Goal: Obtain resource: Download file/media

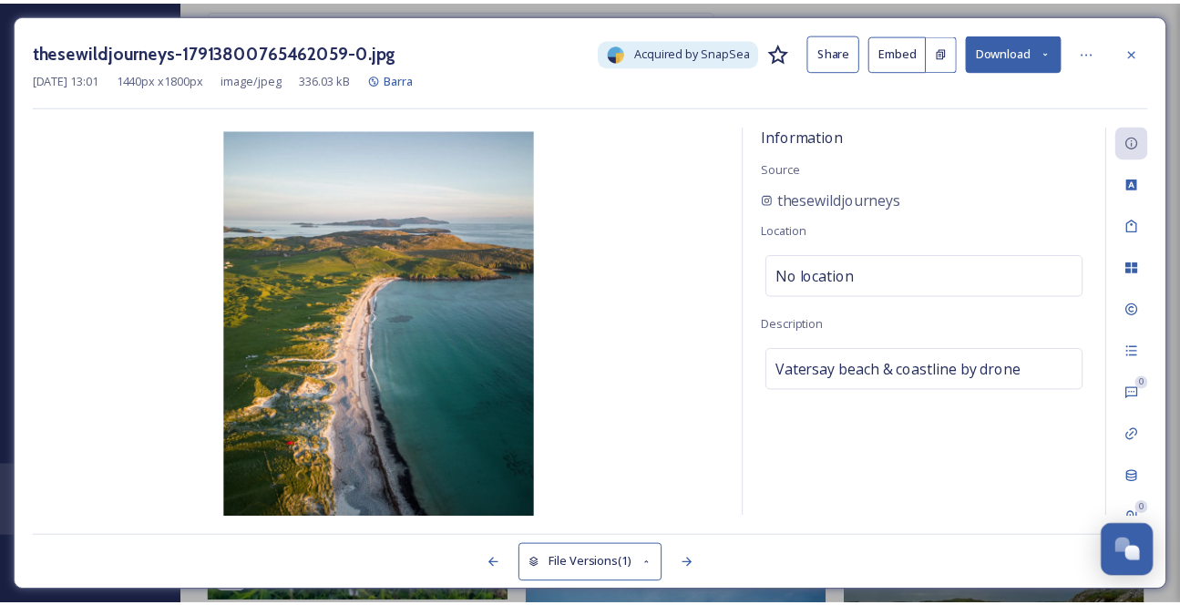
scroll to position [2897, 0]
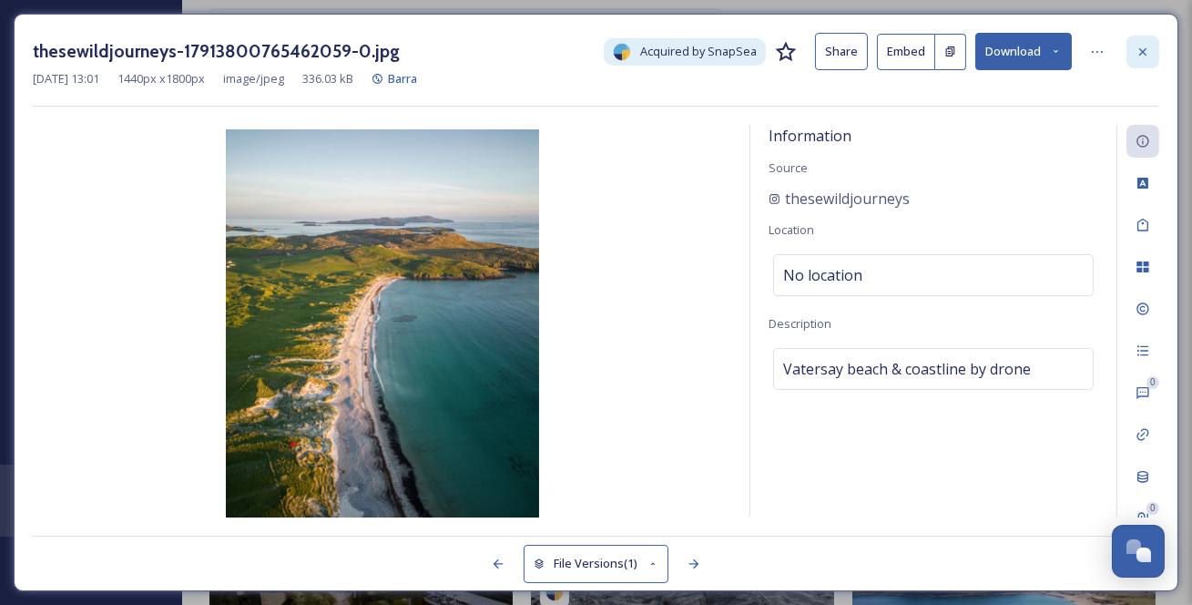
click at [1144, 59] on icon at bounding box center [1143, 52] width 15 height 15
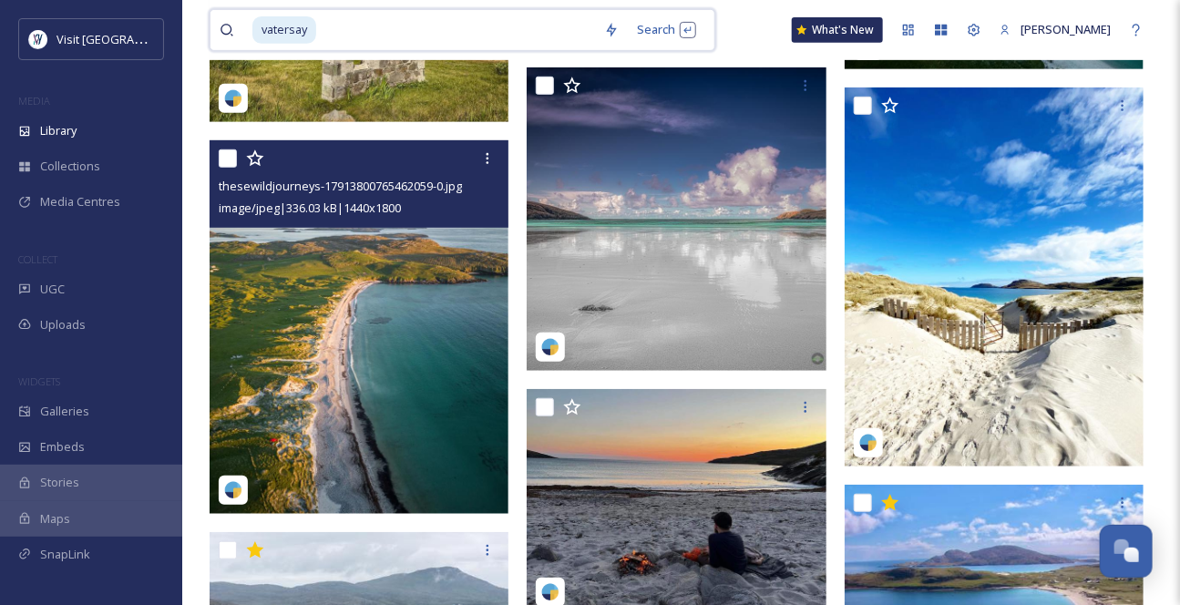
click at [333, 34] on div "vatersay" at bounding box center [423, 30] width 342 height 40
click at [344, 30] on input at bounding box center [456, 30] width 277 height 40
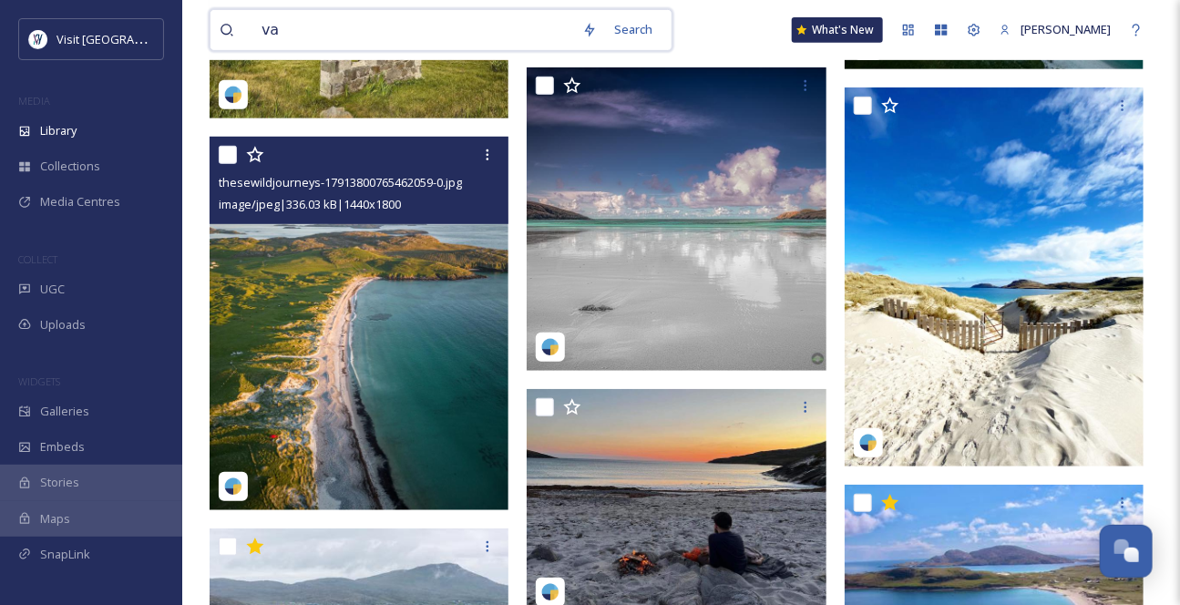
type input "v"
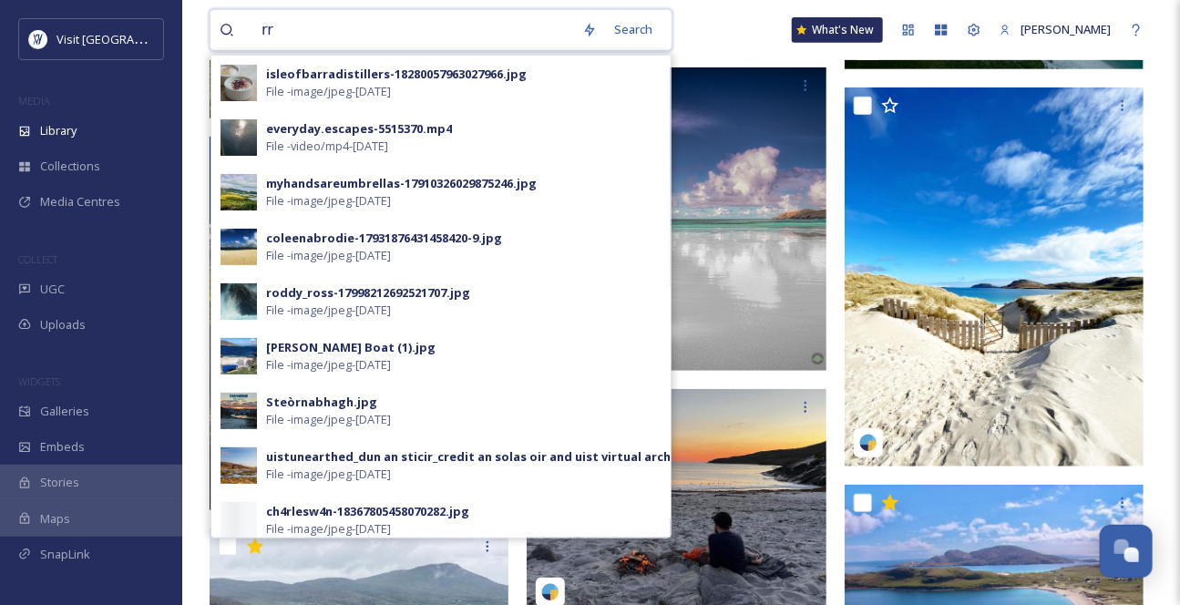
type input "r"
type input "eriskay"
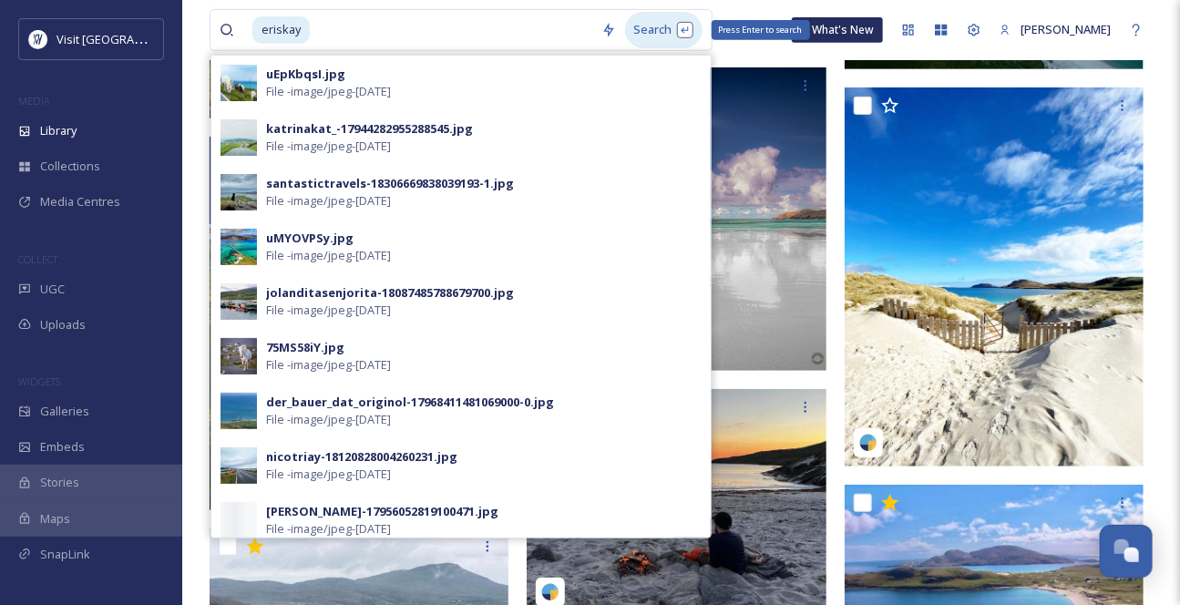
click at [658, 39] on div "Search Press Enter to search" at bounding box center [663, 30] width 77 height 36
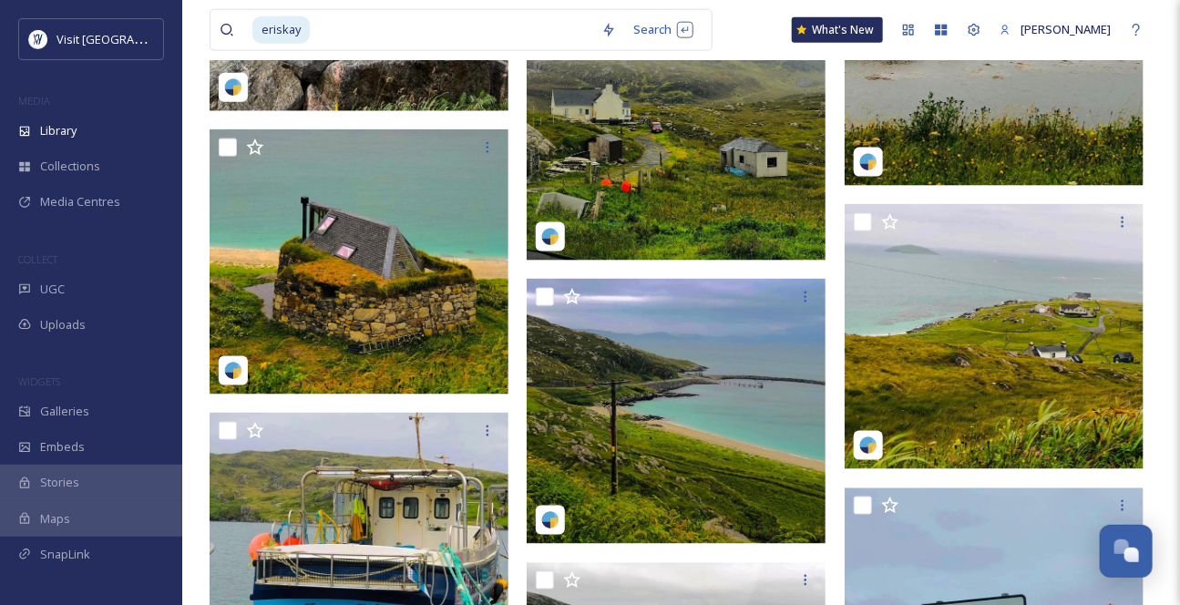
scroll to position [911, 0]
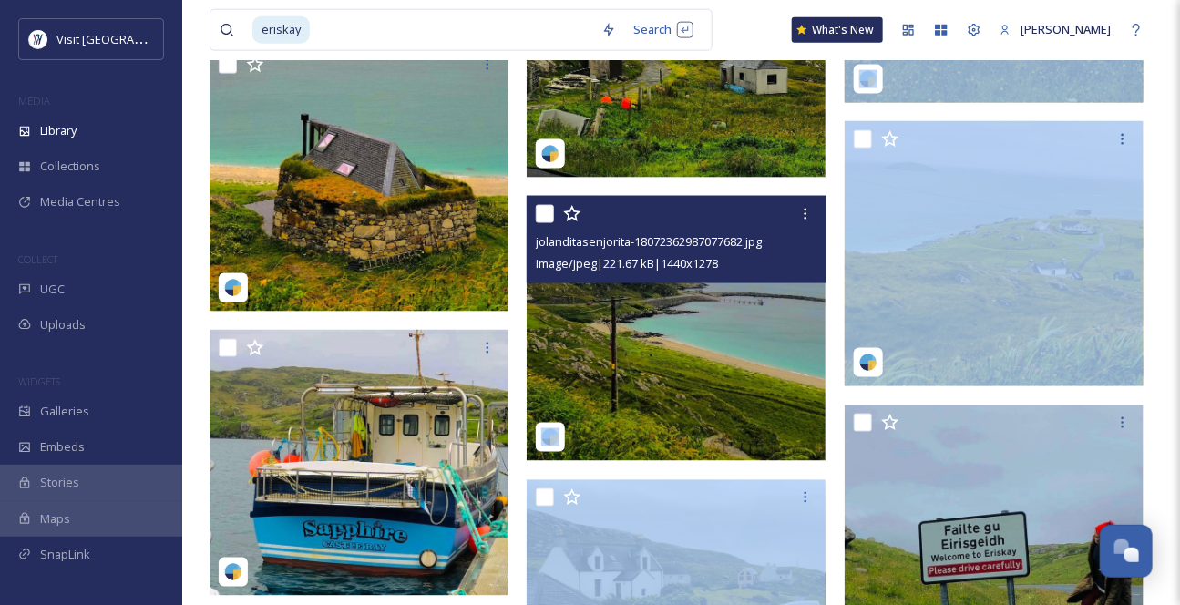
drag, startPoint x: 799, startPoint y: 246, endPoint x: 897, endPoint y: 239, distance: 98.6
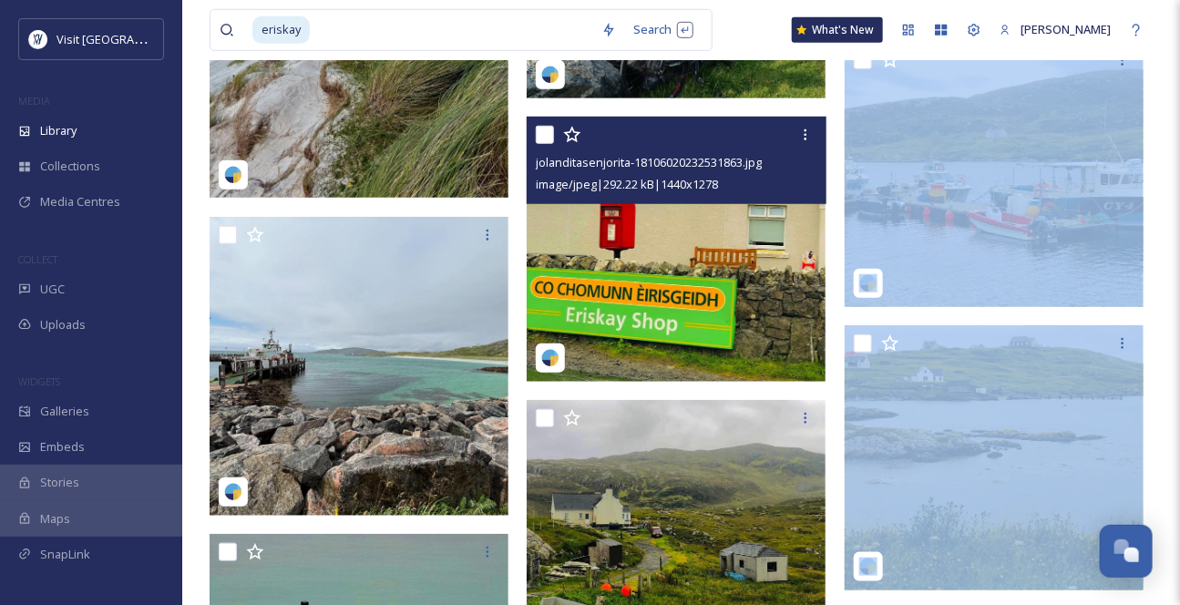
scroll to position [331, 0]
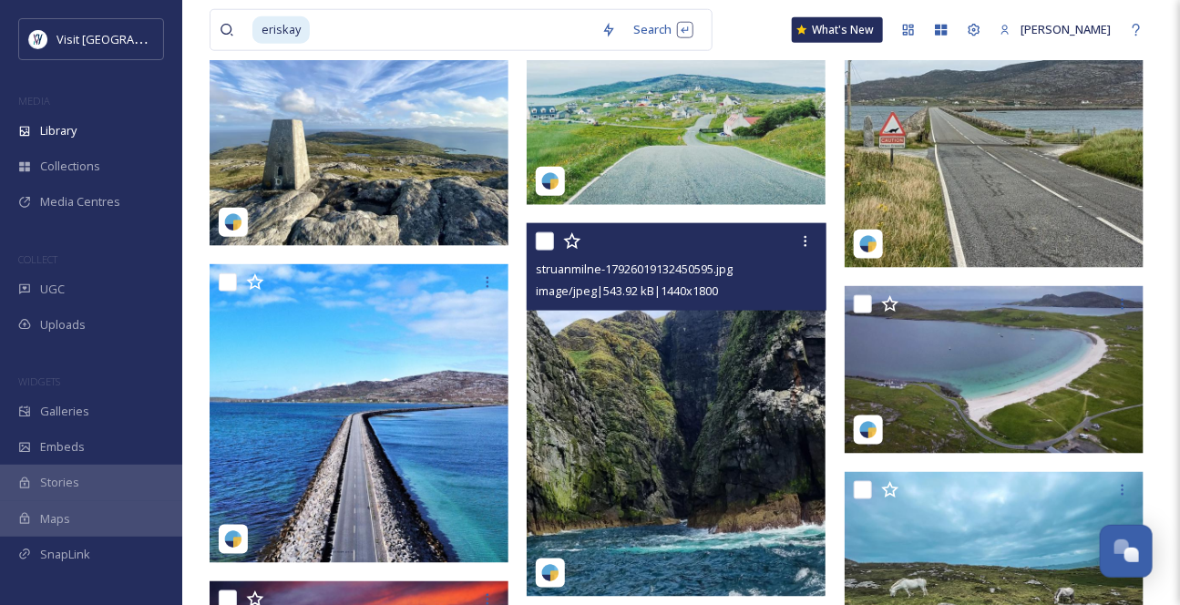
scroll to position [3229, 0]
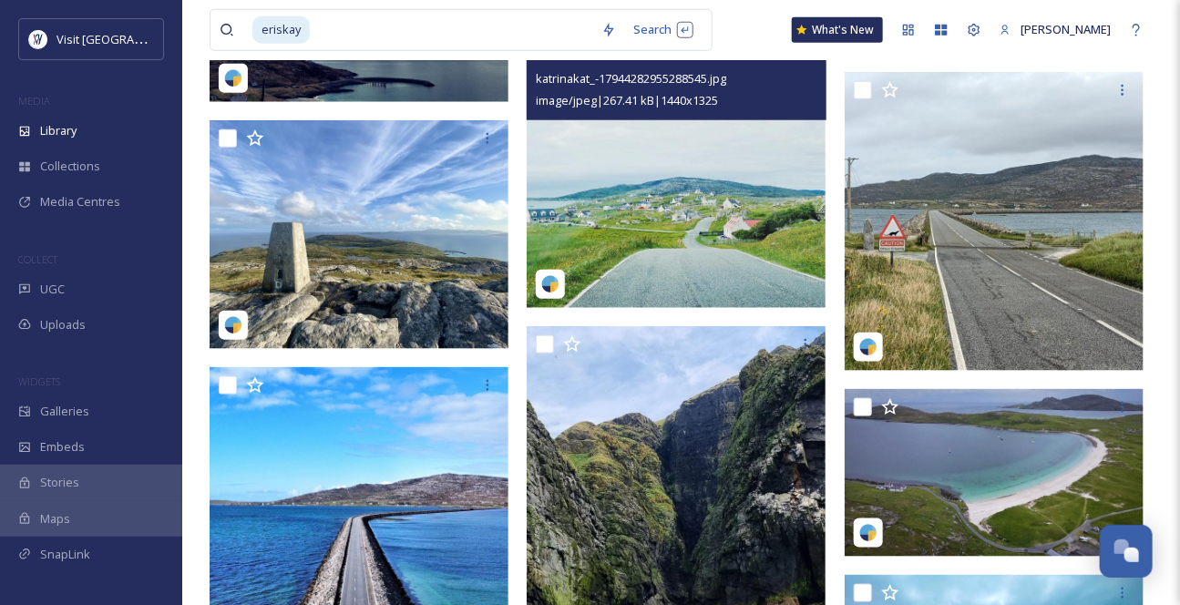
click at [728, 247] on img at bounding box center [675, 170] width 299 height 275
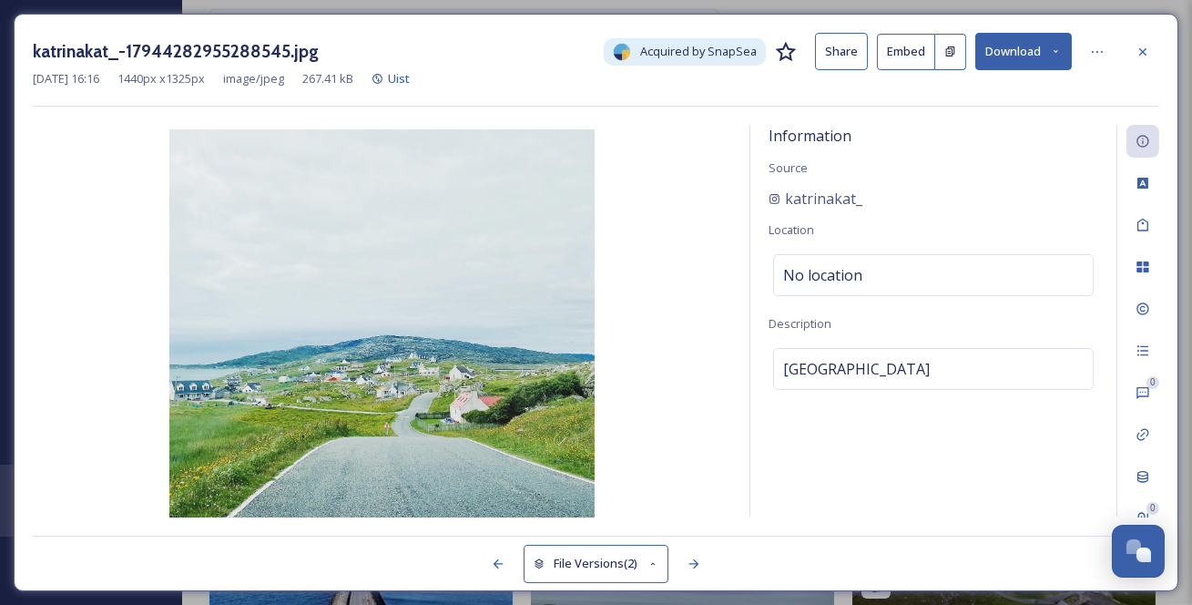
click at [1041, 57] on button "Download" at bounding box center [1024, 51] width 97 height 37
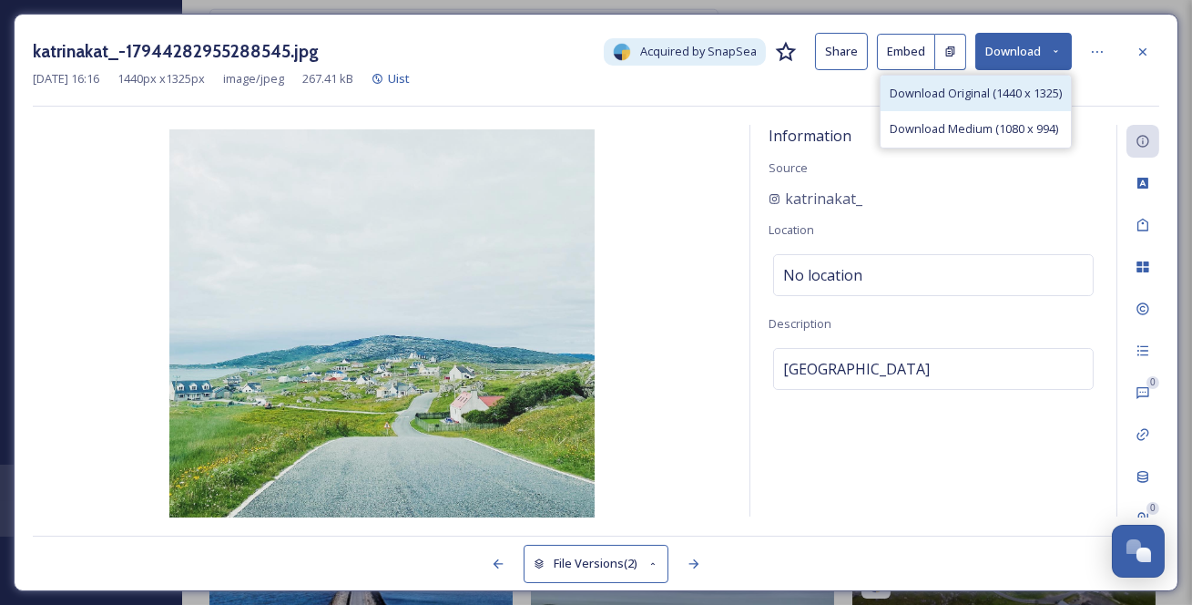
click at [954, 100] on span "Download Original (1440 x 1325)" at bounding box center [976, 93] width 172 height 17
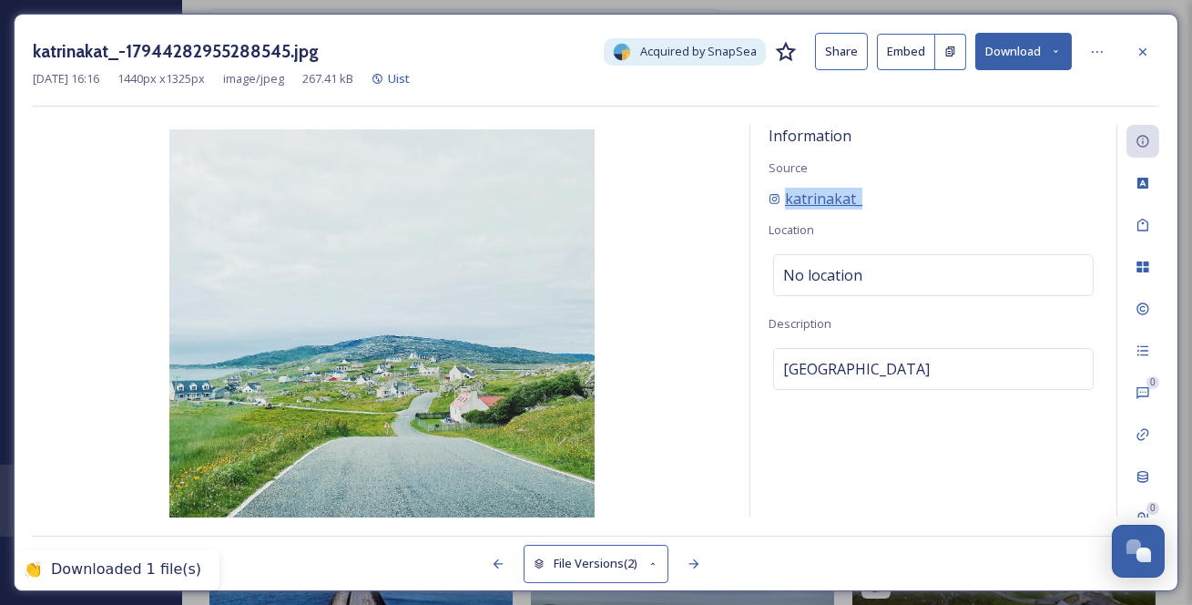
drag, startPoint x: 890, startPoint y: 221, endPoint x: 785, endPoint y: 212, distance: 105.1
click at [785, 209] on div "katrinakat_" at bounding box center [934, 199] width 330 height 22
click at [1136, 52] on icon at bounding box center [1143, 52] width 15 height 15
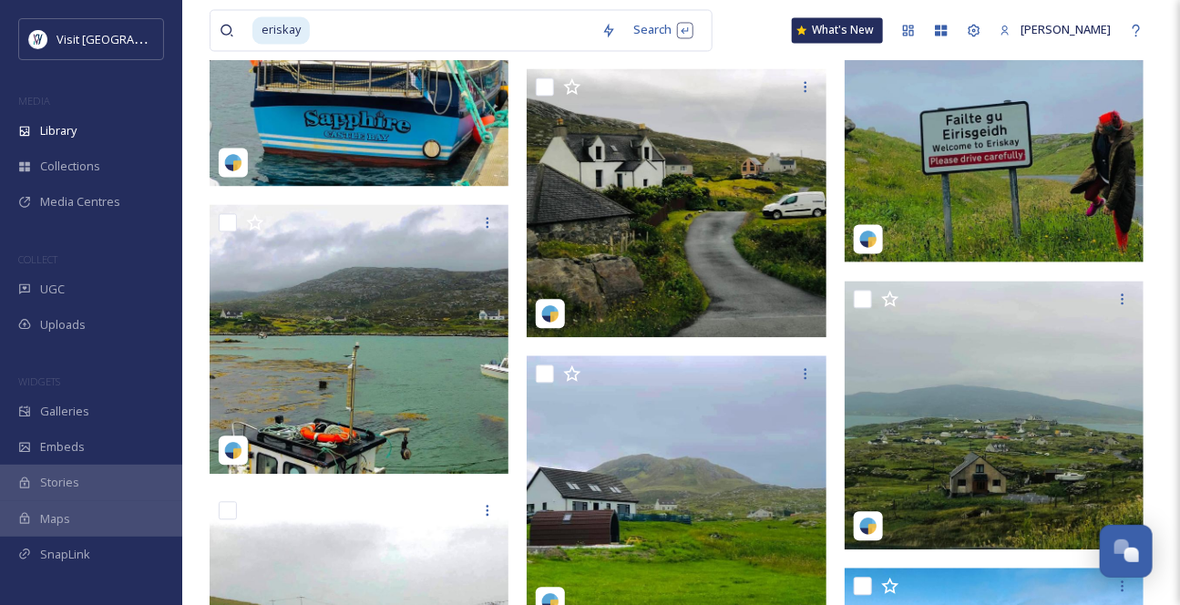
scroll to position [1324, 0]
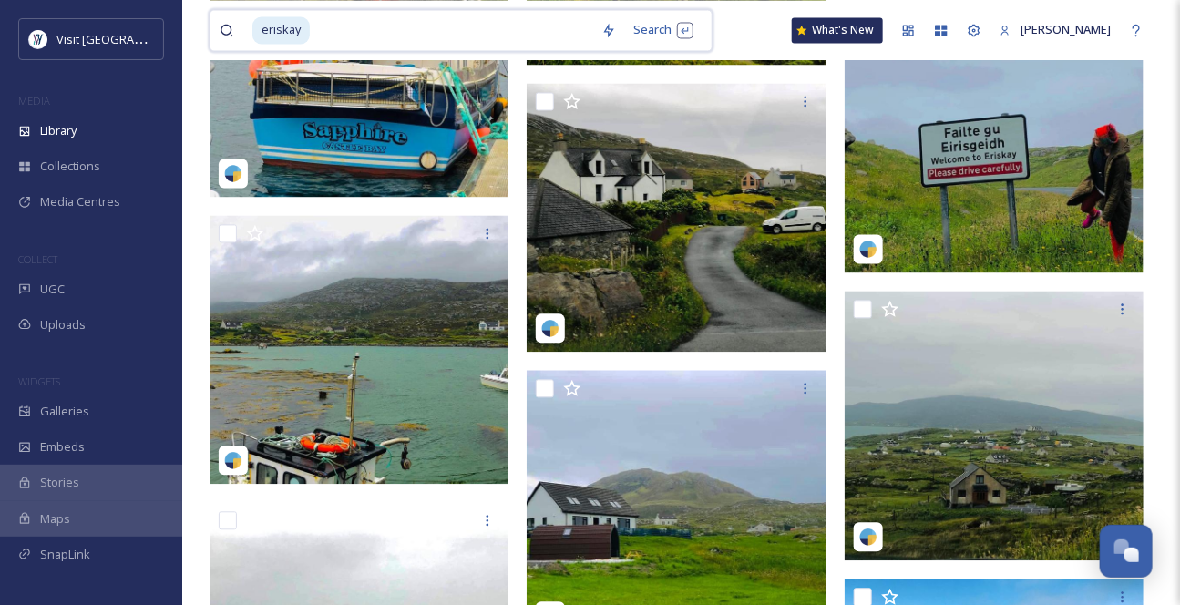
click at [331, 34] on input at bounding box center [452, 30] width 281 height 40
drag, startPoint x: 334, startPoint y: 32, endPoint x: 222, endPoint y: 26, distance: 112.2
click at [222, 26] on div "eriskay" at bounding box center [406, 30] width 373 height 40
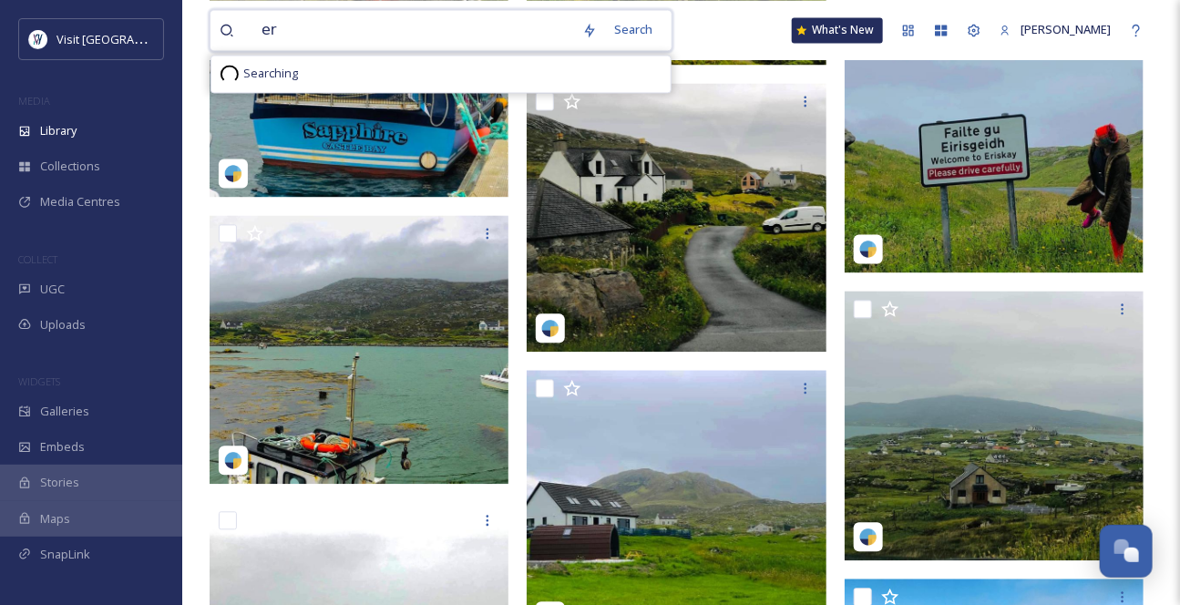
type input "e"
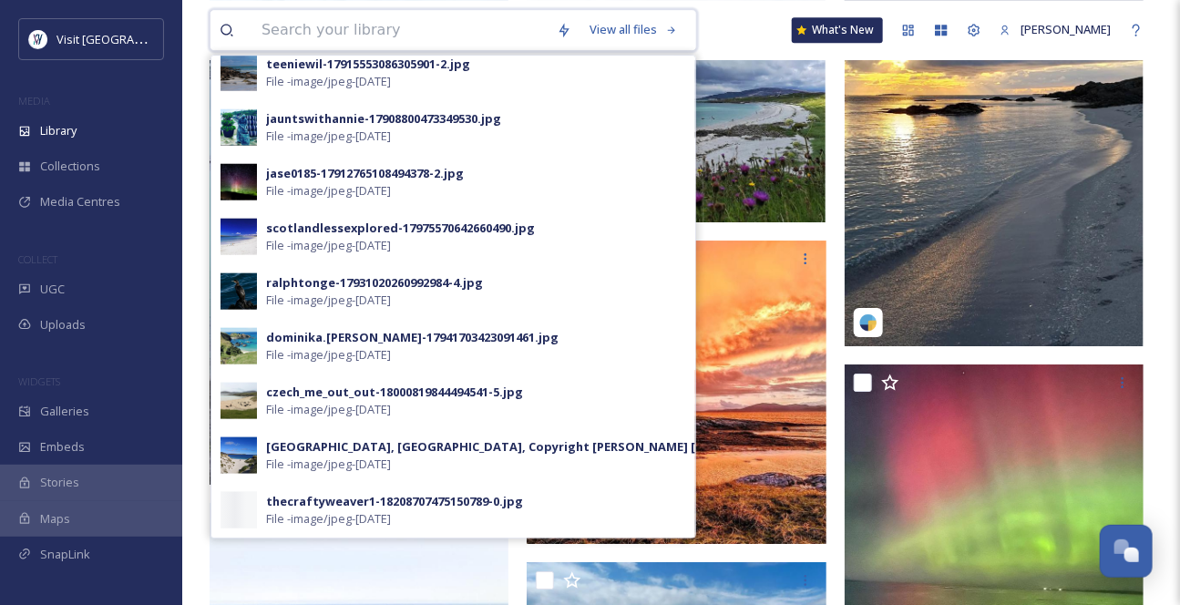
scroll to position [2318, 0]
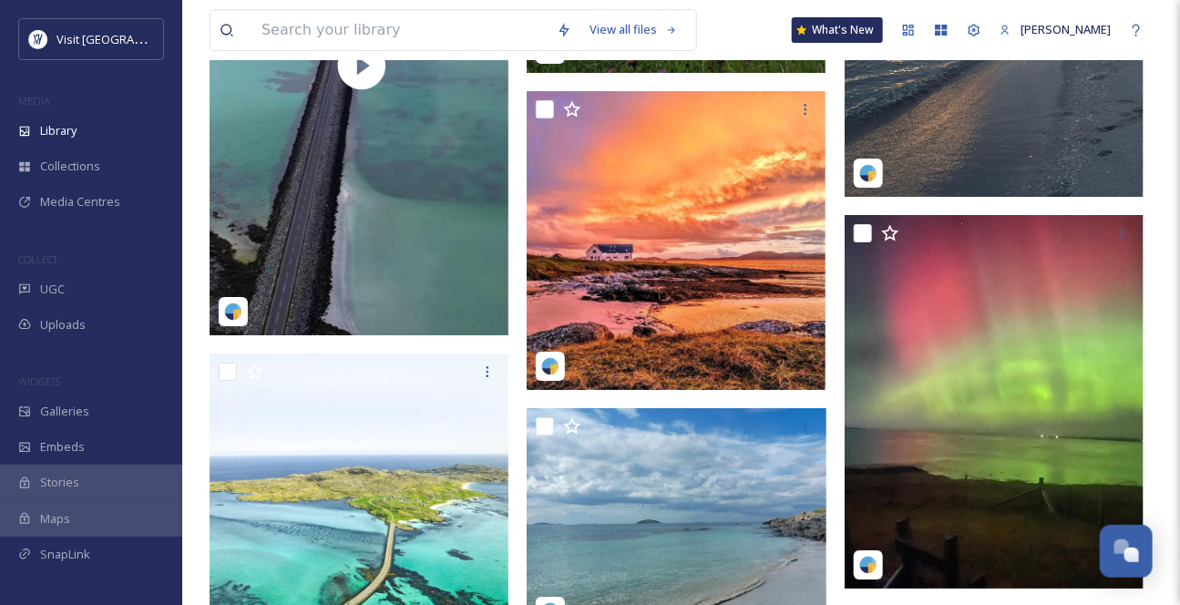
click at [736, 22] on div "View all files What's New [PERSON_NAME]" at bounding box center [680, 30] width 943 height 60
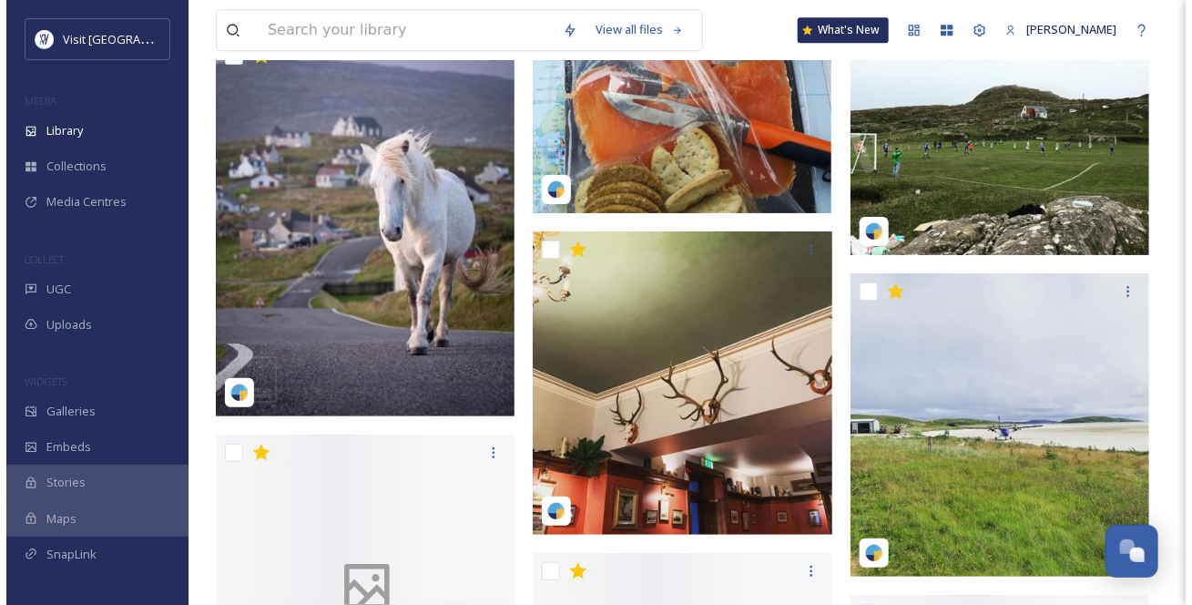
scroll to position [7038, 0]
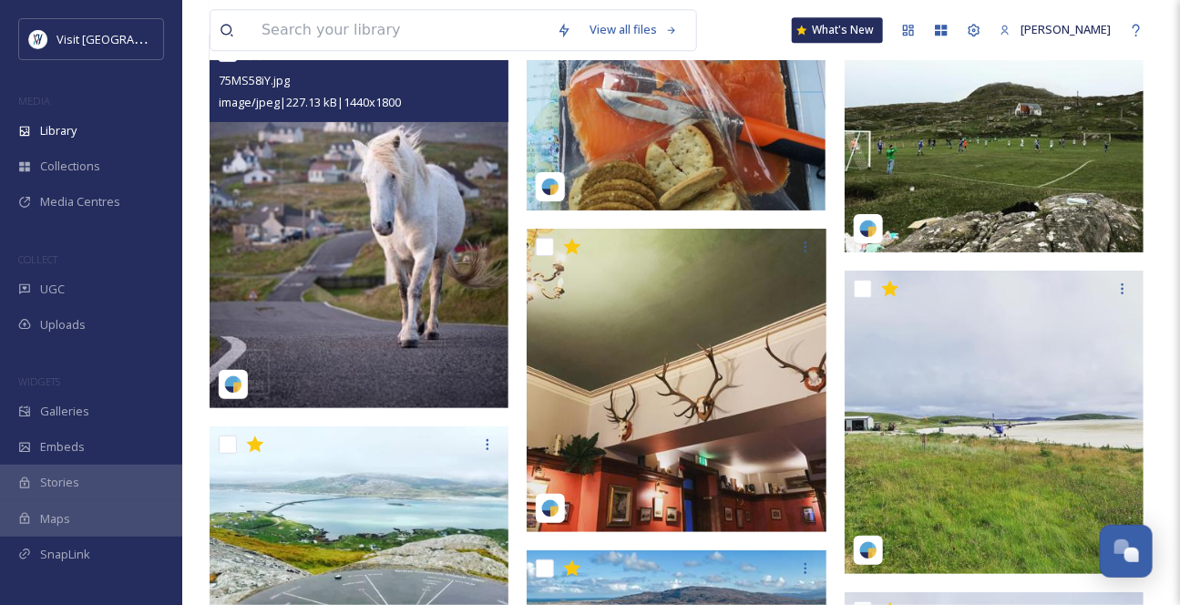
click at [366, 183] on img at bounding box center [358, 221] width 299 height 373
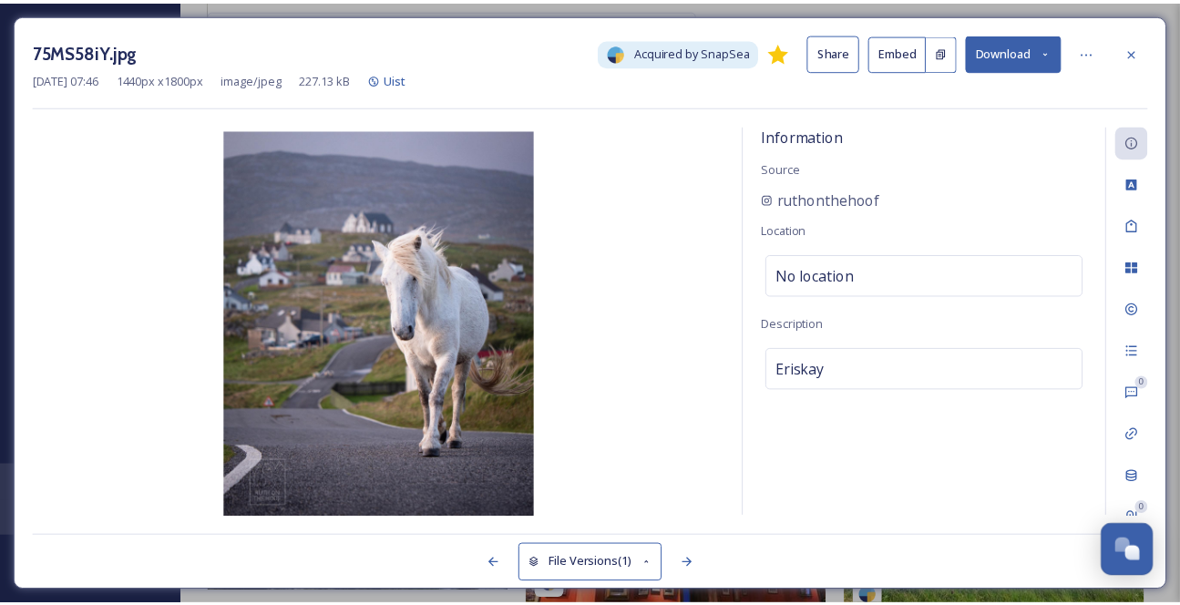
scroll to position [7046, 0]
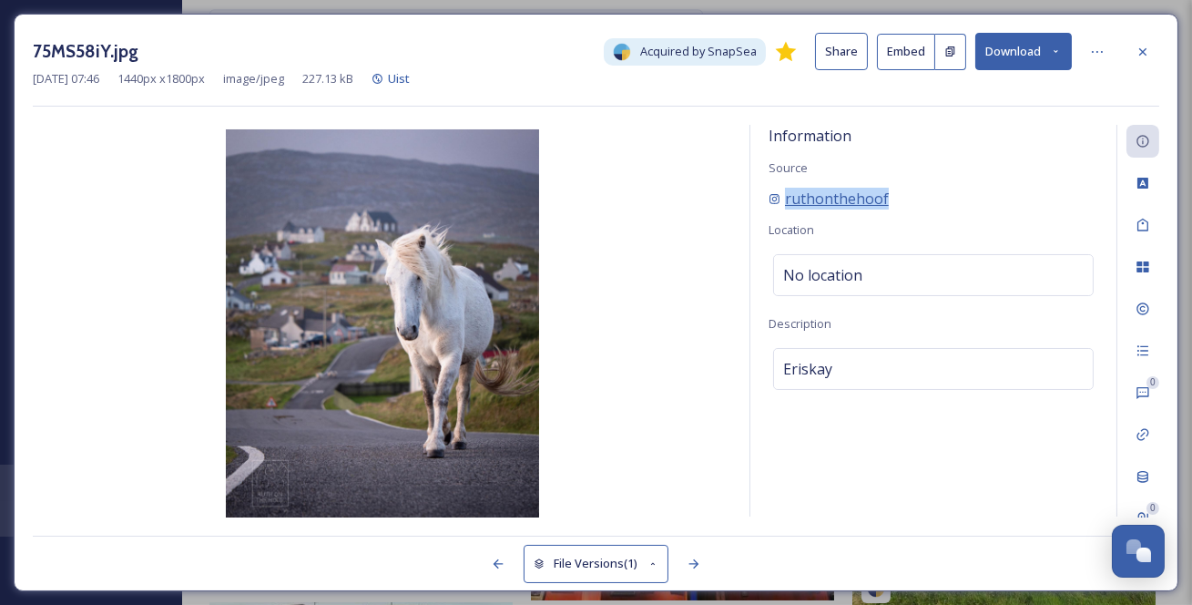
drag, startPoint x: 969, startPoint y: 220, endPoint x: 782, endPoint y: 216, distance: 186.8
click at [782, 209] on div "ruthonthehoof" at bounding box center [934, 199] width 330 height 22
copy span "ruthonthehoof"
click at [1050, 49] on icon at bounding box center [1056, 52] width 12 height 12
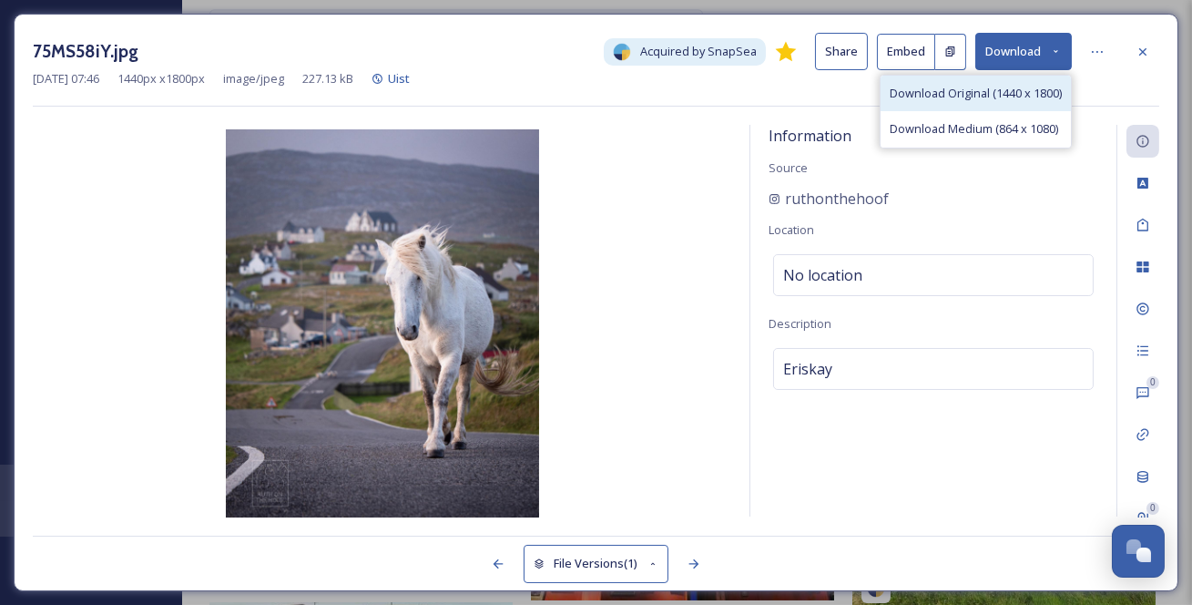
click at [961, 100] on span "Download Original (1440 x 1800)" at bounding box center [976, 93] width 172 height 17
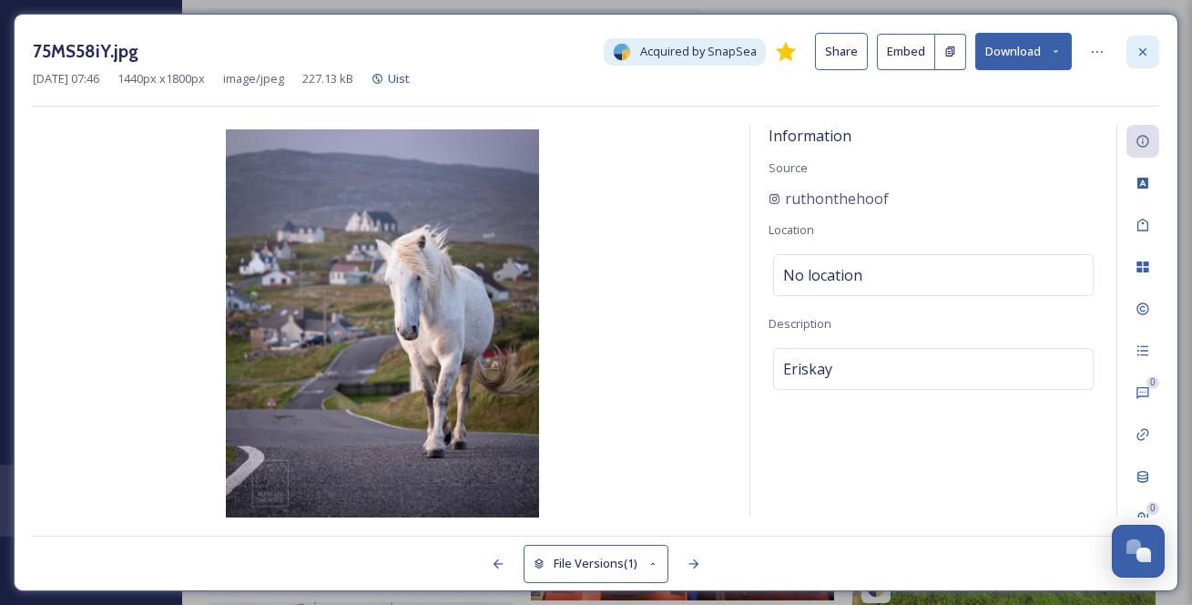
click at [1136, 52] on icon at bounding box center [1143, 52] width 15 height 15
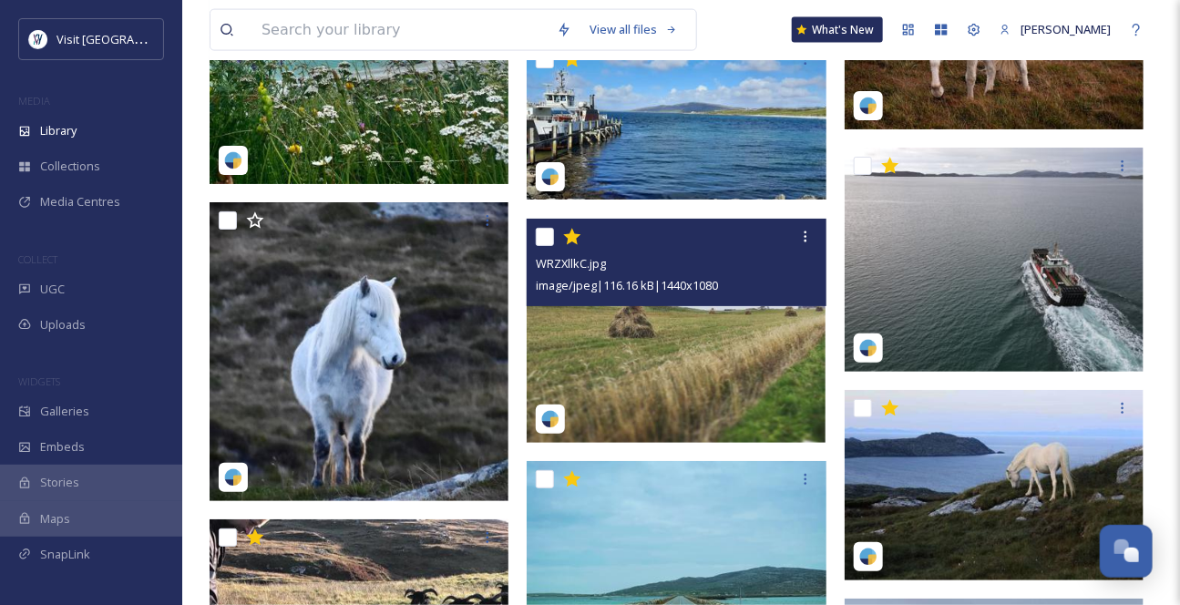
scroll to position [6053, 0]
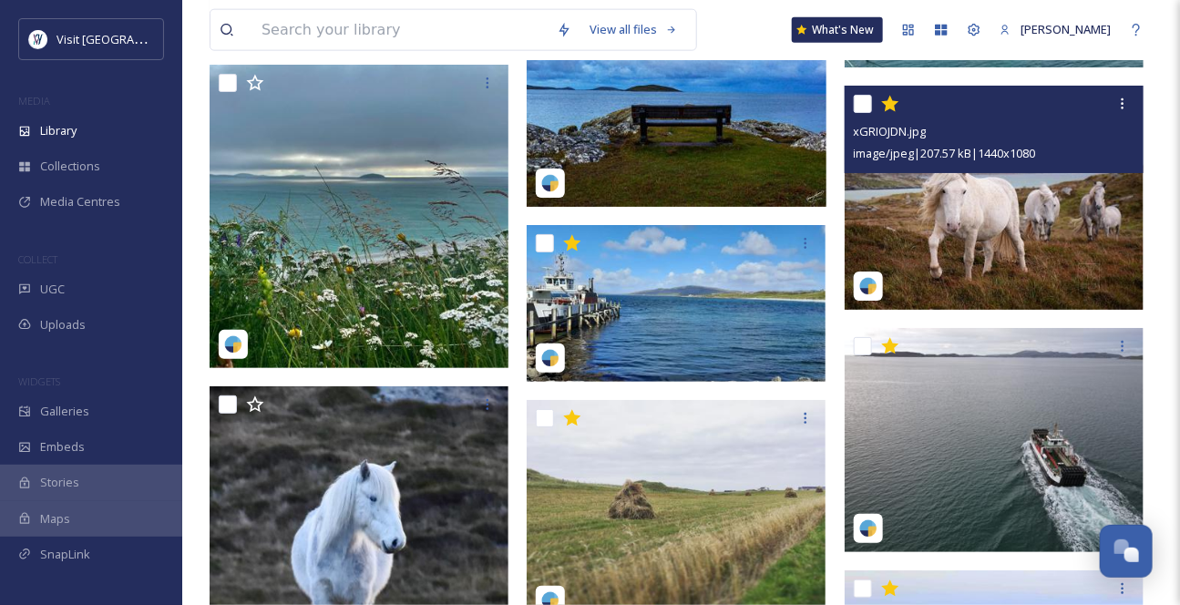
click at [984, 244] on img at bounding box center [993, 198] width 299 height 224
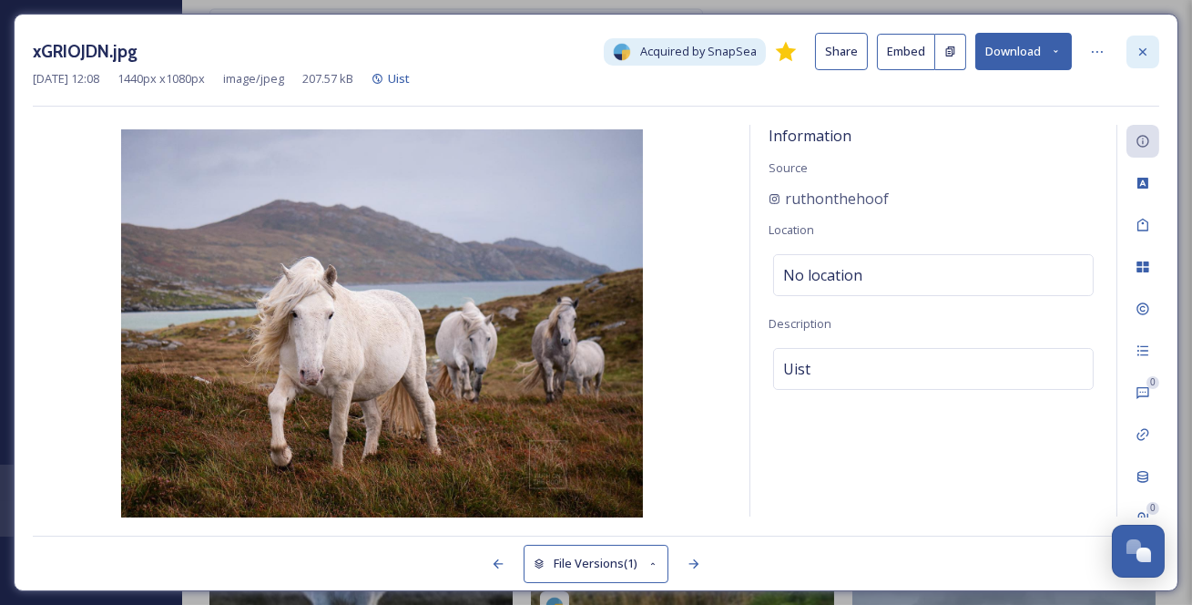
click at [1139, 49] on icon at bounding box center [1142, 50] width 7 height 7
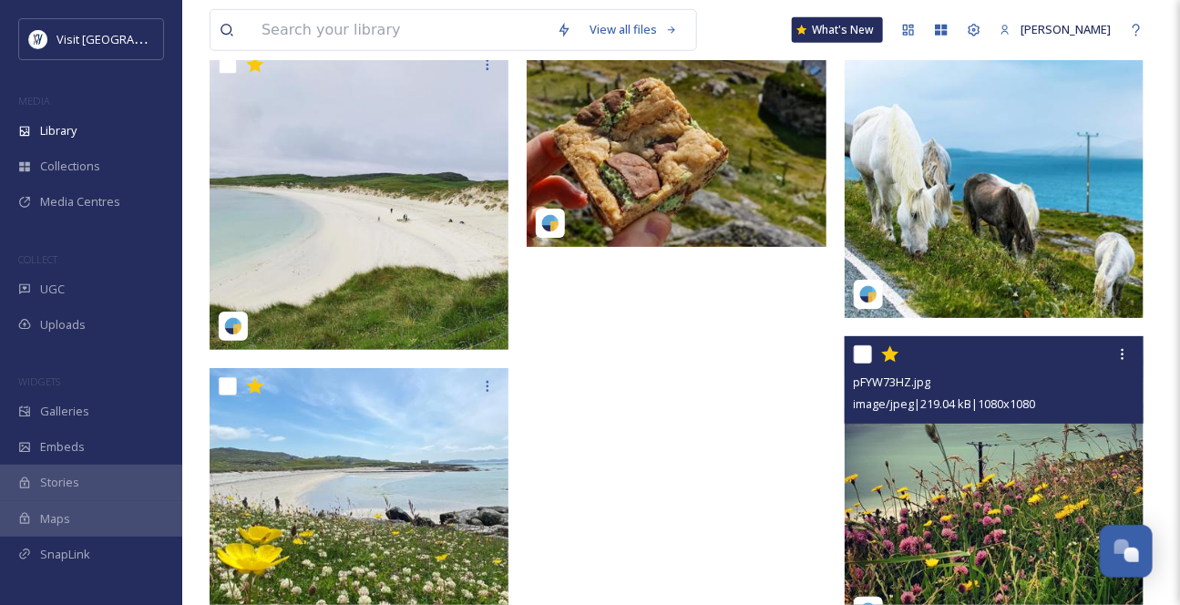
scroll to position [8206, 0]
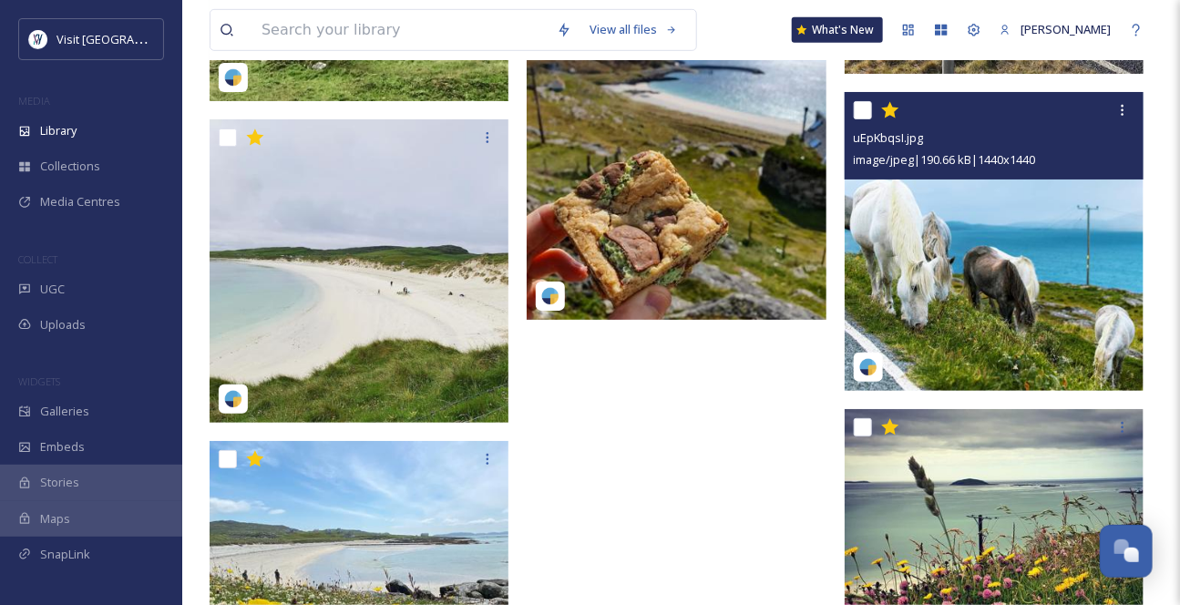
click at [1066, 271] on img at bounding box center [993, 241] width 299 height 299
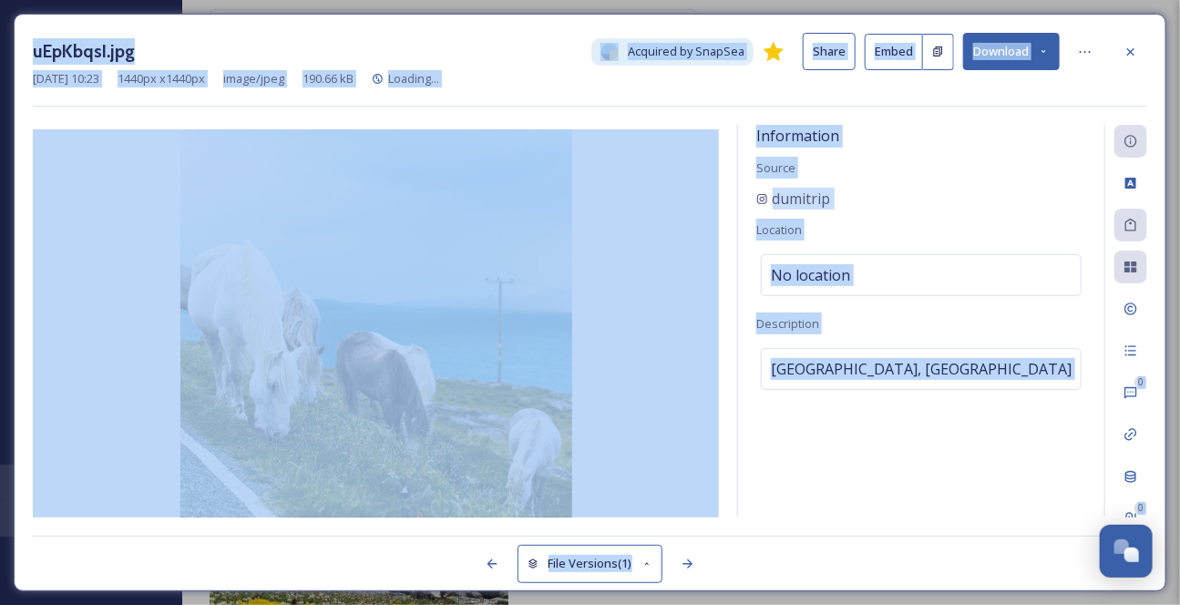
click at [1066, 271] on div "Information Source dumitrip Location No location Description [GEOGRAPHIC_DATA],…" at bounding box center [921, 321] width 366 height 392
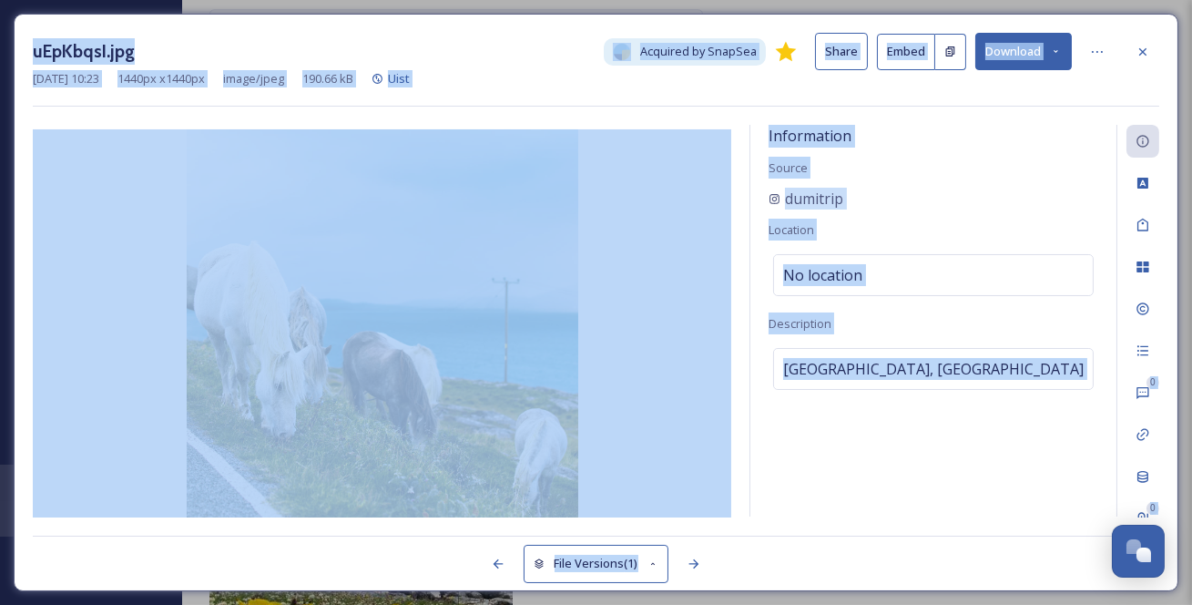
click at [1059, 54] on icon at bounding box center [1056, 52] width 12 height 12
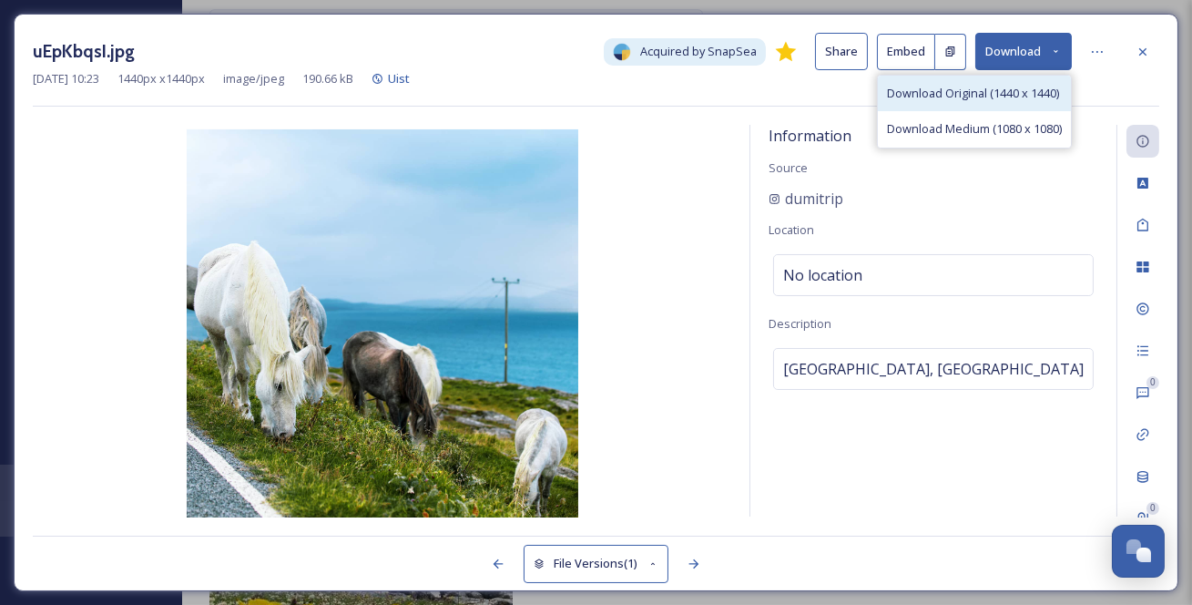
click at [1018, 93] on span "Download Original (1440 x 1440)" at bounding box center [973, 93] width 172 height 17
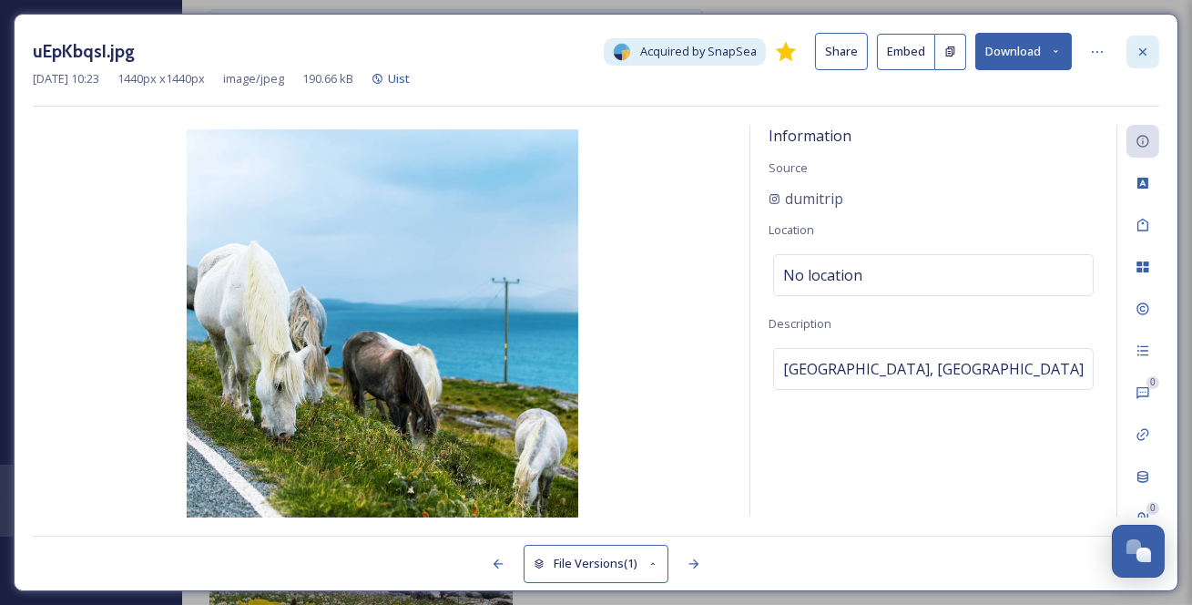
click at [1150, 53] on icon at bounding box center [1143, 52] width 15 height 15
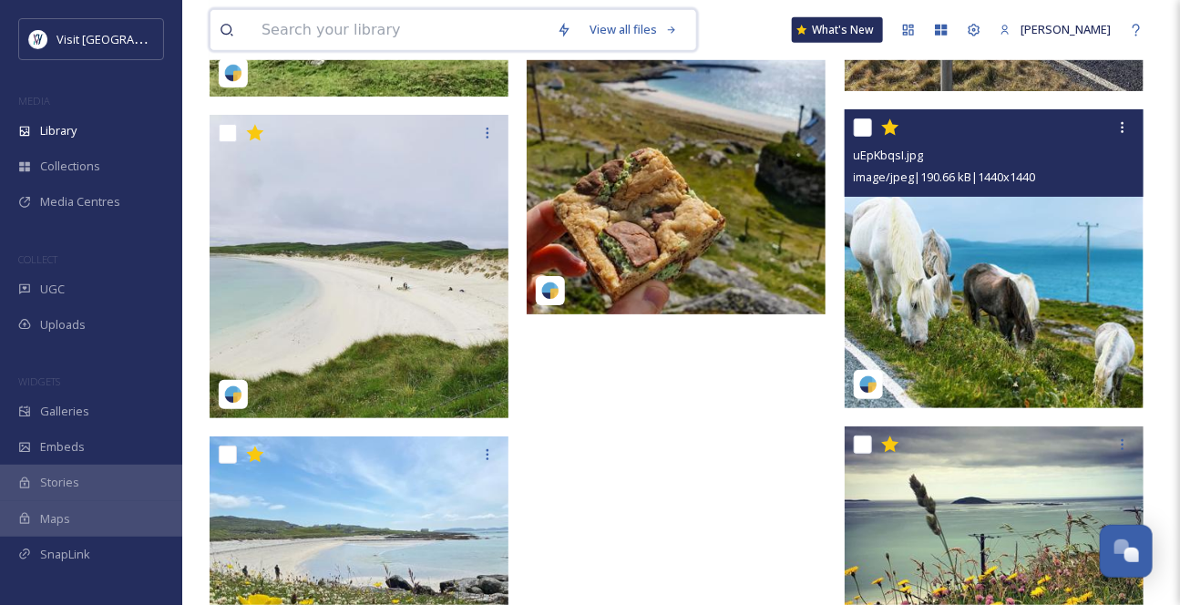
click at [419, 42] on input at bounding box center [399, 30] width 295 height 40
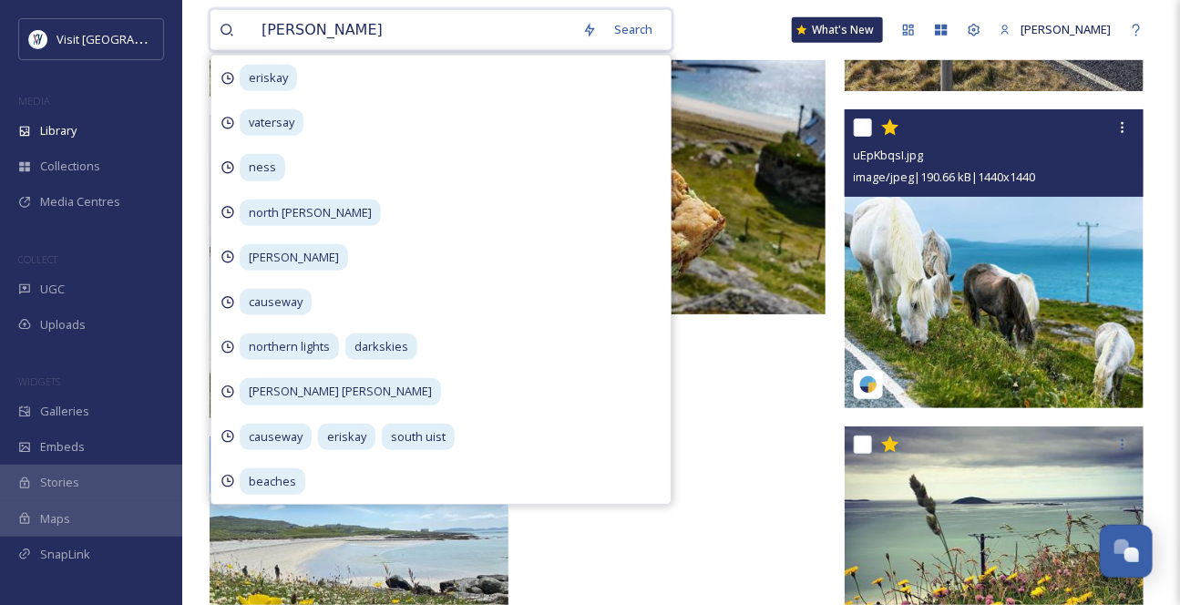
type input "barra"
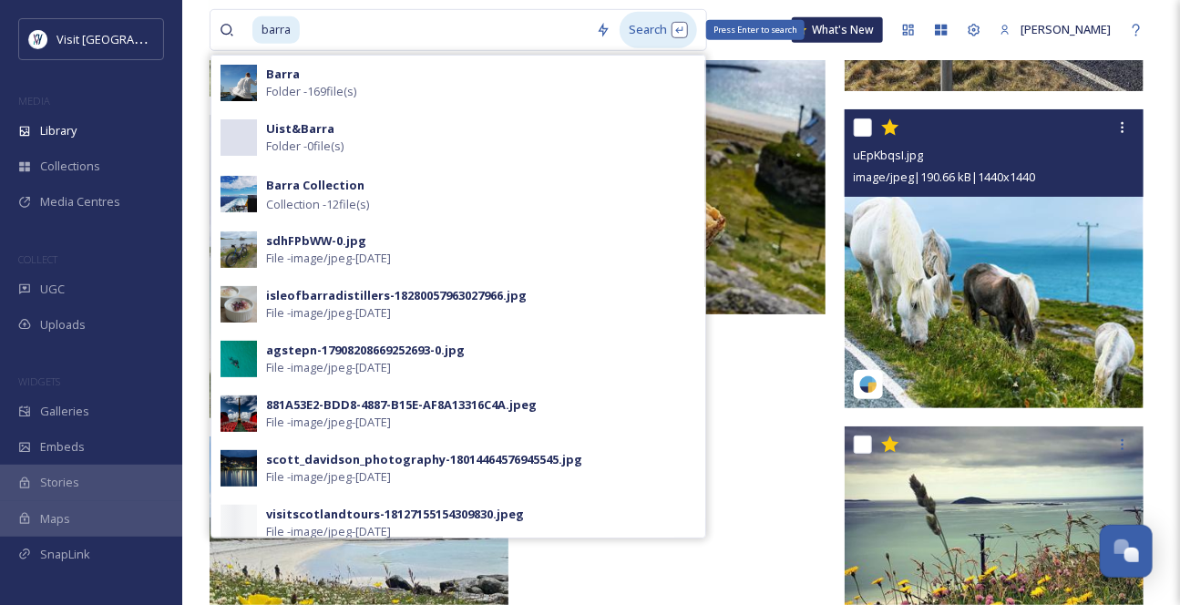
click at [677, 41] on div "Search Press Enter to search" at bounding box center [657, 30] width 77 height 36
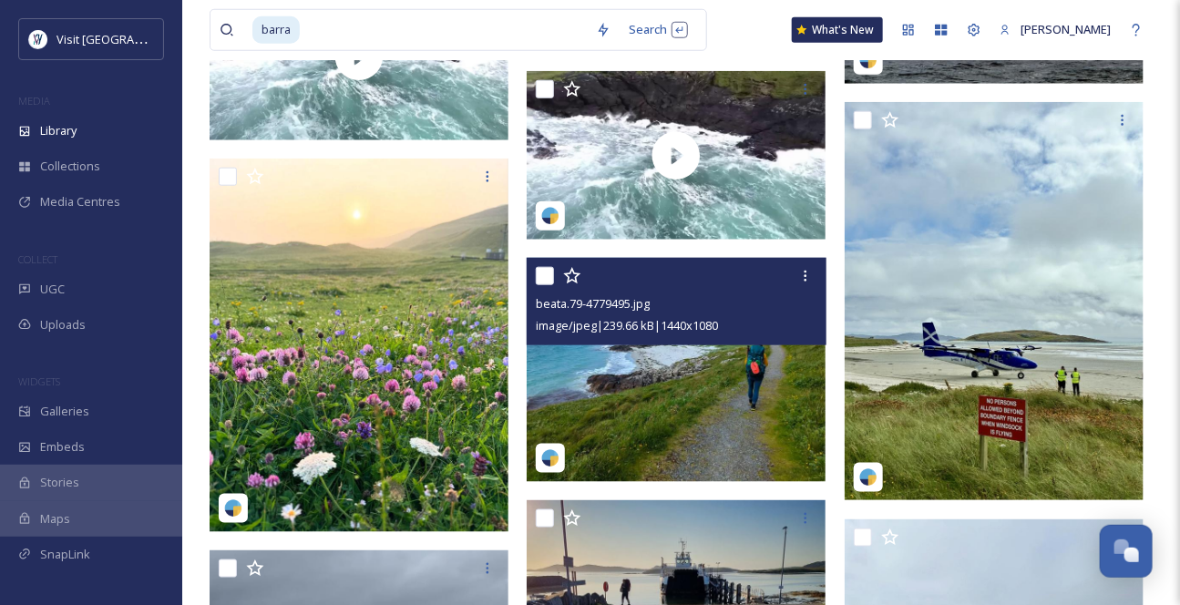
scroll to position [745, 0]
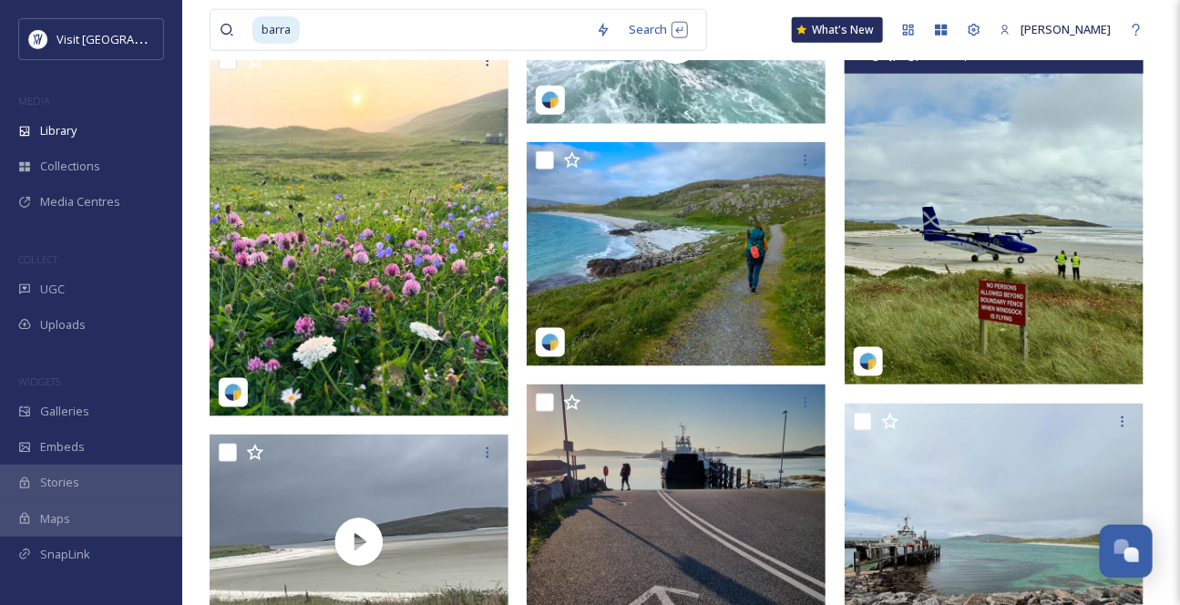
click at [1033, 233] on img at bounding box center [993, 185] width 299 height 398
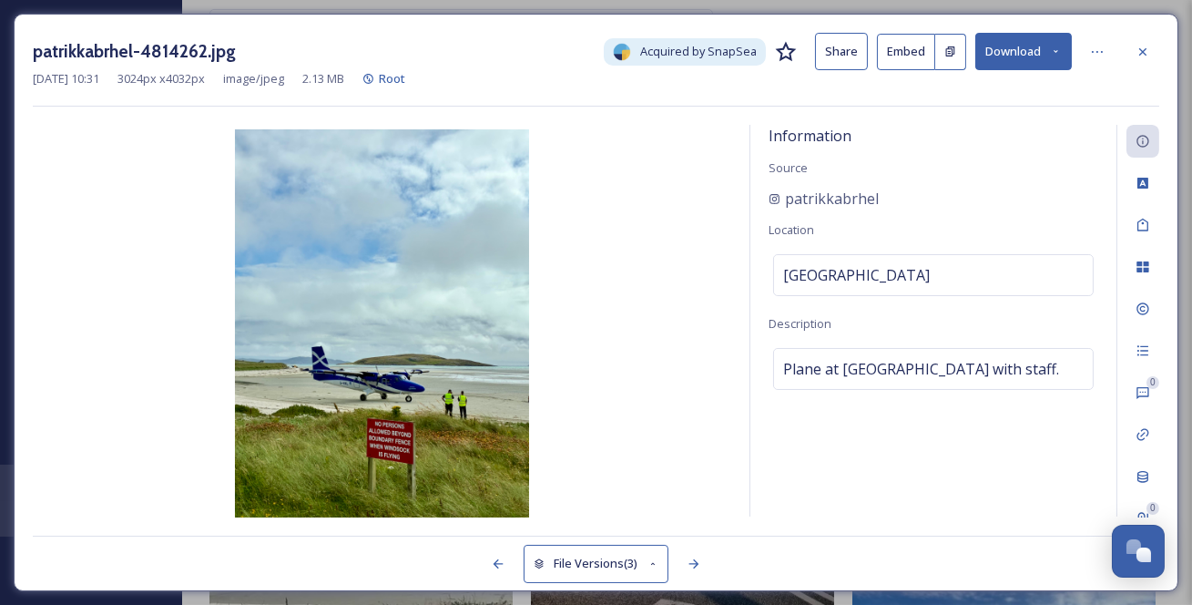
click at [1062, 56] on button "Download" at bounding box center [1024, 51] width 97 height 37
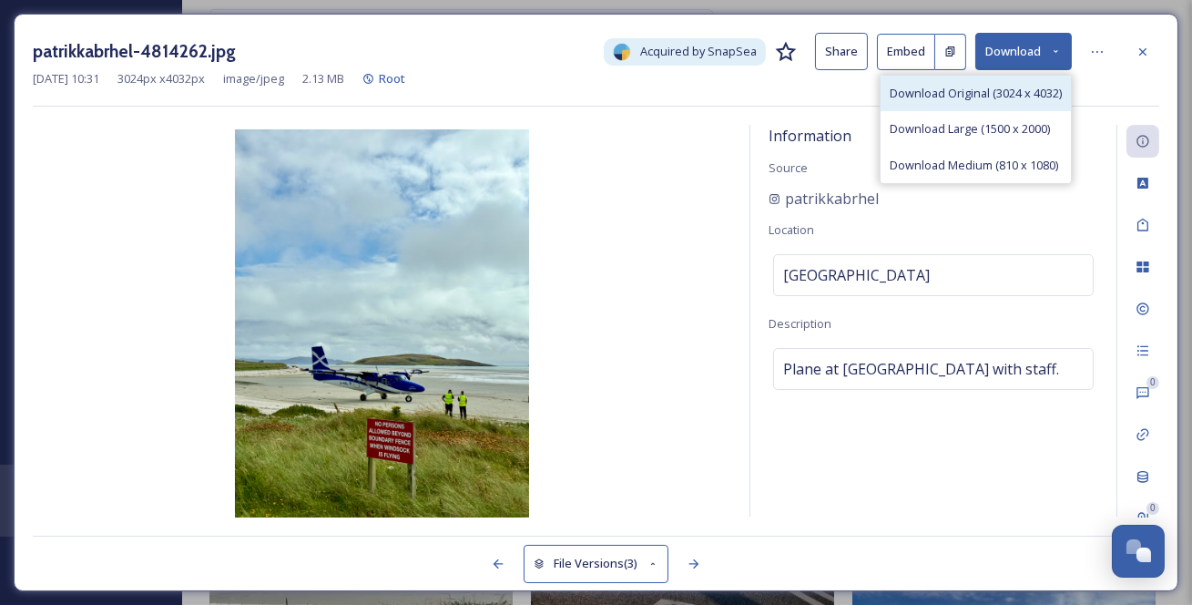
click at [1030, 94] on span "Download Original (3024 x 4032)" at bounding box center [976, 93] width 172 height 17
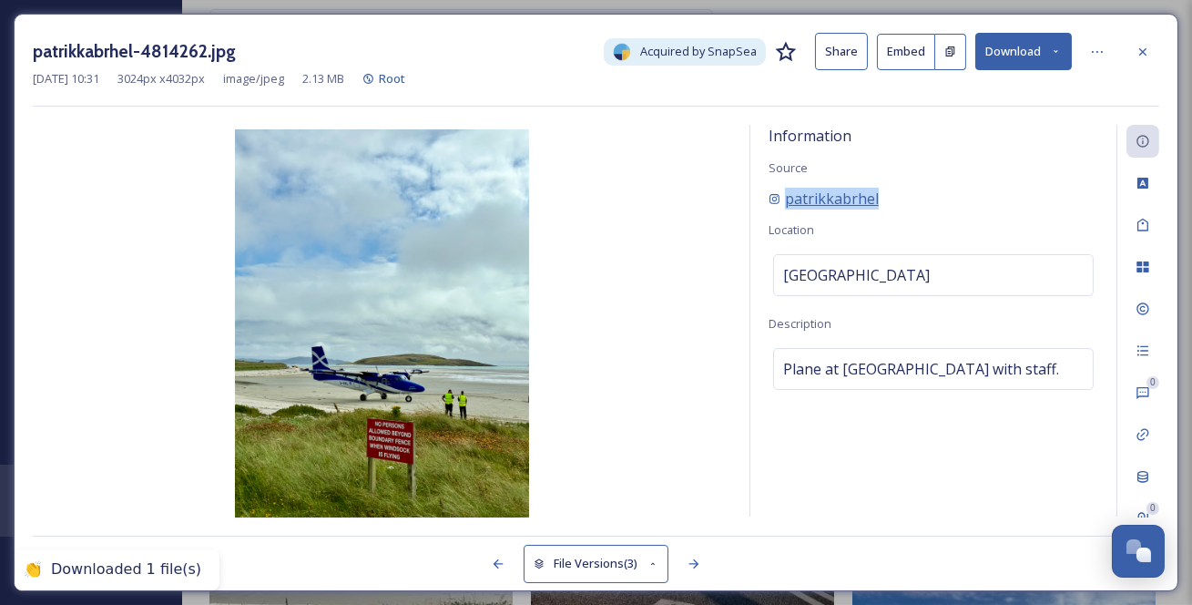
drag, startPoint x: 924, startPoint y: 221, endPoint x: 788, endPoint y: 208, distance: 136.4
click at [789, 209] on div "patrikkabrhel" at bounding box center [934, 199] width 330 height 22
click at [1143, 47] on icon at bounding box center [1143, 52] width 15 height 15
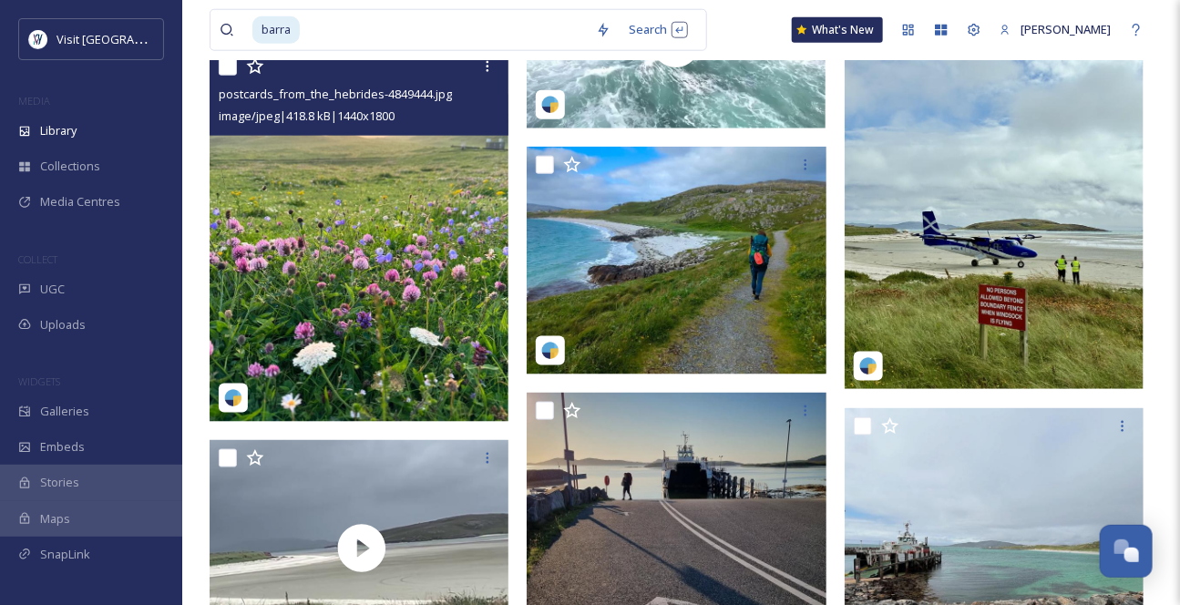
click at [404, 235] on img at bounding box center [358, 234] width 299 height 373
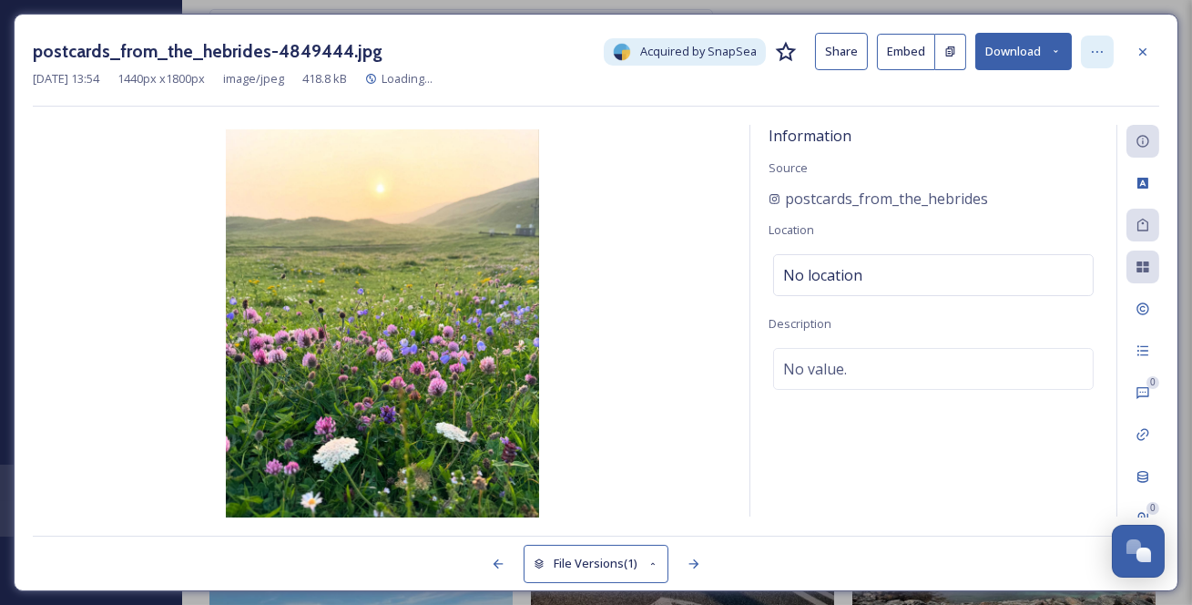
click at [1105, 55] on icon at bounding box center [1097, 52] width 15 height 15
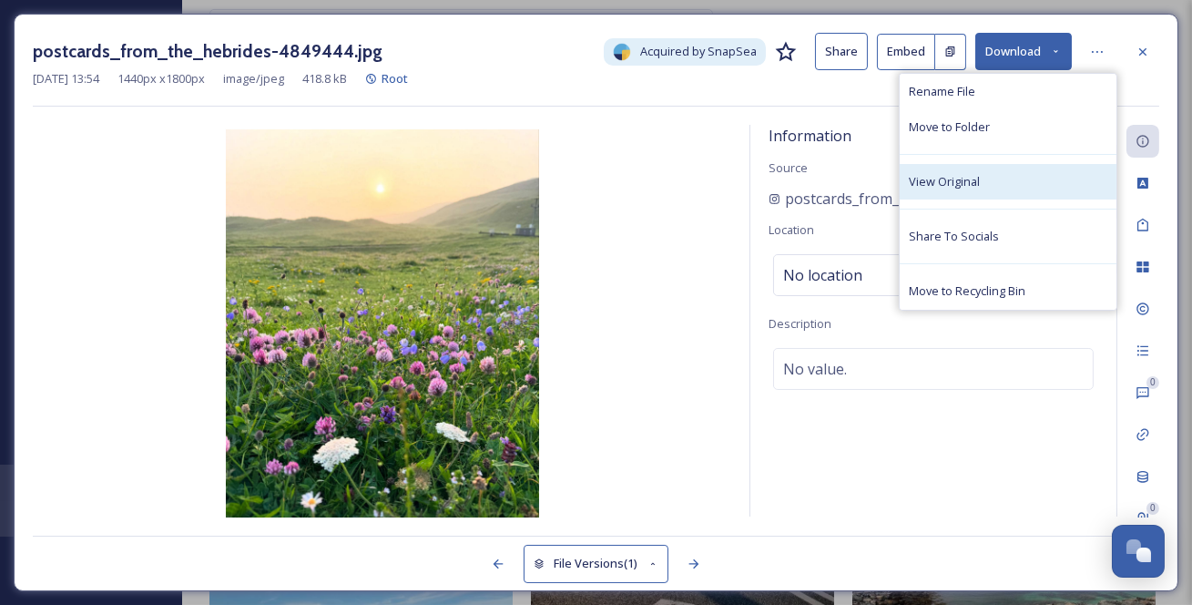
click at [1016, 195] on div "View Original" at bounding box center [1008, 182] width 217 height 36
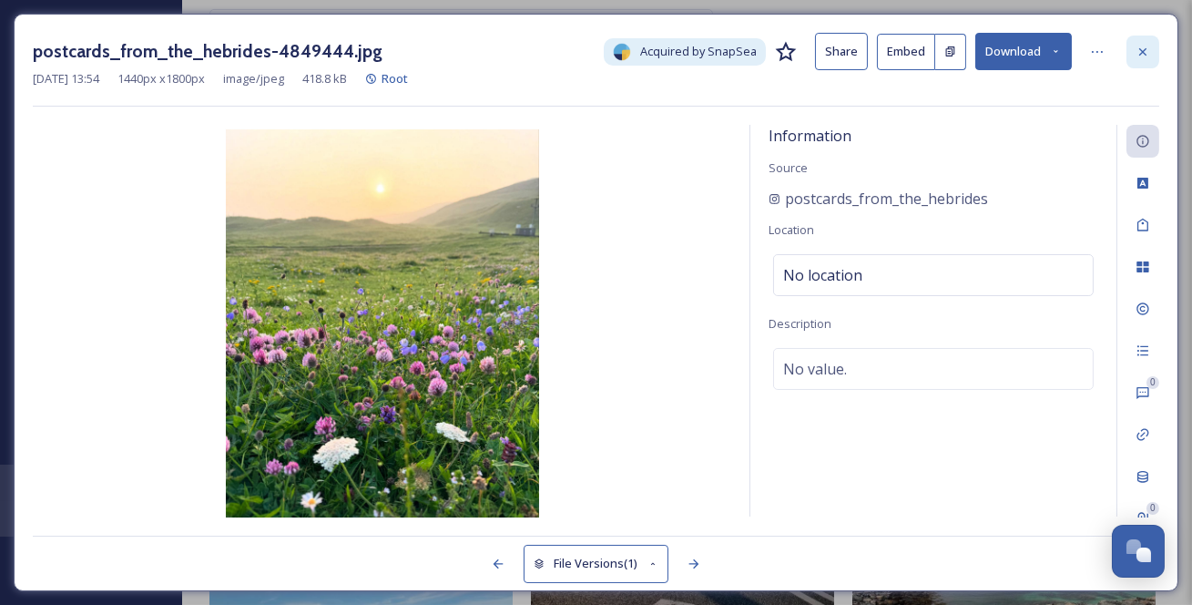
click at [1146, 52] on icon at bounding box center [1143, 52] width 15 height 15
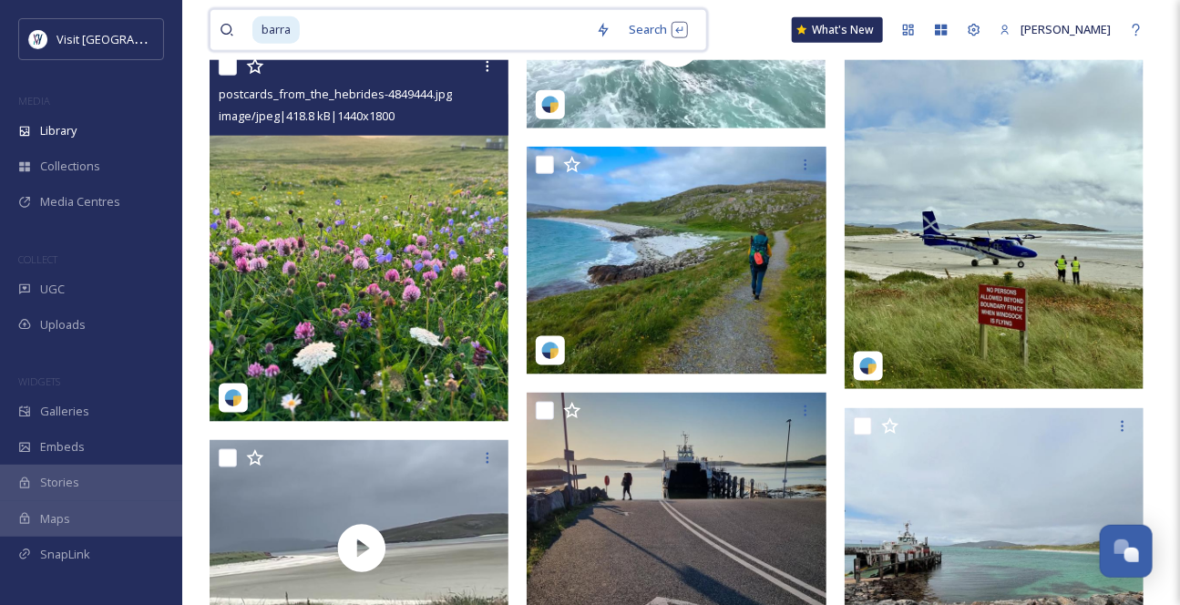
click at [338, 33] on input at bounding box center [443, 30] width 285 height 40
type input "b"
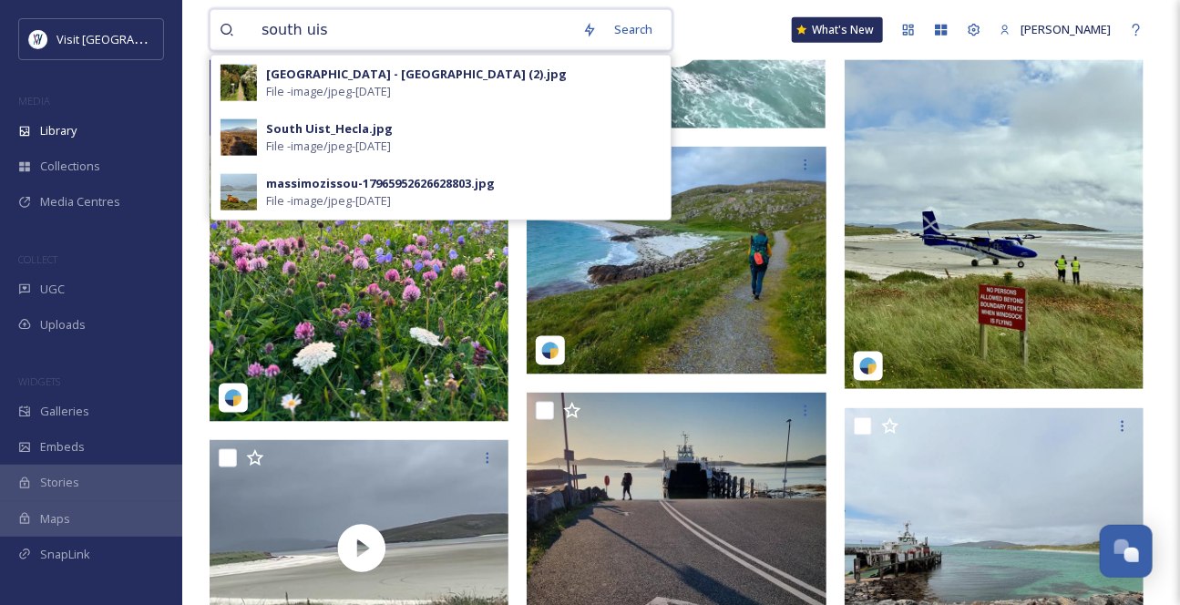
type input "south uist"
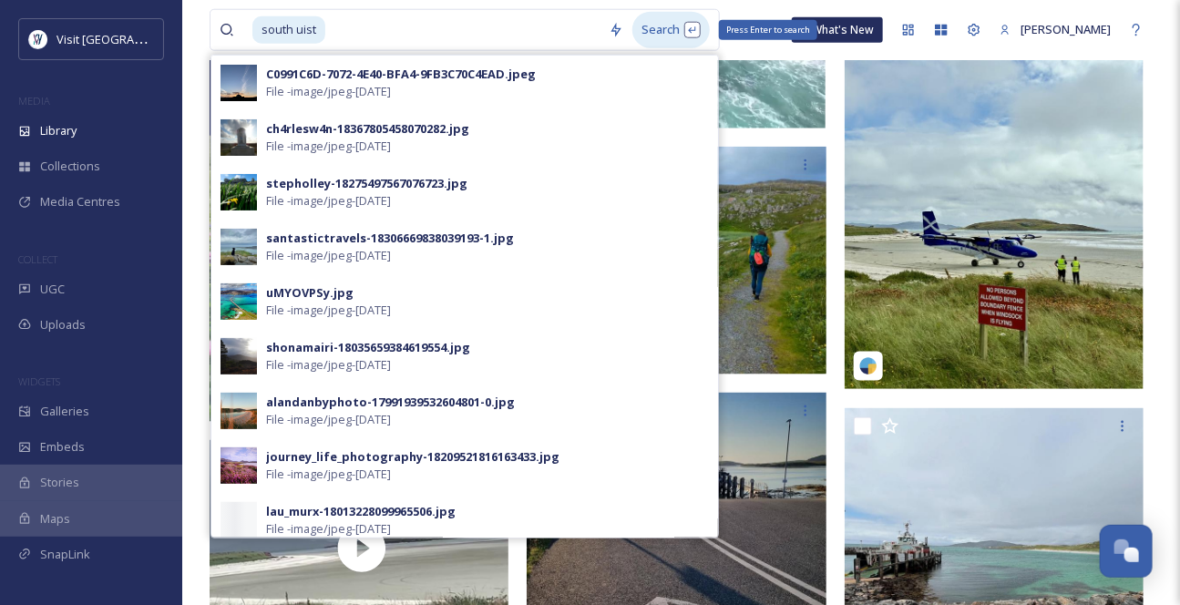
click at [672, 26] on div "Search Press Enter to search" at bounding box center [670, 30] width 77 height 36
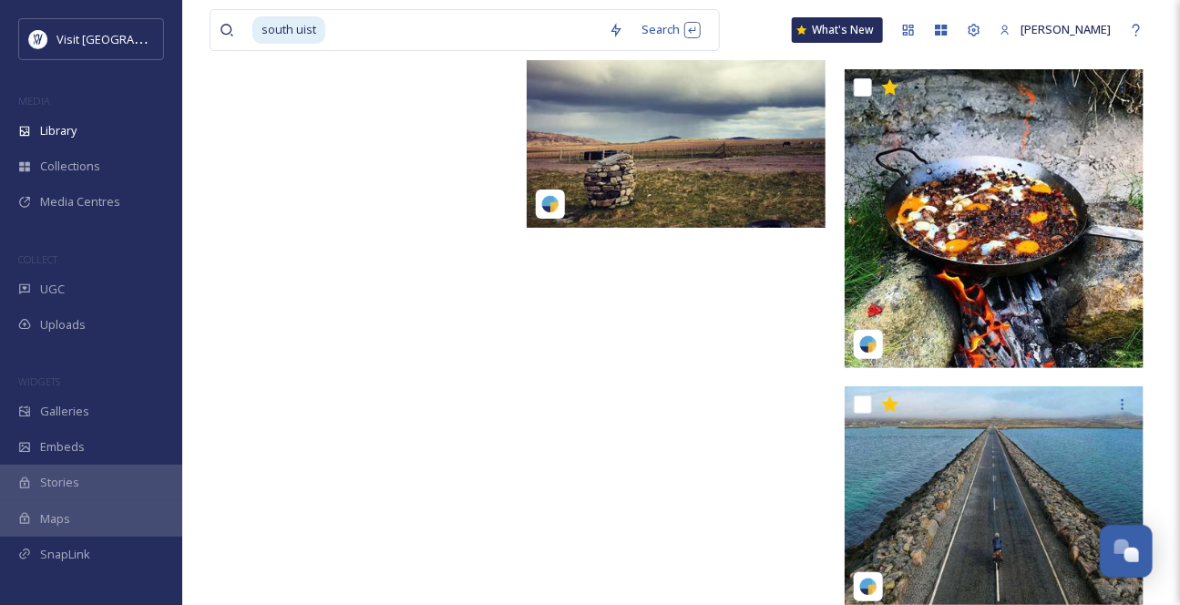
scroll to position [7700, 0]
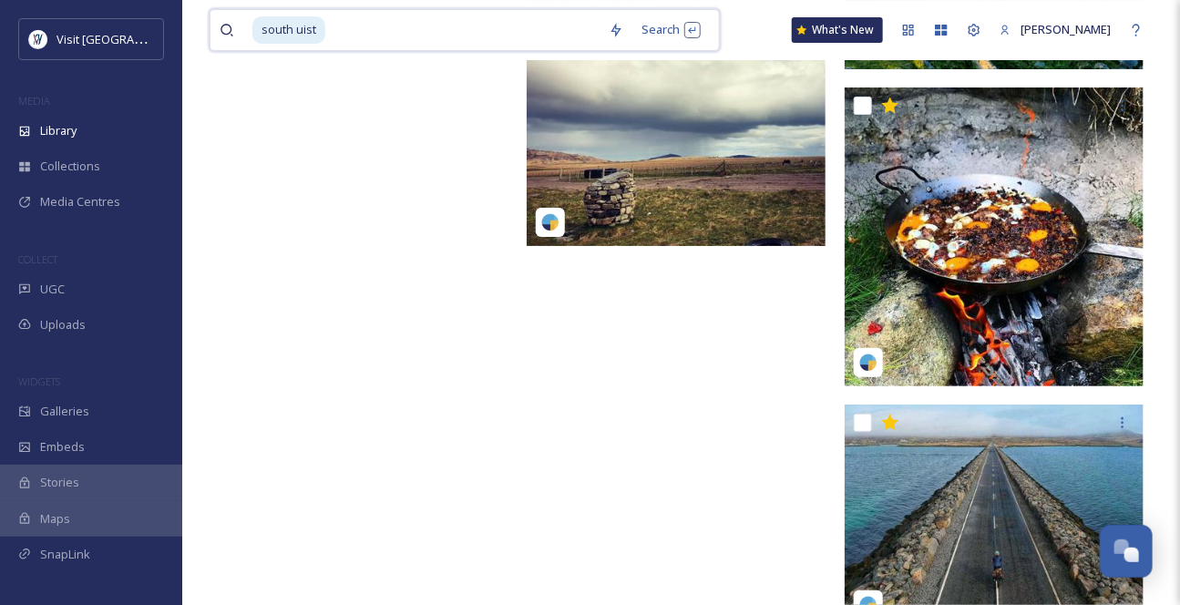
click at [325, 38] on span "south uist" at bounding box center [288, 29] width 73 height 26
drag, startPoint x: 383, startPoint y: 24, endPoint x: 340, endPoint y: 24, distance: 42.8
click at [342, 24] on input "south uis" at bounding box center [463, 30] width 272 height 40
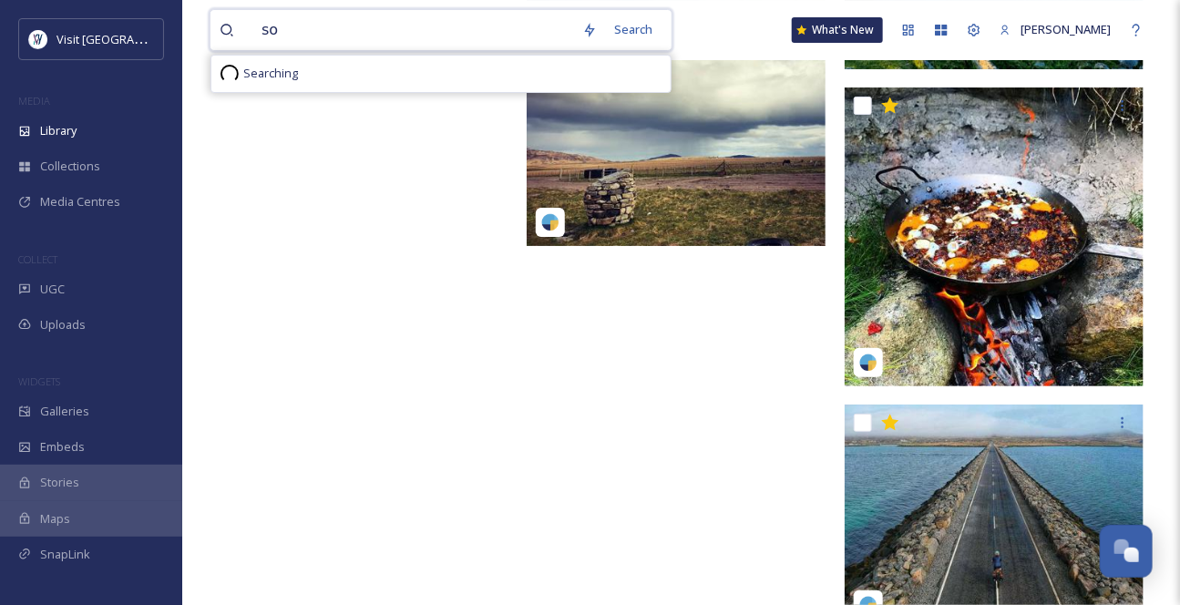
type input "s"
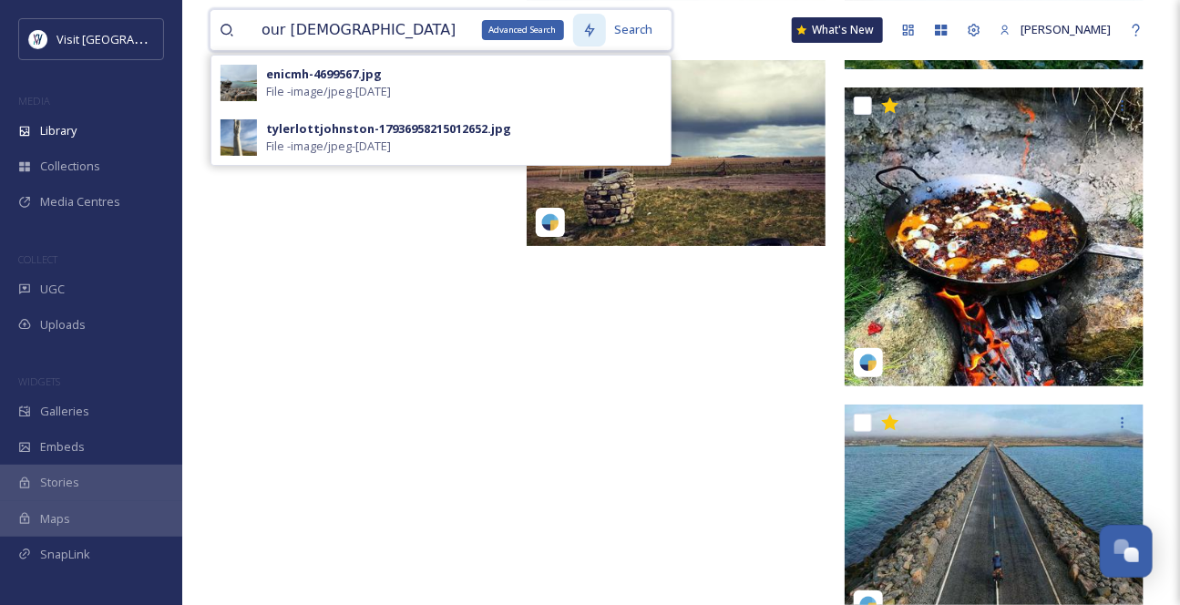
type input "our [DEMOGRAPHIC_DATA]"
click at [605, 29] on div "Advanced Search" at bounding box center [589, 30] width 33 height 33
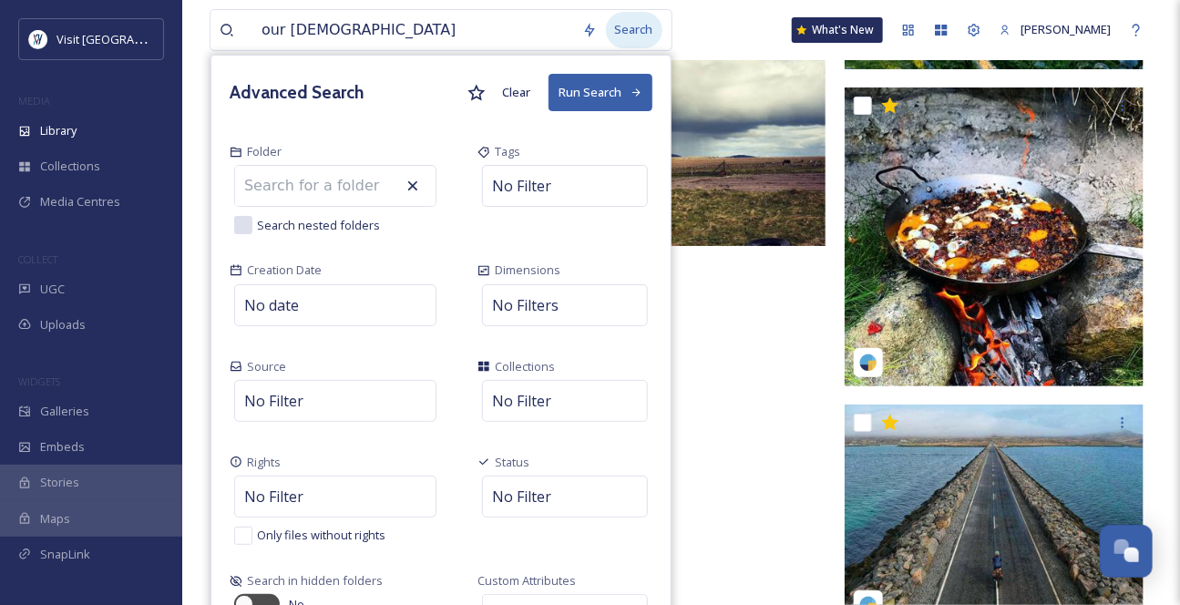
click at [620, 30] on div "Search" at bounding box center [634, 30] width 56 height 36
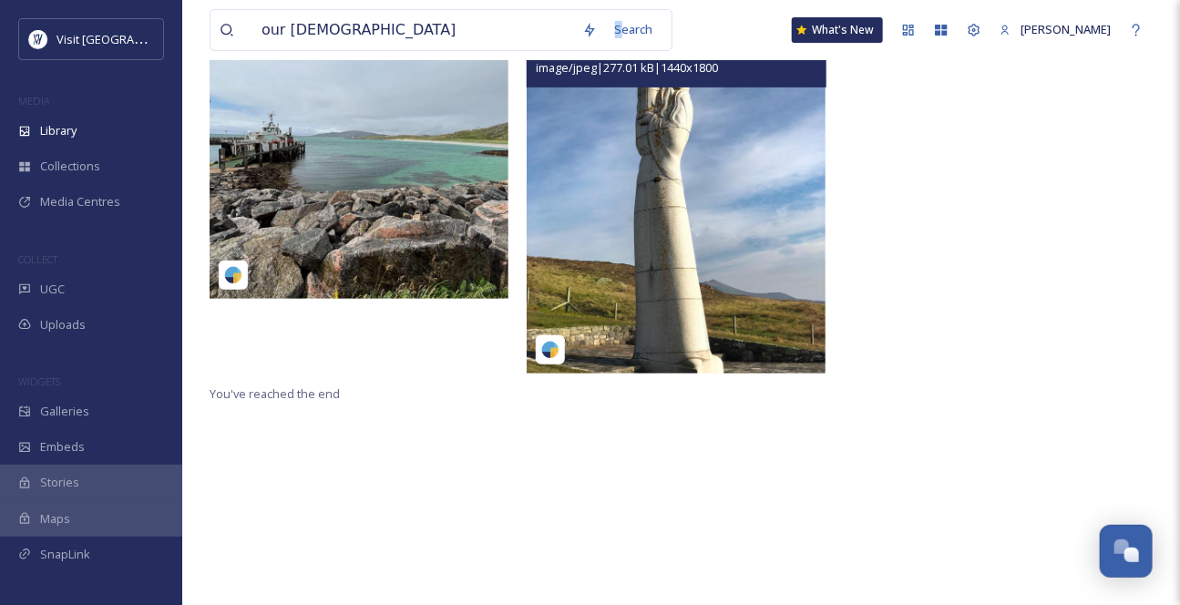
scroll to position [164, 0]
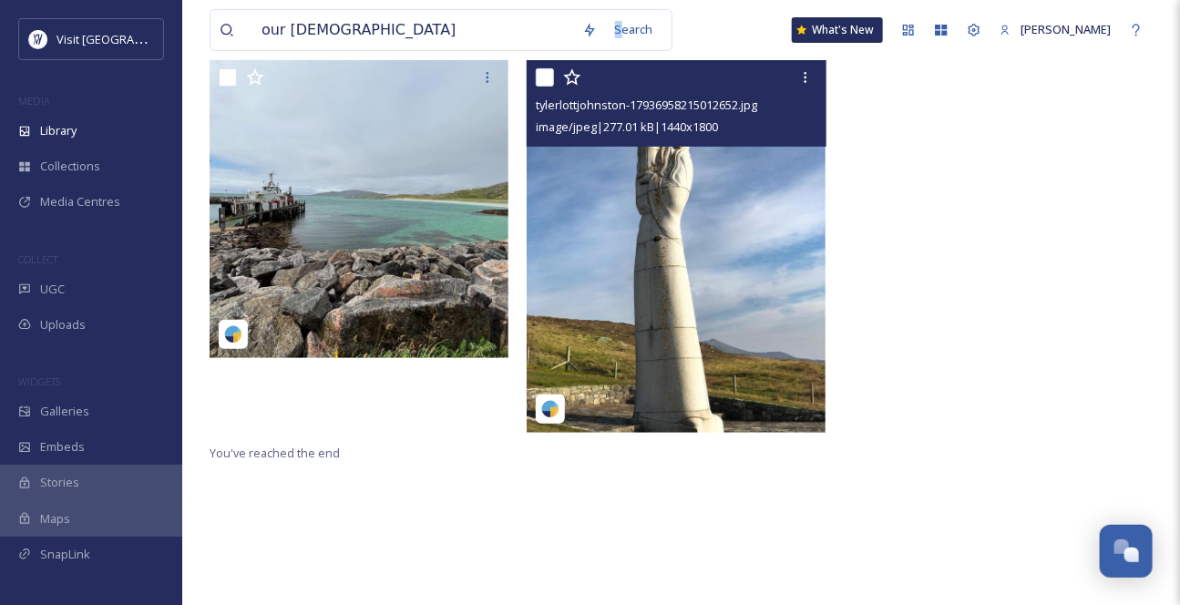
click at [728, 231] on img at bounding box center [675, 245] width 299 height 373
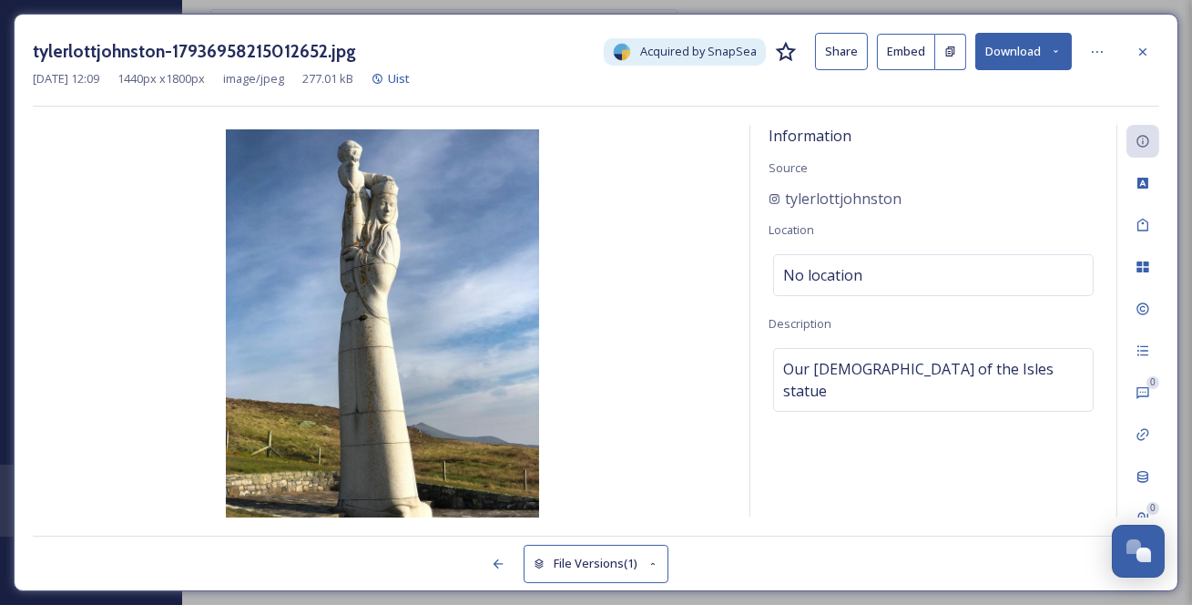
click at [1061, 57] on icon at bounding box center [1056, 52] width 12 height 12
click at [1150, 232] on icon at bounding box center [1143, 225] width 15 height 15
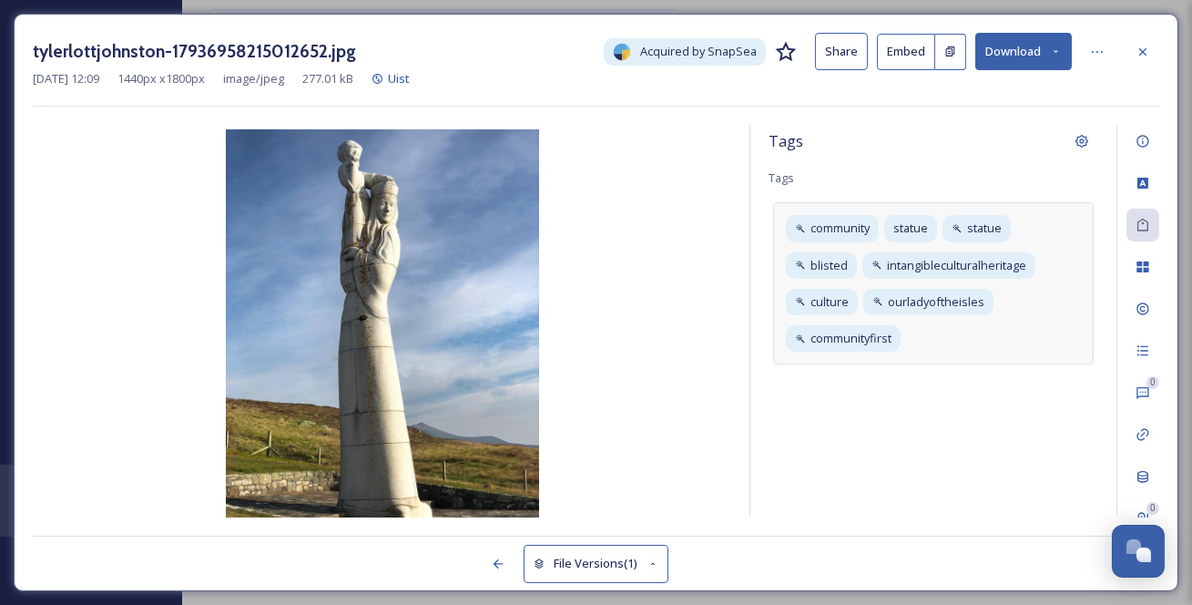
click at [967, 363] on div "community statue statue blisted intangibleculturalheritage culture ourladyofthe…" at bounding box center [933, 283] width 321 height 162
click at [834, 381] on input at bounding box center [874, 370] width 182 height 22
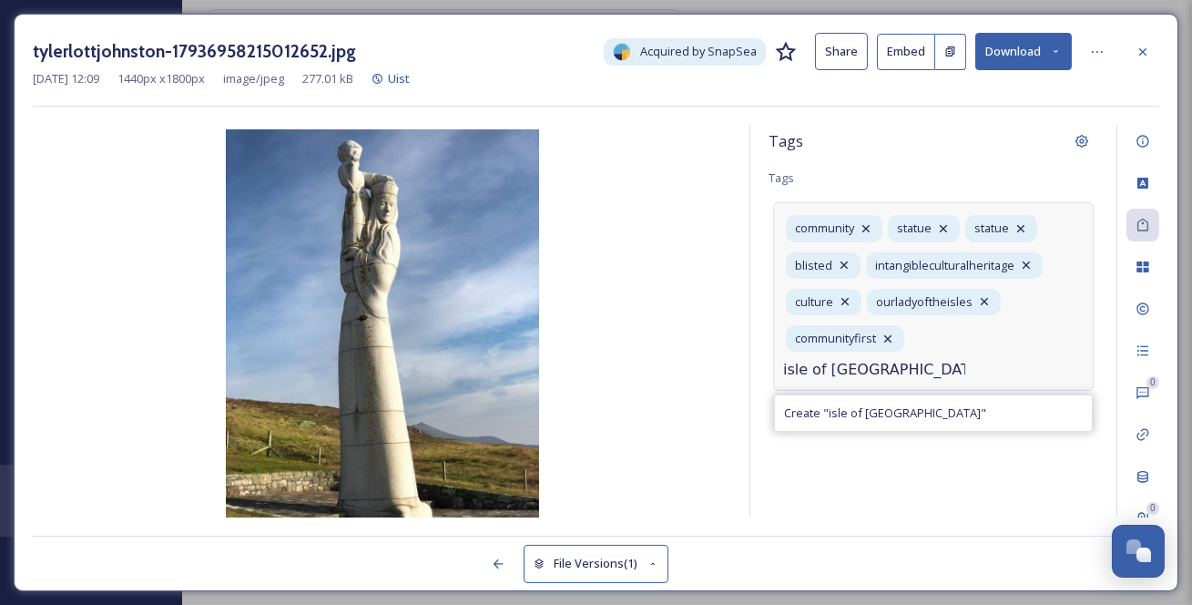
type input "isle of [GEOGRAPHIC_DATA]"
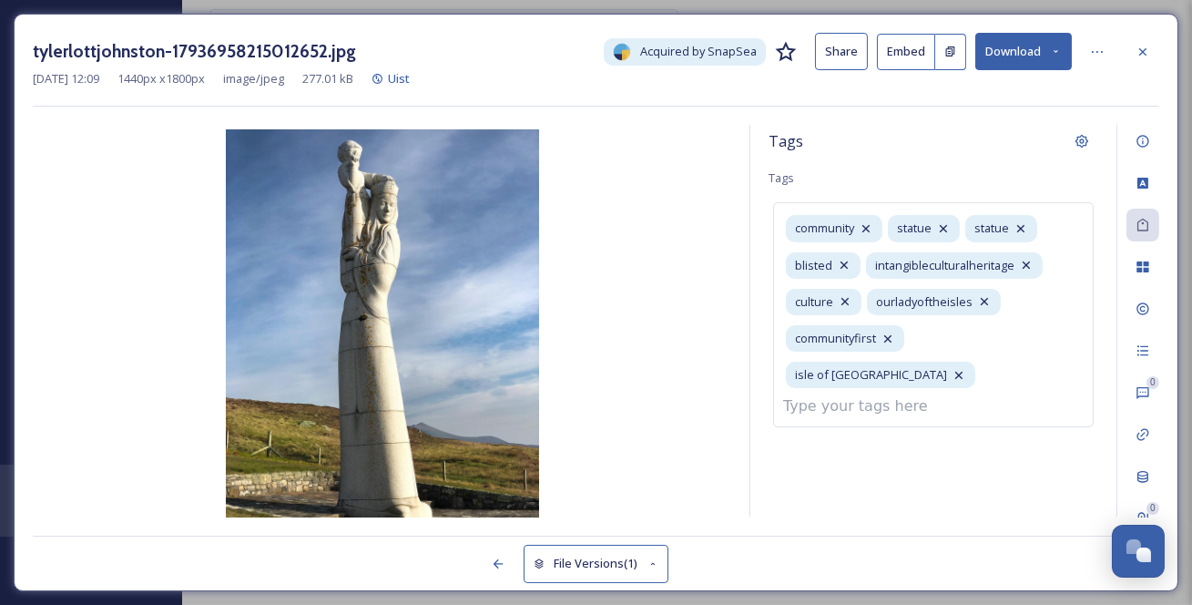
click at [1050, 56] on icon at bounding box center [1056, 52] width 12 height 12
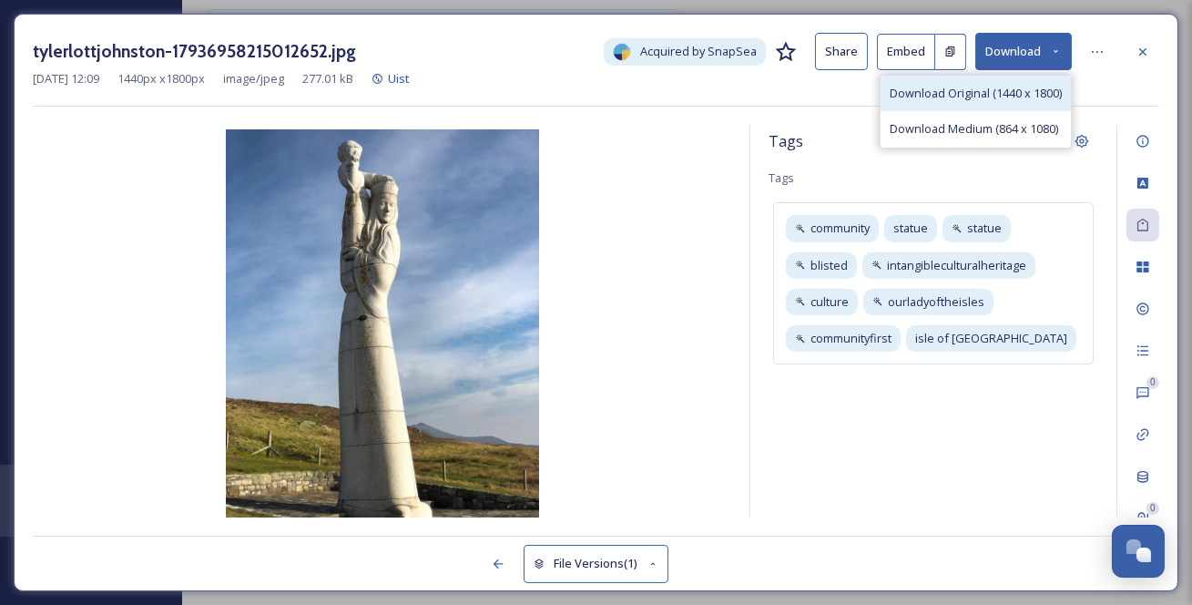
click at [979, 99] on span "Download Original (1440 x 1800)" at bounding box center [976, 93] width 172 height 17
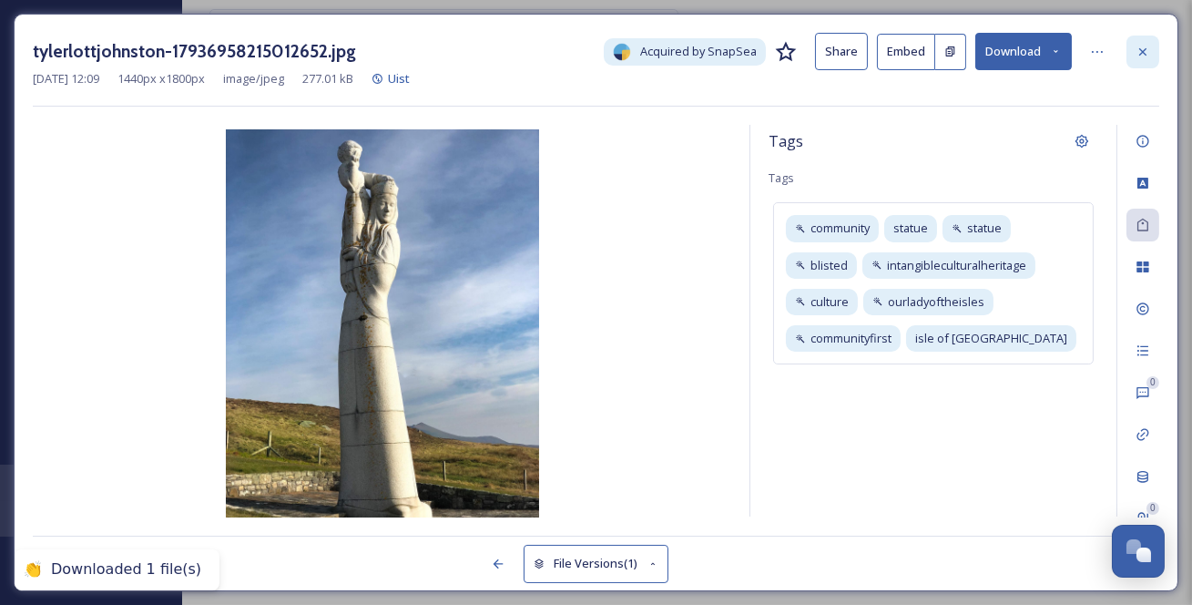
click at [1150, 57] on icon at bounding box center [1143, 52] width 15 height 15
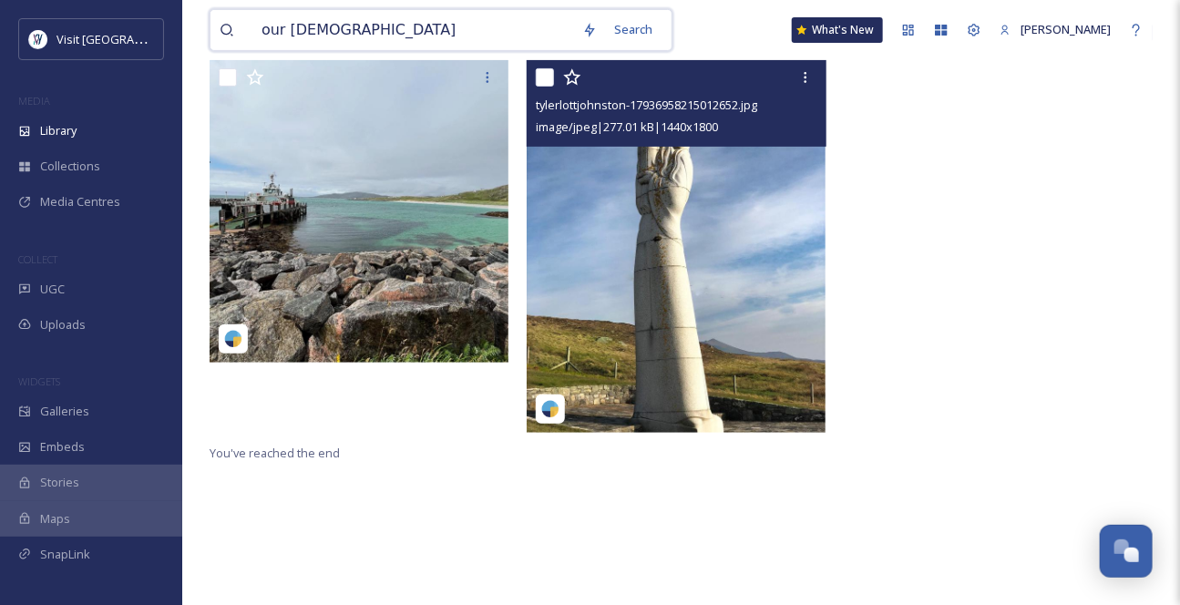
click at [293, 28] on input "our [DEMOGRAPHIC_DATA]" at bounding box center [412, 30] width 321 height 40
drag, startPoint x: 345, startPoint y: 26, endPoint x: 232, endPoint y: 15, distance: 113.6
click at [232, 15] on div "our [DEMOGRAPHIC_DATA]" at bounding box center [396, 30] width 353 height 40
type input "benbecula"
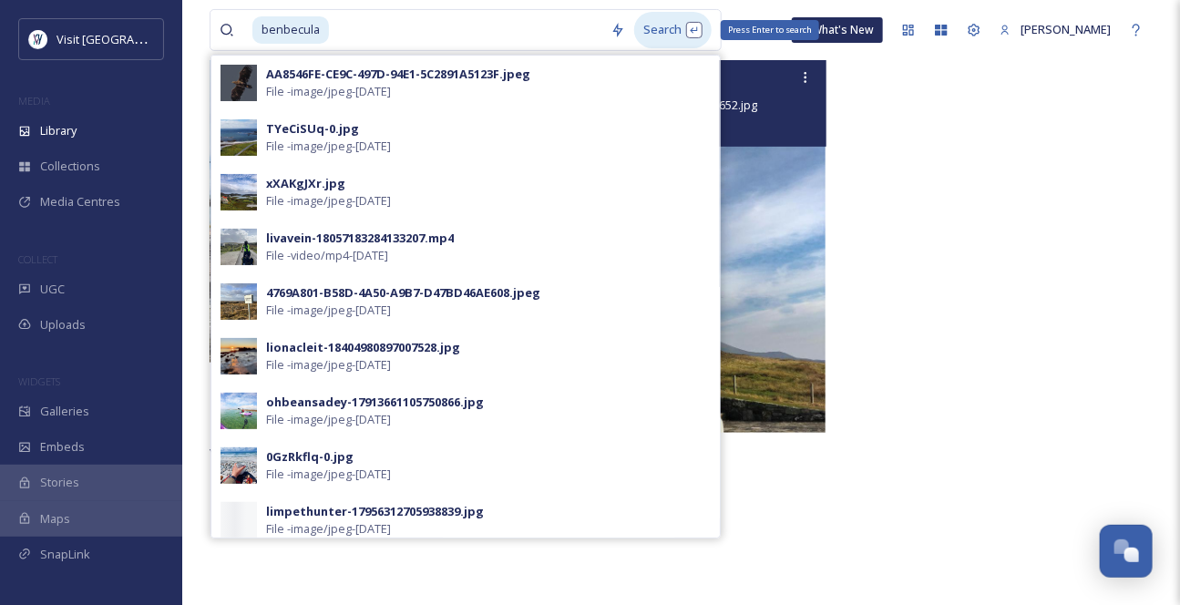
click at [678, 24] on div "Search Press Enter to search" at bounding box center [672, 30] width 77 height 36
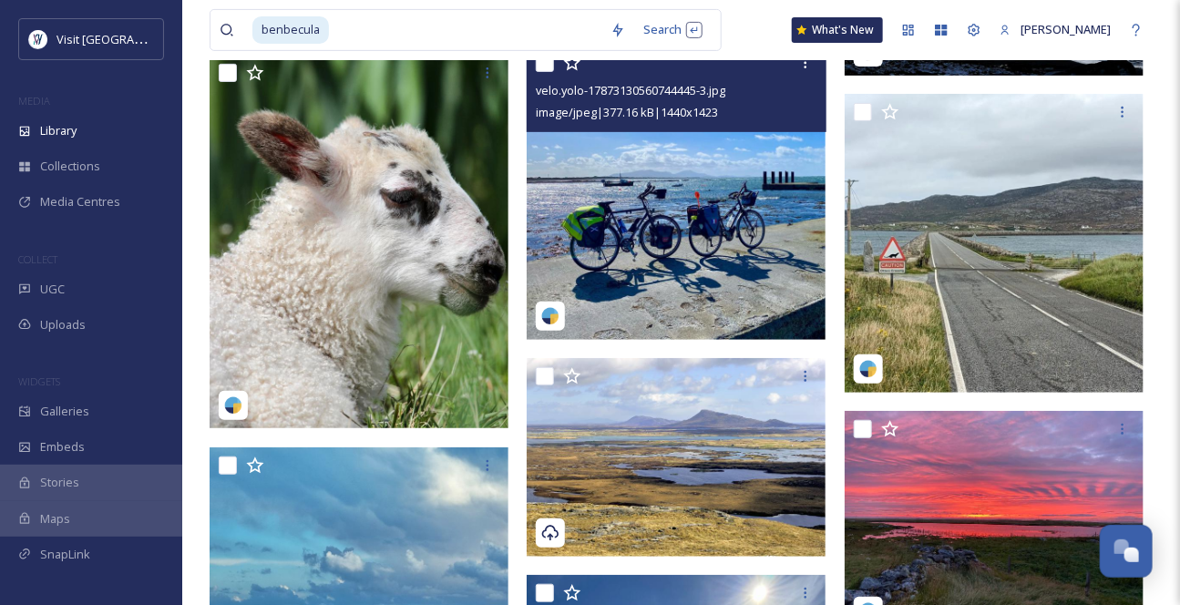
scroll to position [2815, 0]
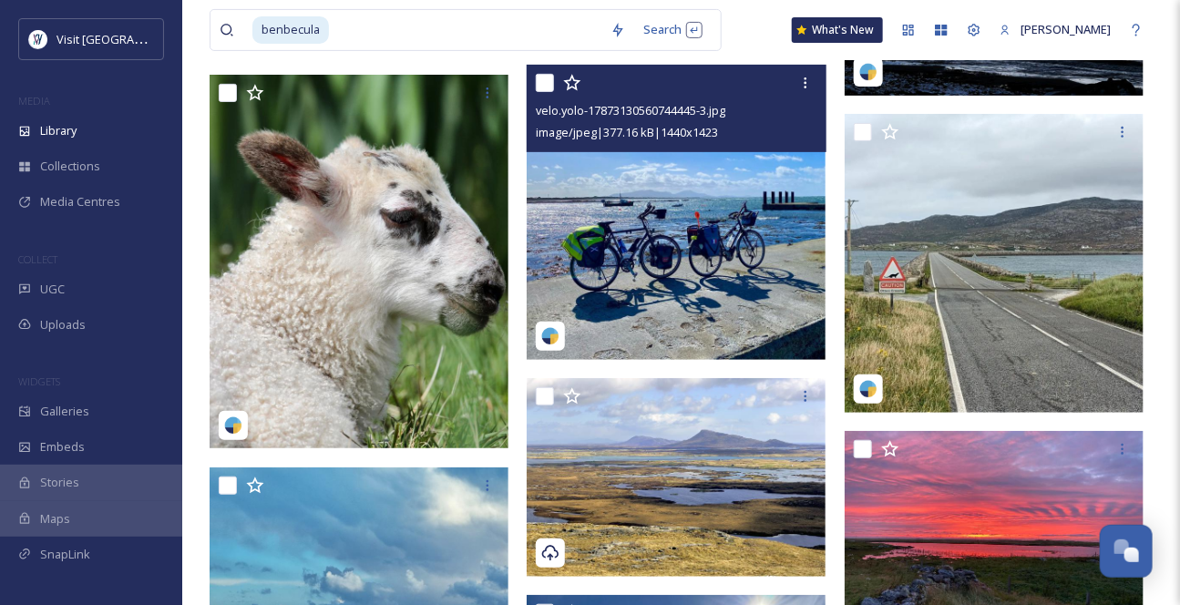
click at [706, 222] on img at bounding box center [675, 212] width 299 height 295
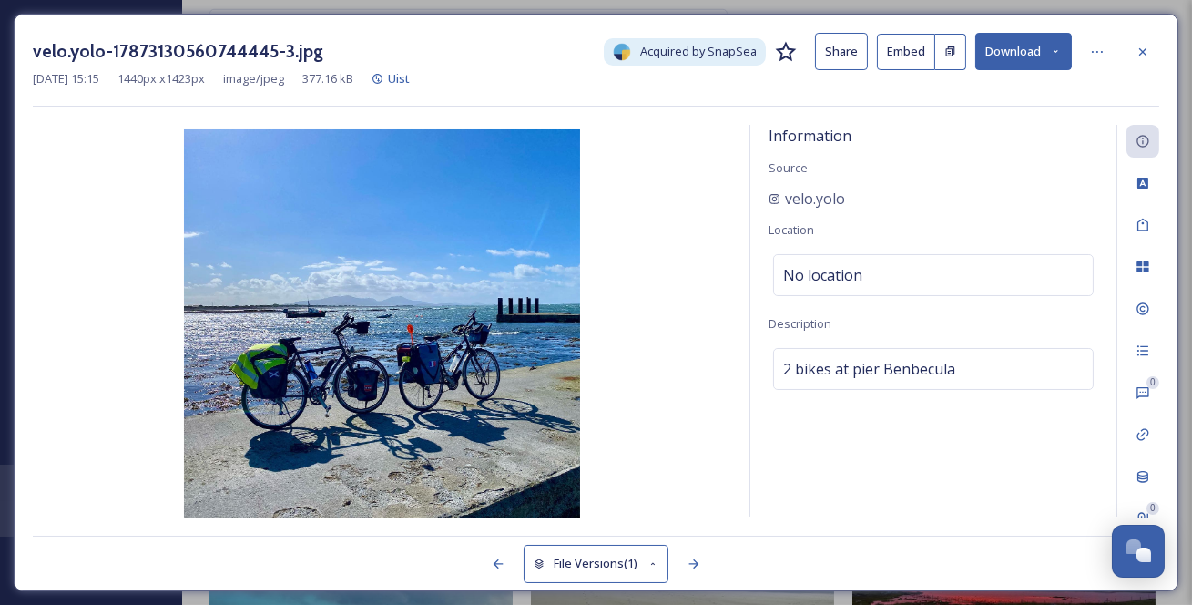
click at [1064, 52] on button "Download" at bounding box center [1024, 51] width 97 height 37
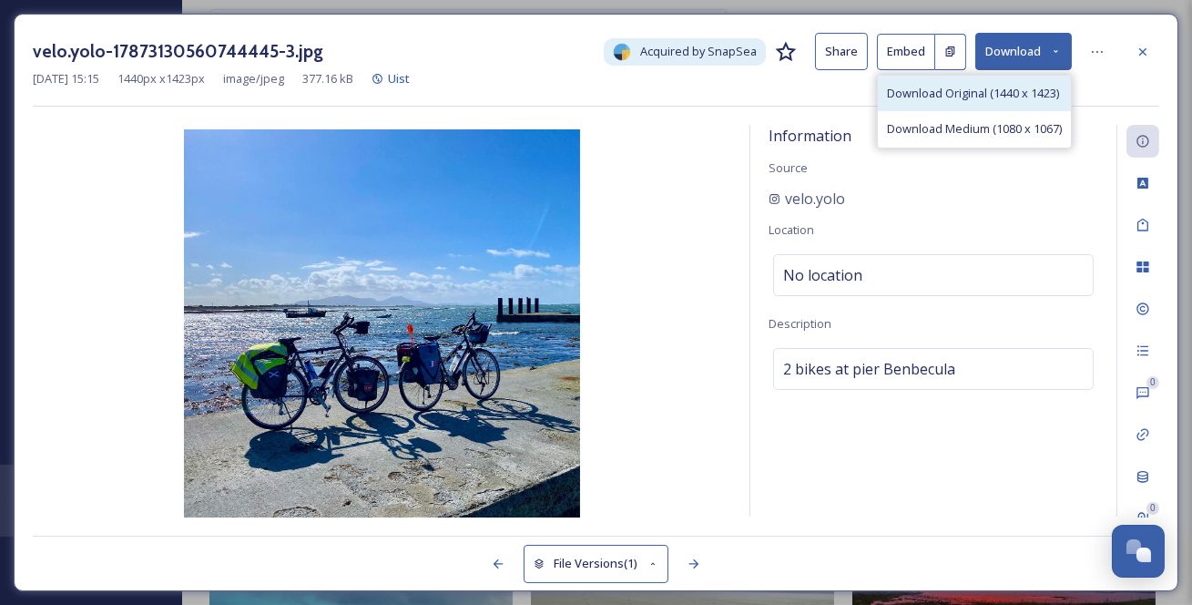
click at [973, 102] on span "Download Original (1440 x 1423)" at bounding box center [973, 93] width 172 height 17
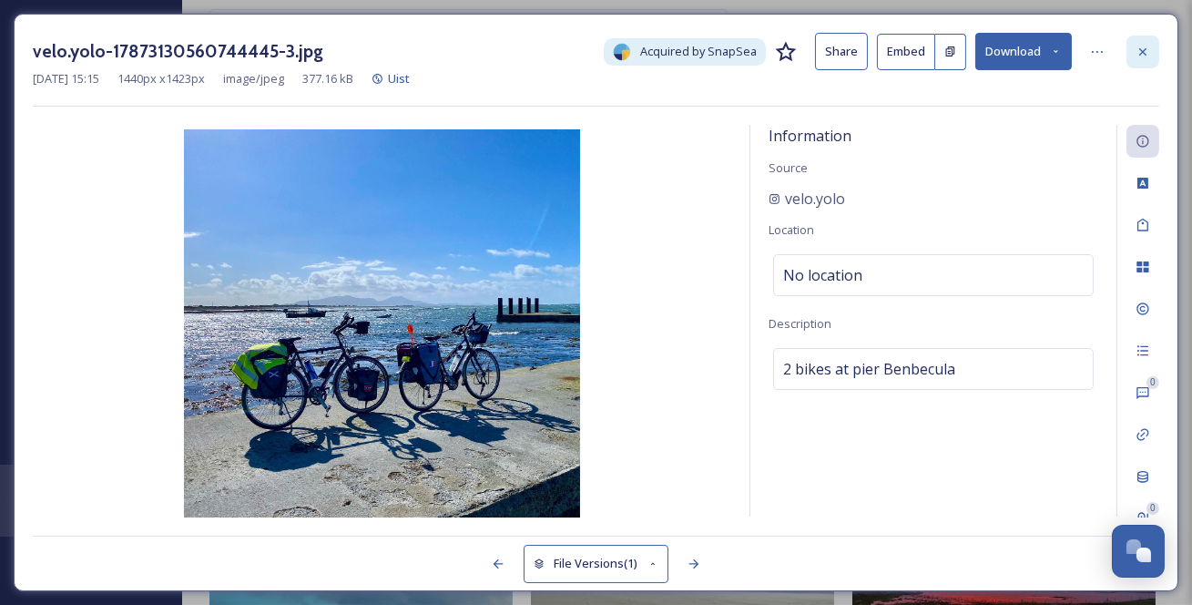
click at [1142, 50] on icon at bounding box center [1143, 52] width 15 height 15
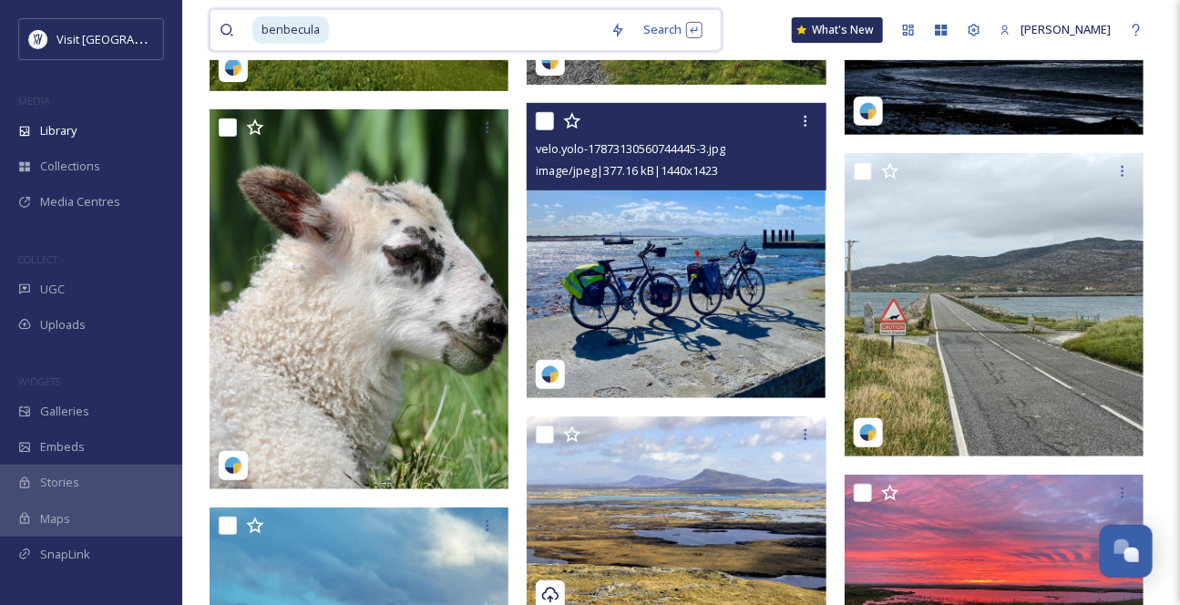
click at [353, 32] on input at bounding box center [466, 30] width 271 height 40
type input "b"
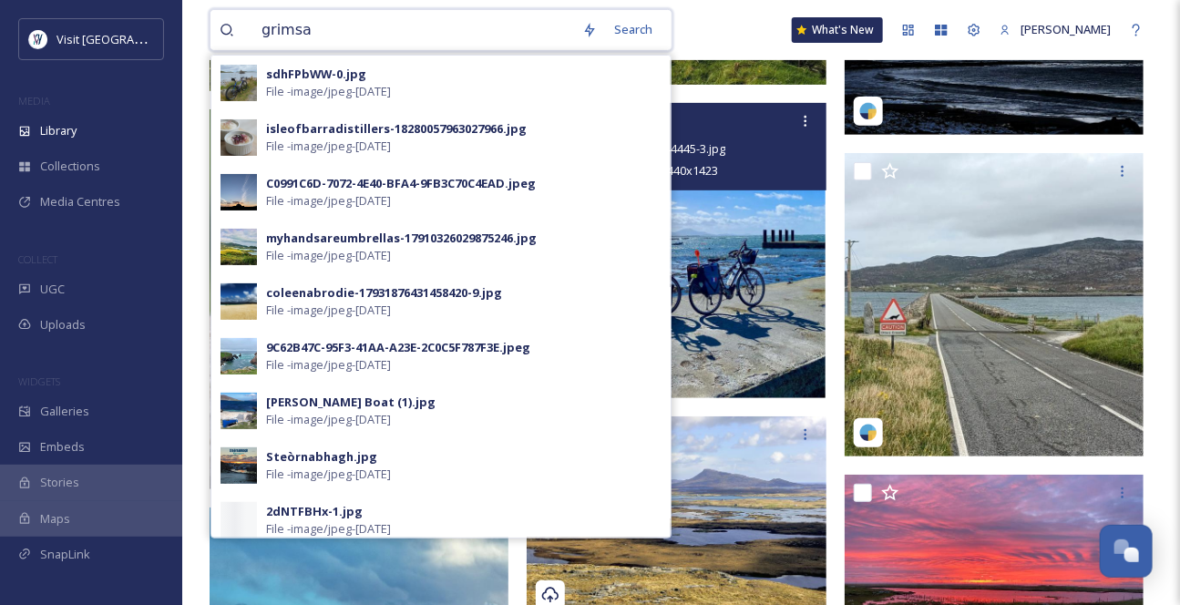
type input "grimsay"
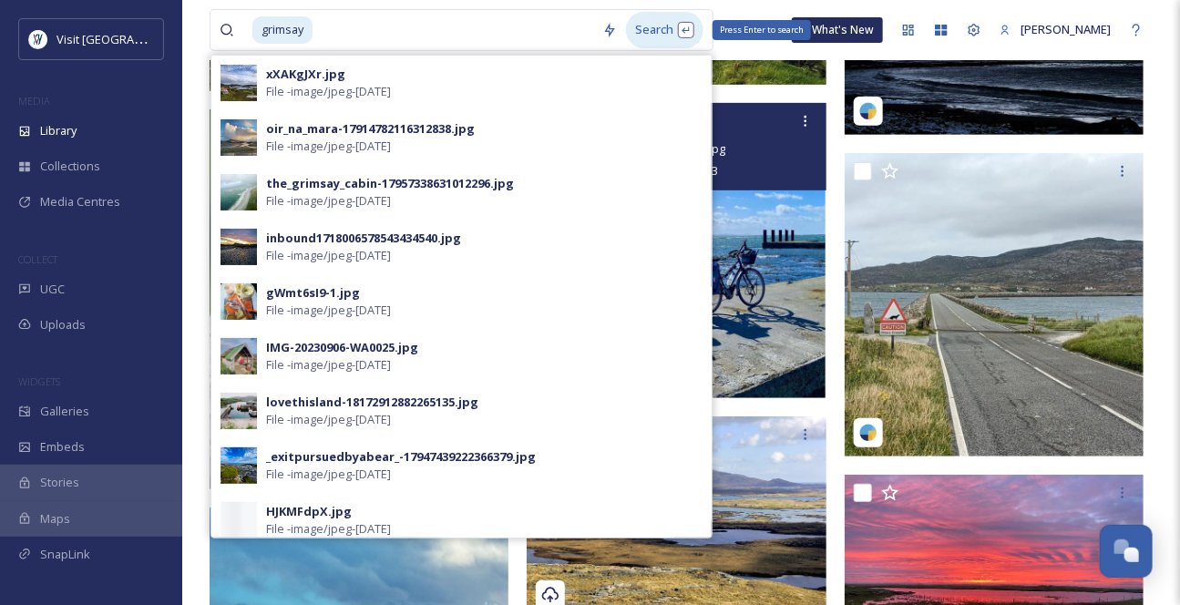
click at [665, 39] on div "Search Press Enter to search" at bounding box center [664, 30] width 77 height 36
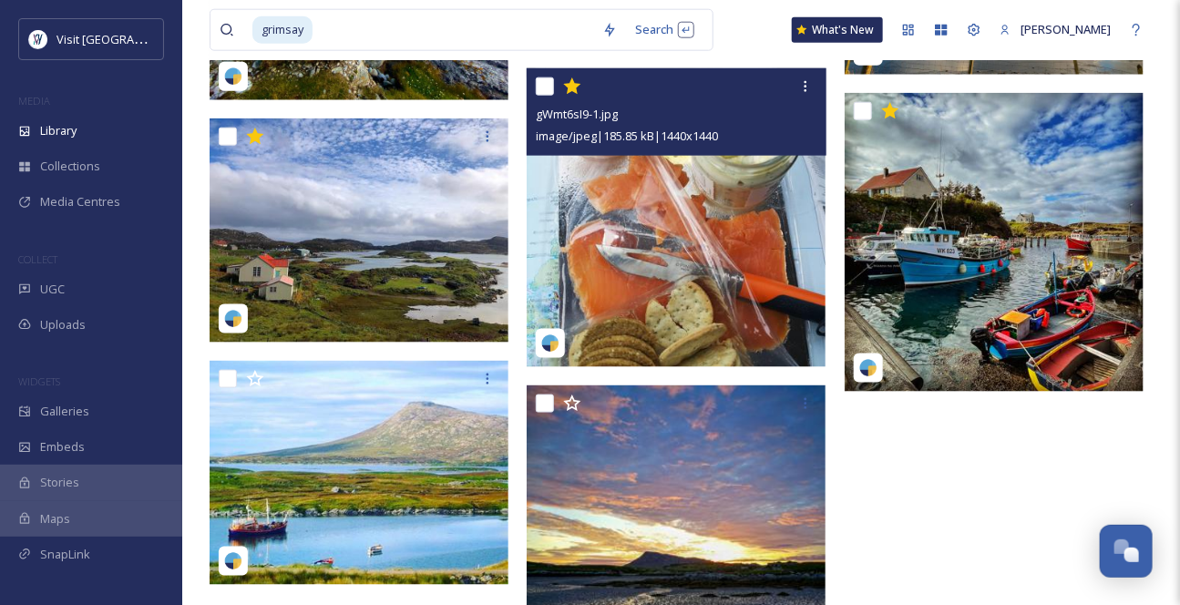
scroll to position [745, 0]
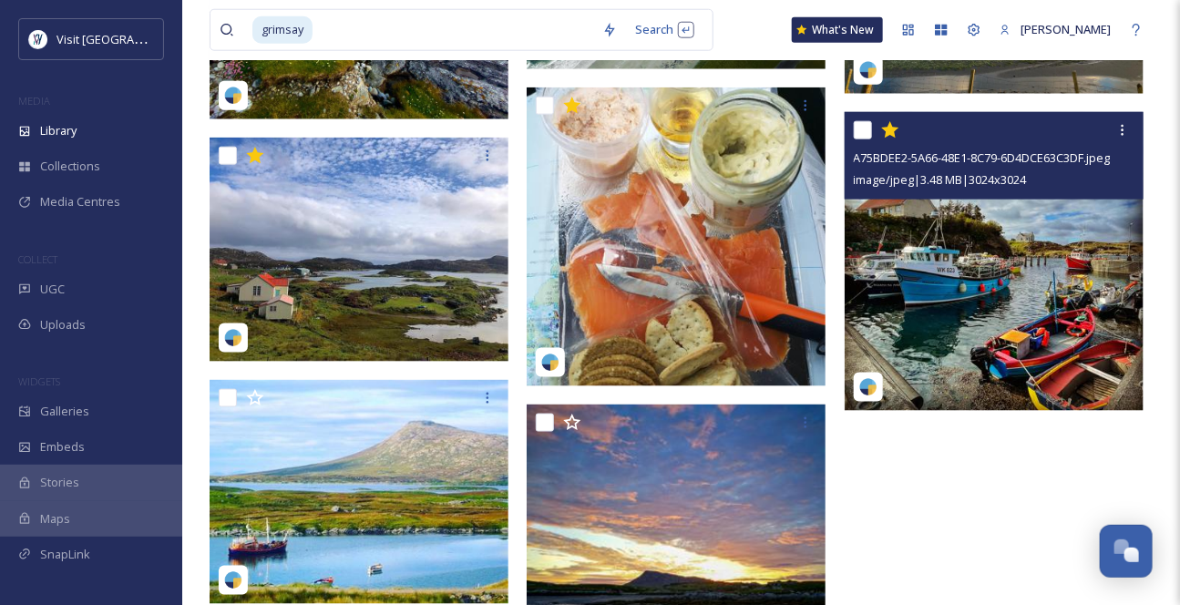
click at [1093, 258] on img at bounding box center [993, 261] width 299 height 299
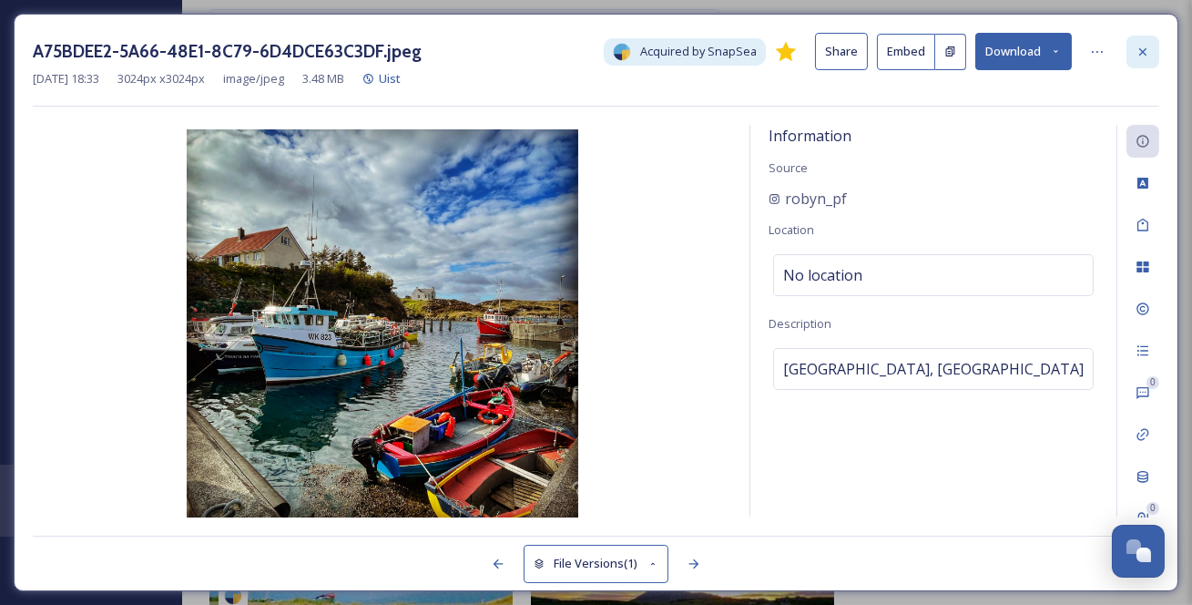
click at [1149, 54] on icon at bounding box center [1143, 52] width 15 height 15
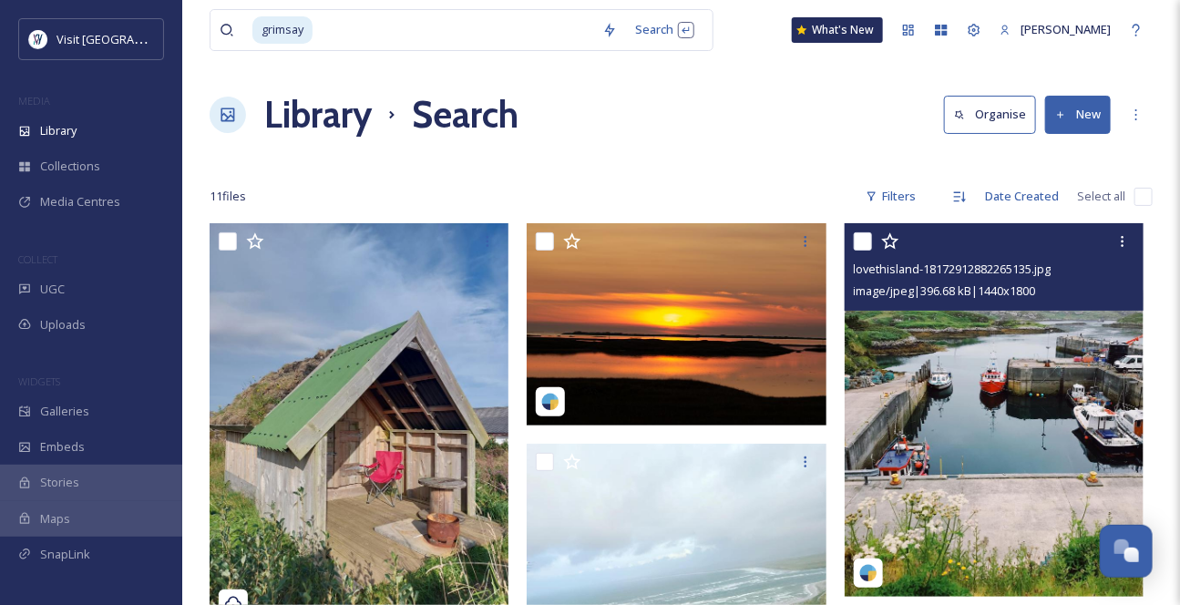
click at [989, 311] on div "lovethisland-18172912882265135.jpg image/jpeg | 396.68 kB | 1440 x 1800" at bounding box center [993, 266] width 299 height 87
click at [984, 358] on img at bounding box center [993, 409] width 299 height 373
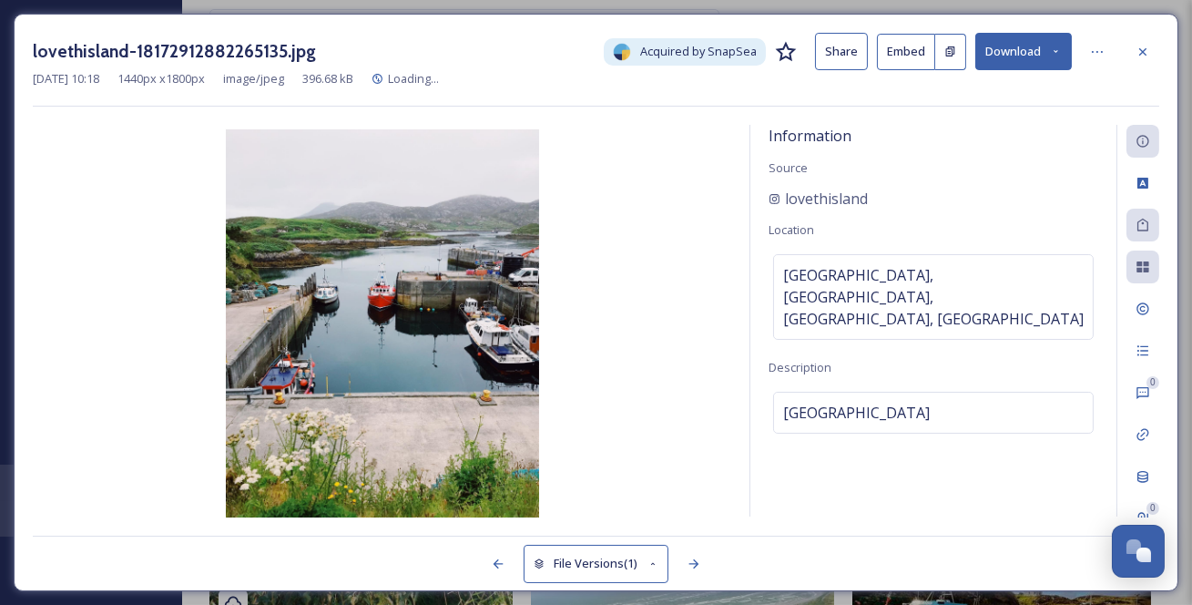
click at [1054, 46] on icon at bounding box center [1056, 52] width 12 height 12
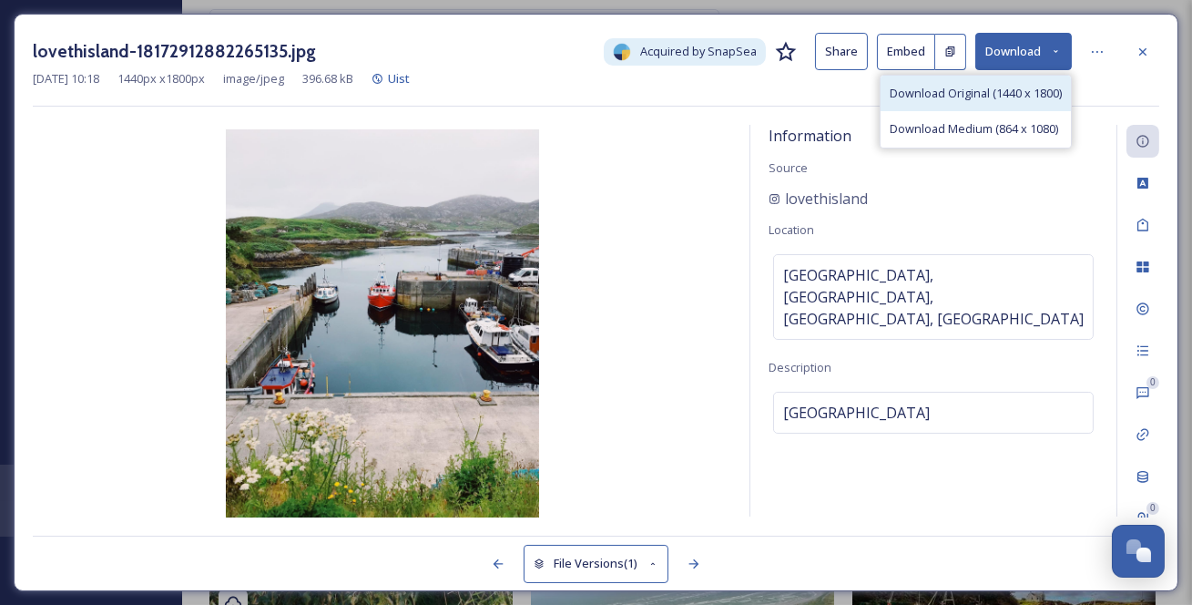
click at [984, 100] on span "Download Original (1440 x 1800)" at bounding box center [976, 93] width 172 height 17
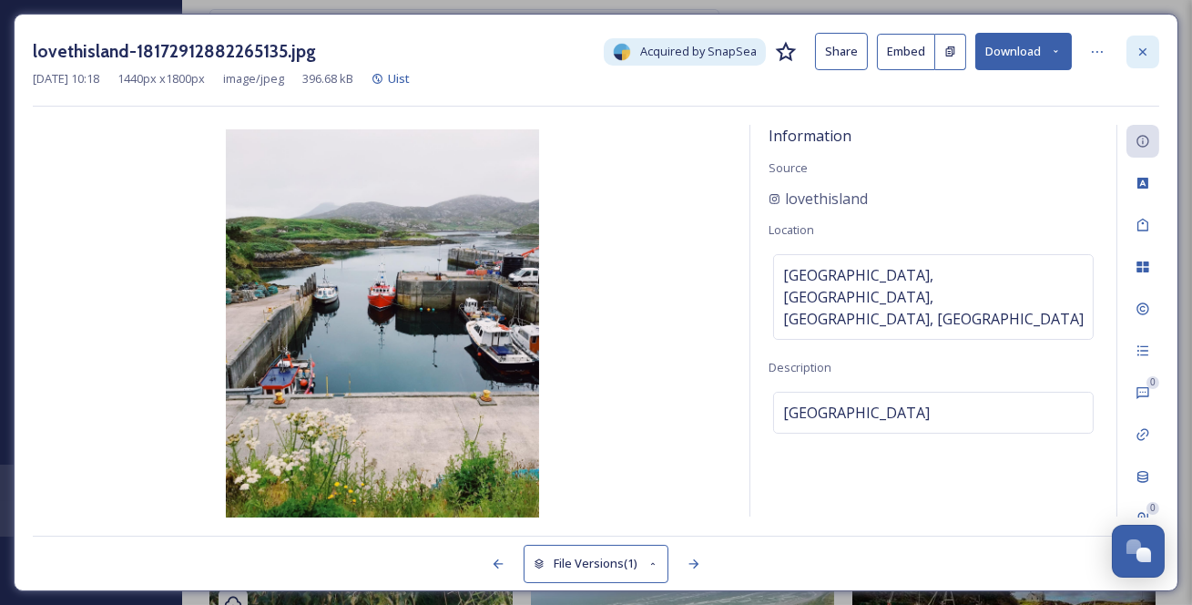
click at [1142, 56] on icon at bounding box center [1143, 52] width 15 height 15
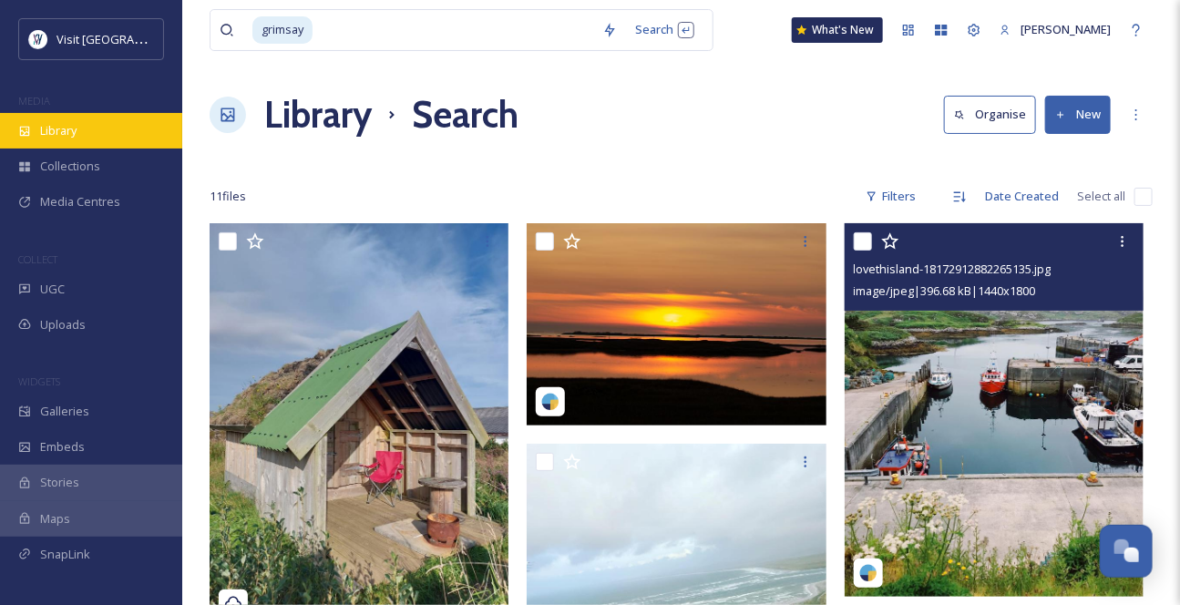
click at [92, 148] on div "Library" at bounding box center [91, 131] width 182 height 36
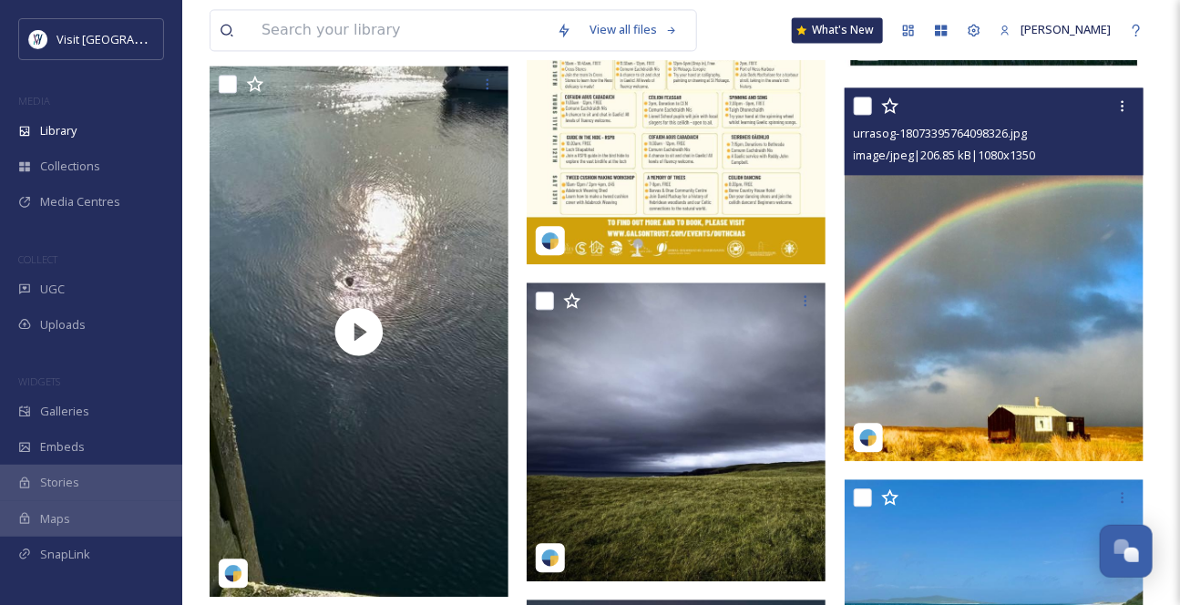
scroll to position [911, 0]
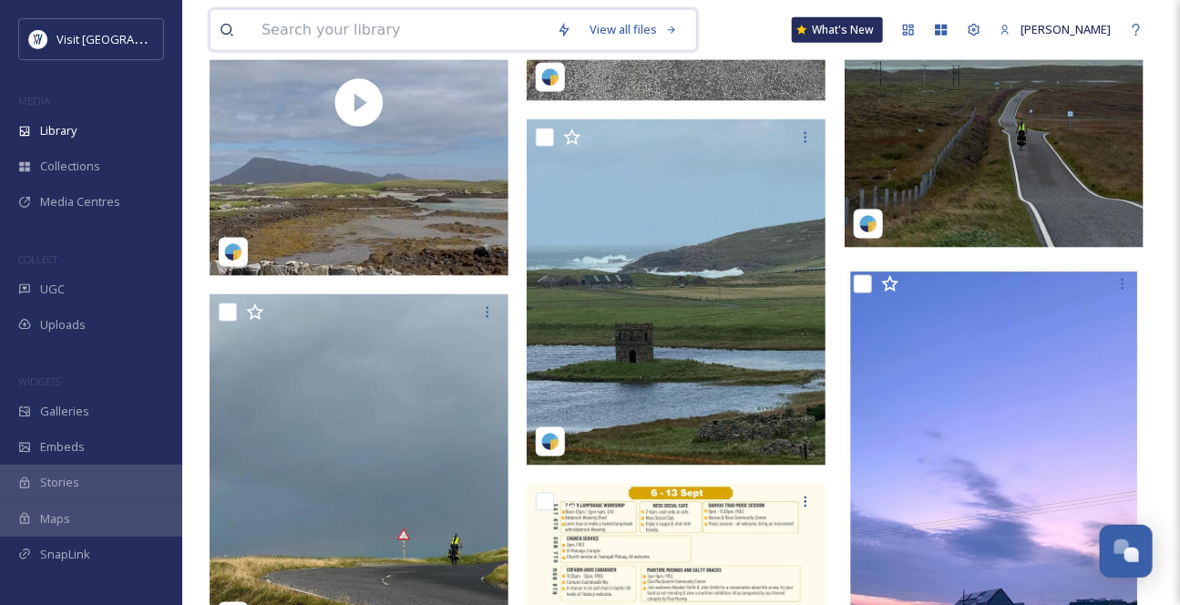
click at [321, 36] on input at bounding box center [399, 30] width 295 height 40
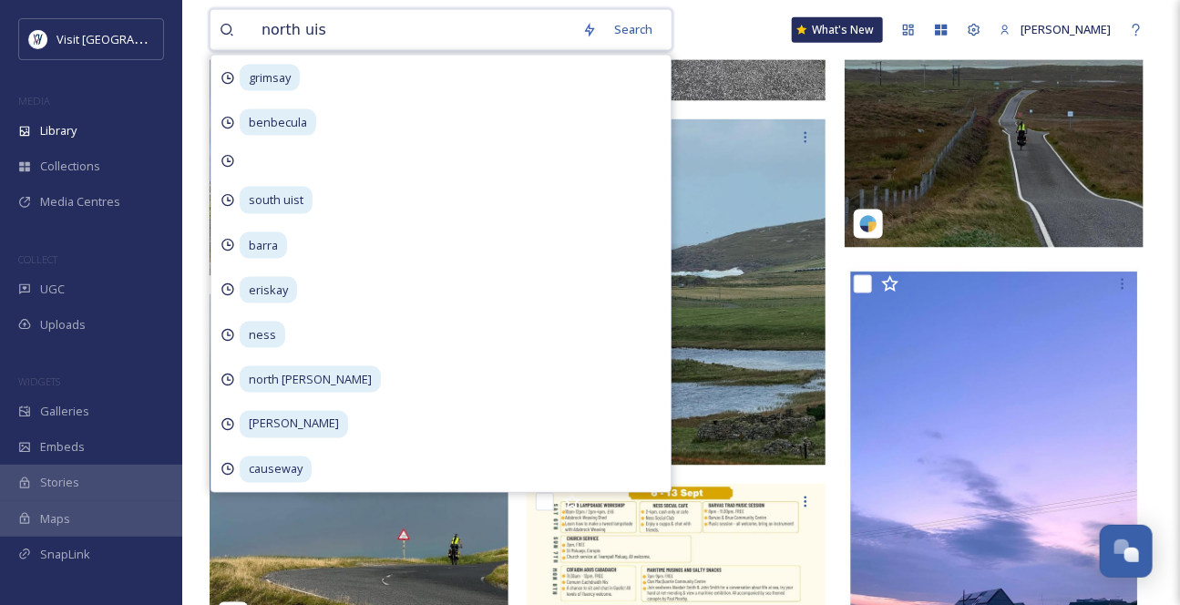
type input "north uist"
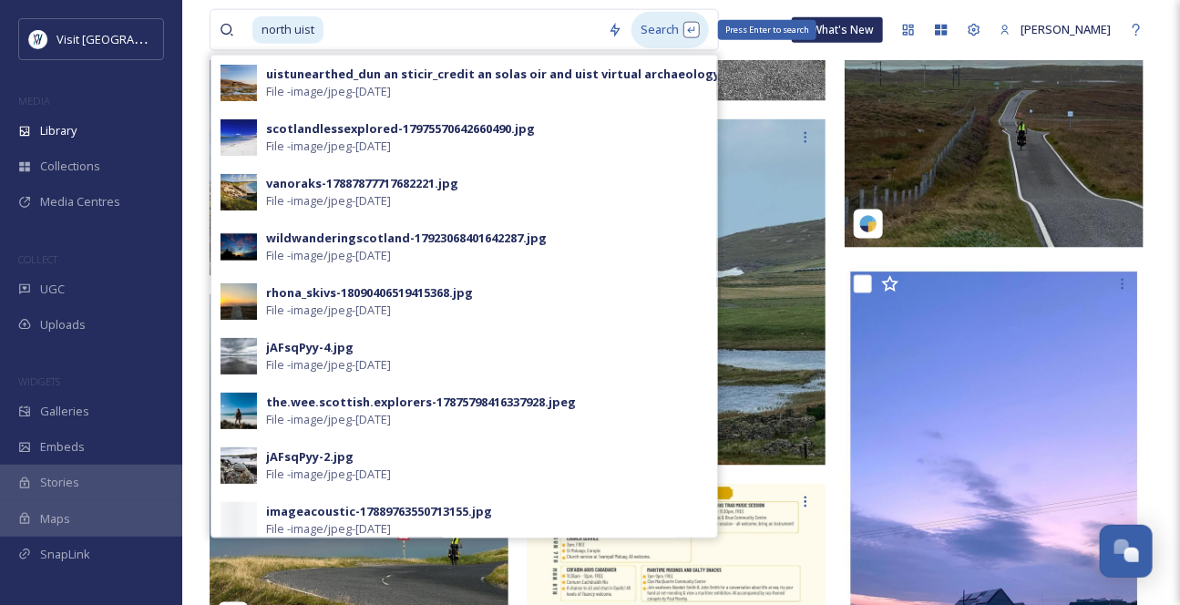
click at [685, 29] on div "Search Press Enter to search" at bounding box center [669, 30] width 77 height 36
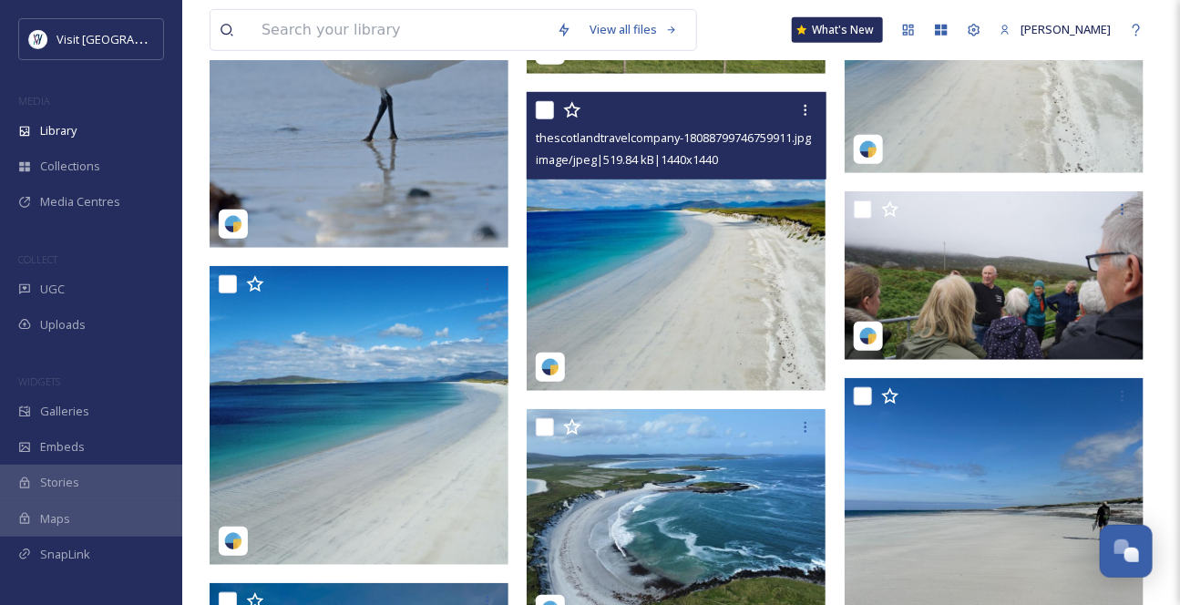
scroll to position [331, 0]
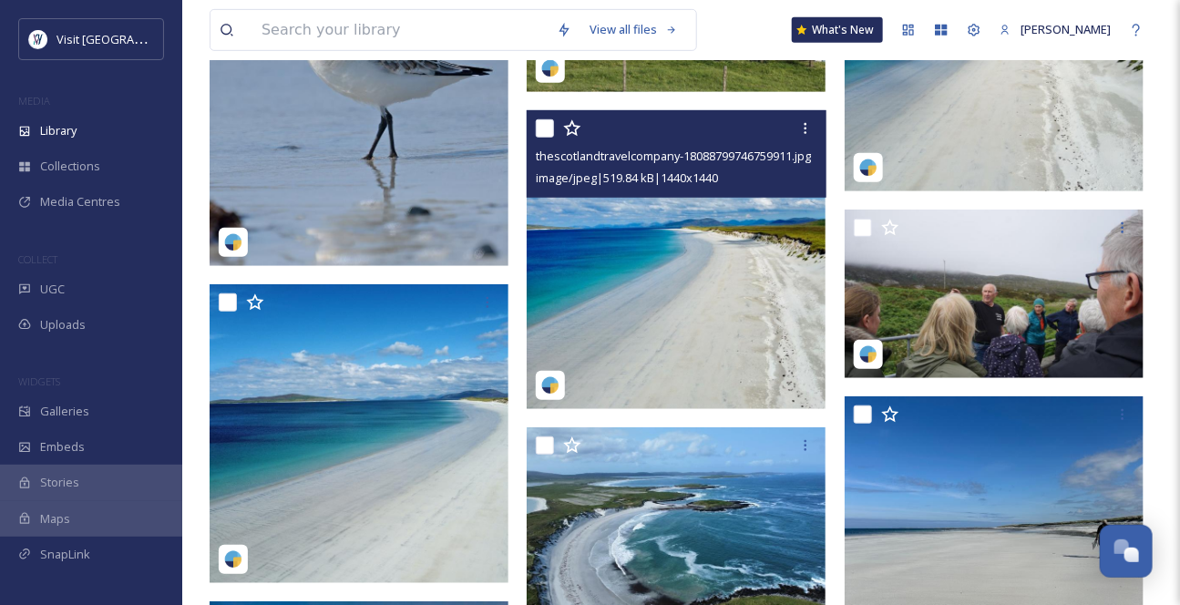
click at [750, 276] on img at bounding box center [675, 259] width 299 height 299
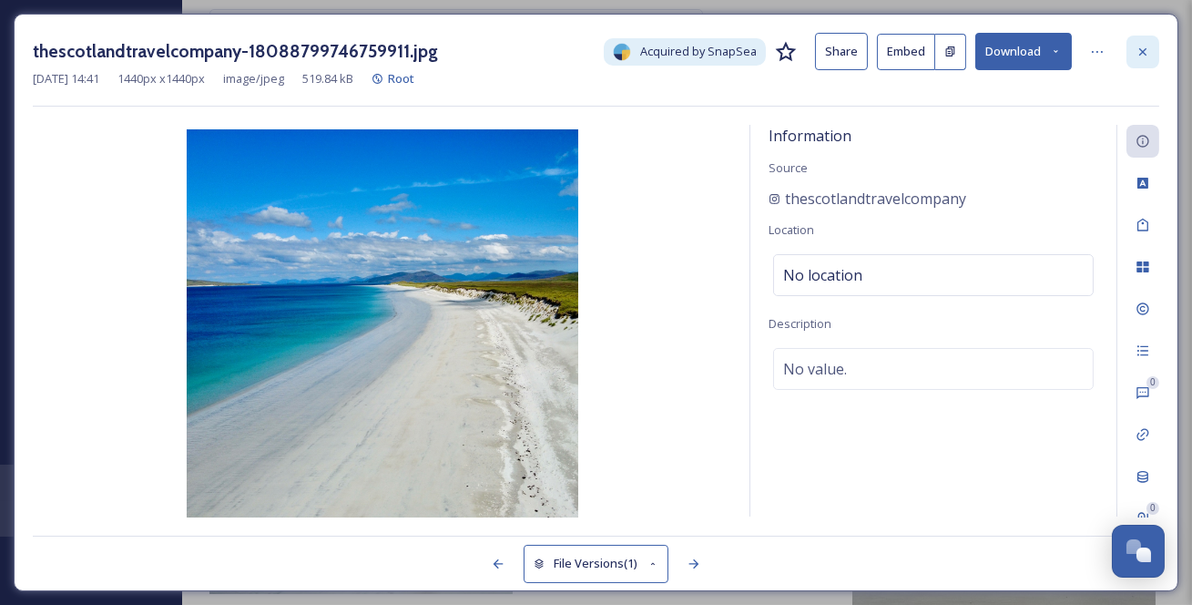
click at [1147, 49] on icon at bounding box center [1142, 50] width 7 height 7
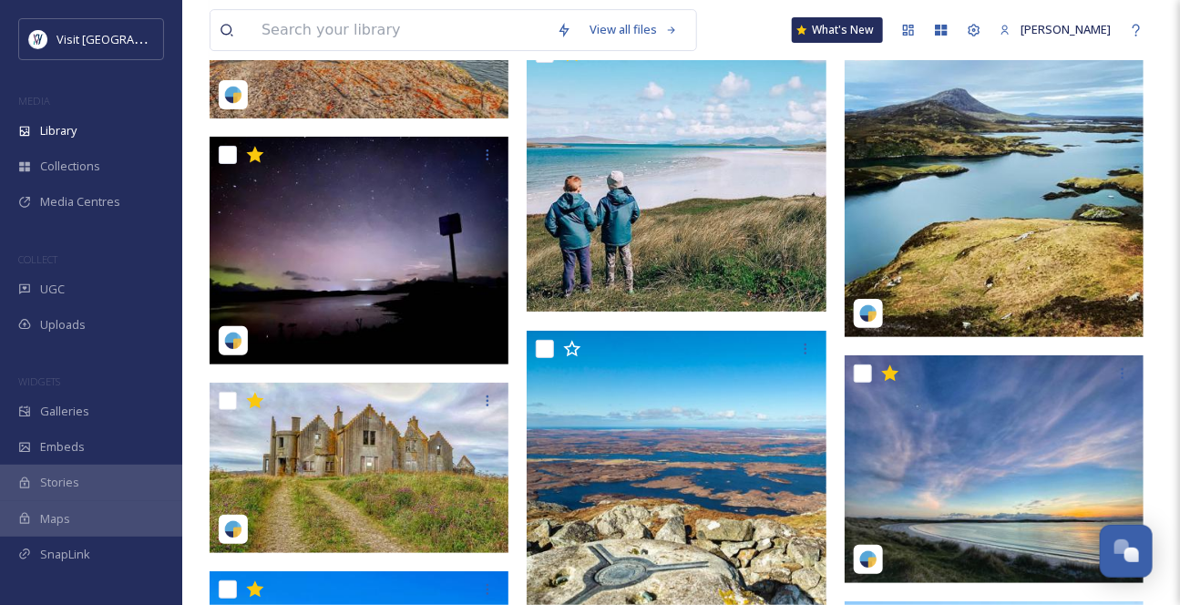
scroll to position [10184, 0]
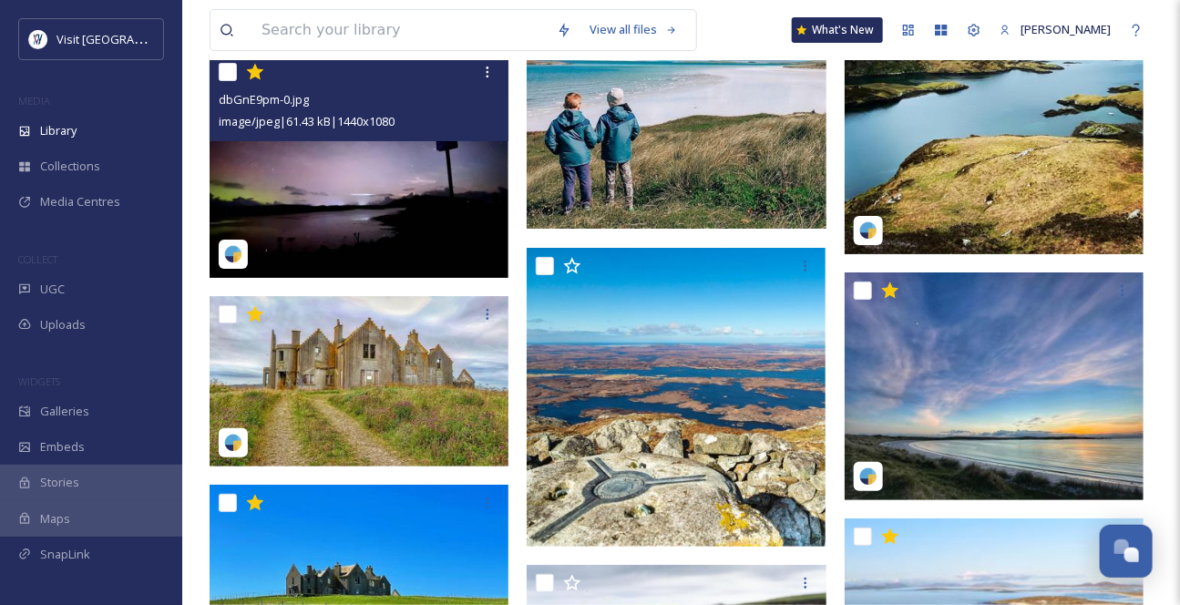
click at [406, 202] on img at bounding box center [358, 166] width 299 height 224
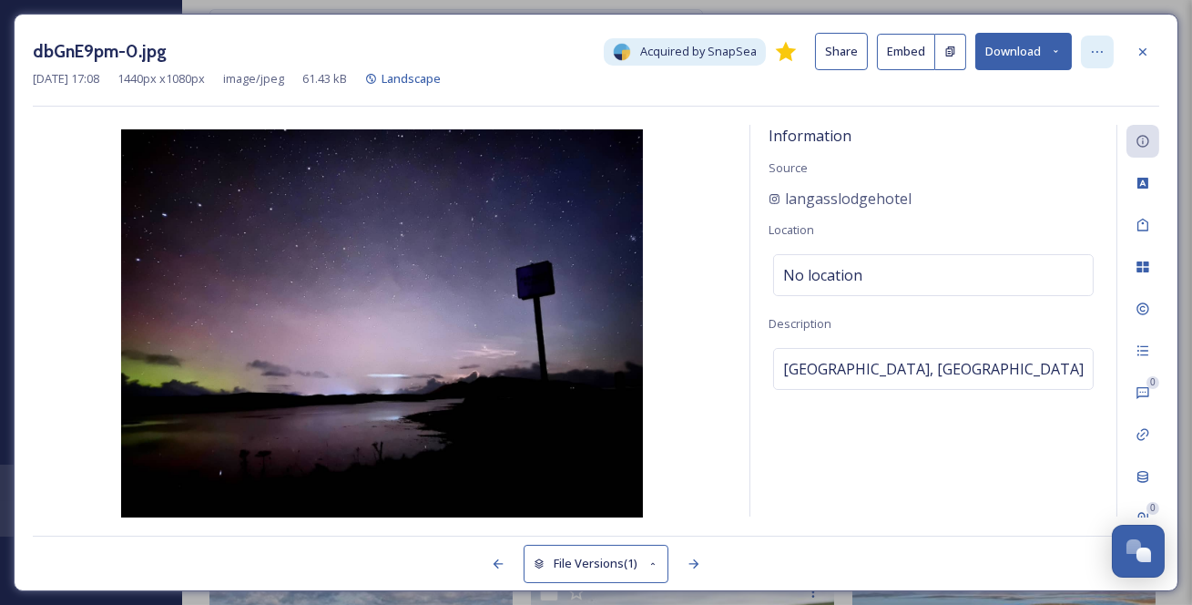
click at [1102, 53] on icon at bounding box center [1097, 52] width 11 height 2
click at [1029, 49] on button "Download" at bounding box center [1024, 51] width 97 height 37
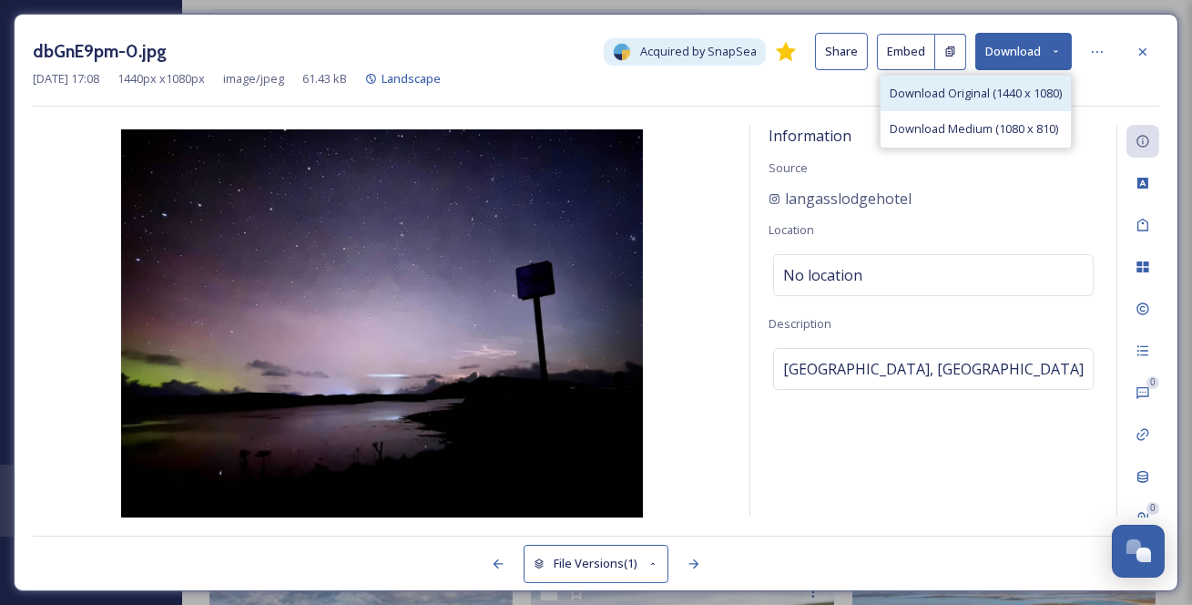
click at [923, 102] on span "Download Original (1440 x 1080)" at bounding box center [976, 93] width 172 height 17
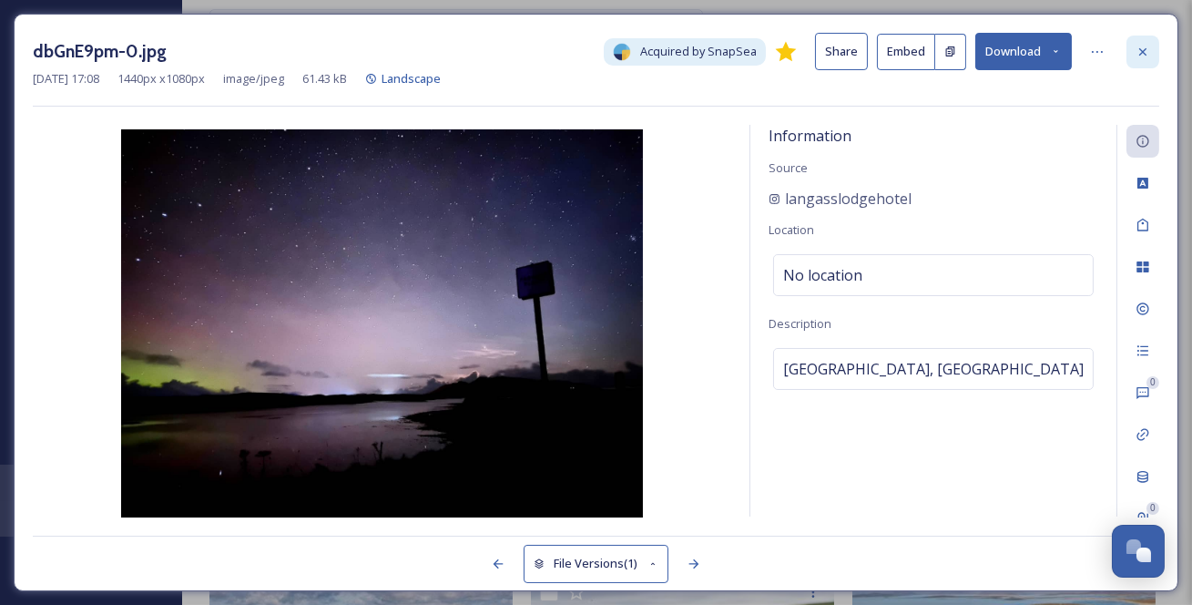
click at [1150, 53] on icon at bounding box center [1143, 52] width 15 height 15
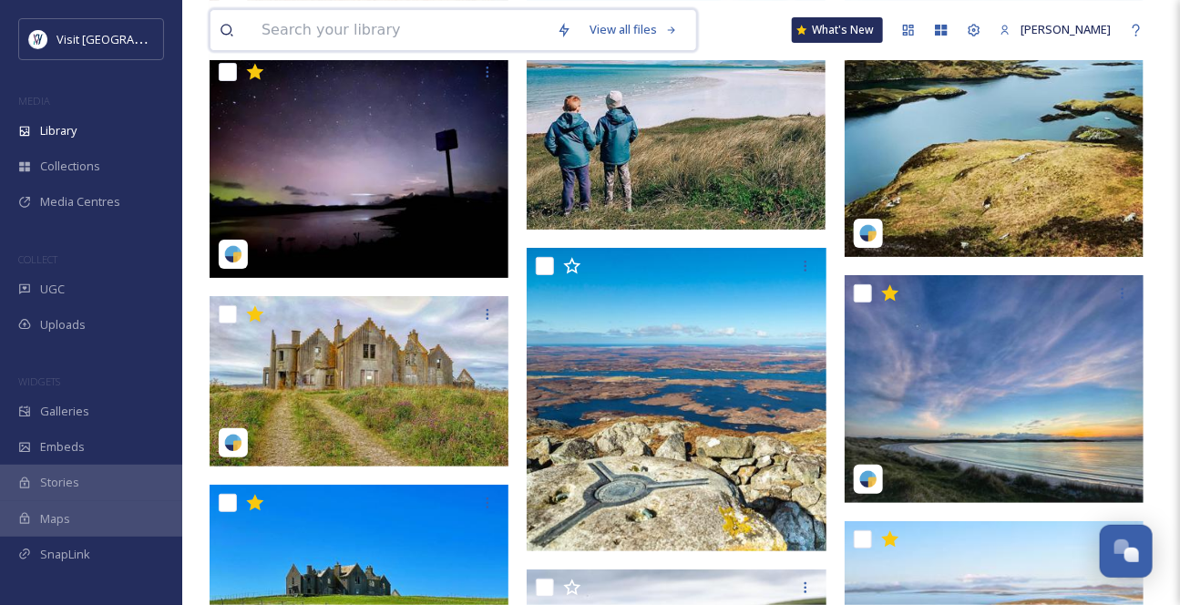
drag, startPoint x: 364, startPoint y: 37, endPoint x: 362, endPoint y: 19, distance: 18.4
click at [364, 39] on input at bounding box center [399, 30] width 295 height 40
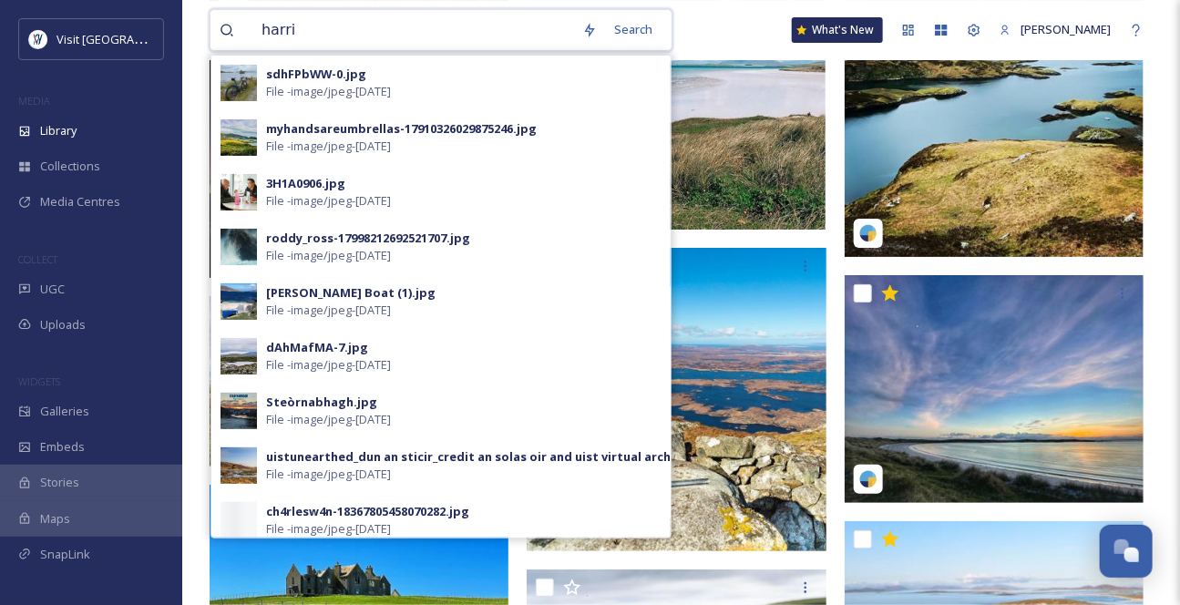
type input "[PERSON_NAME]"
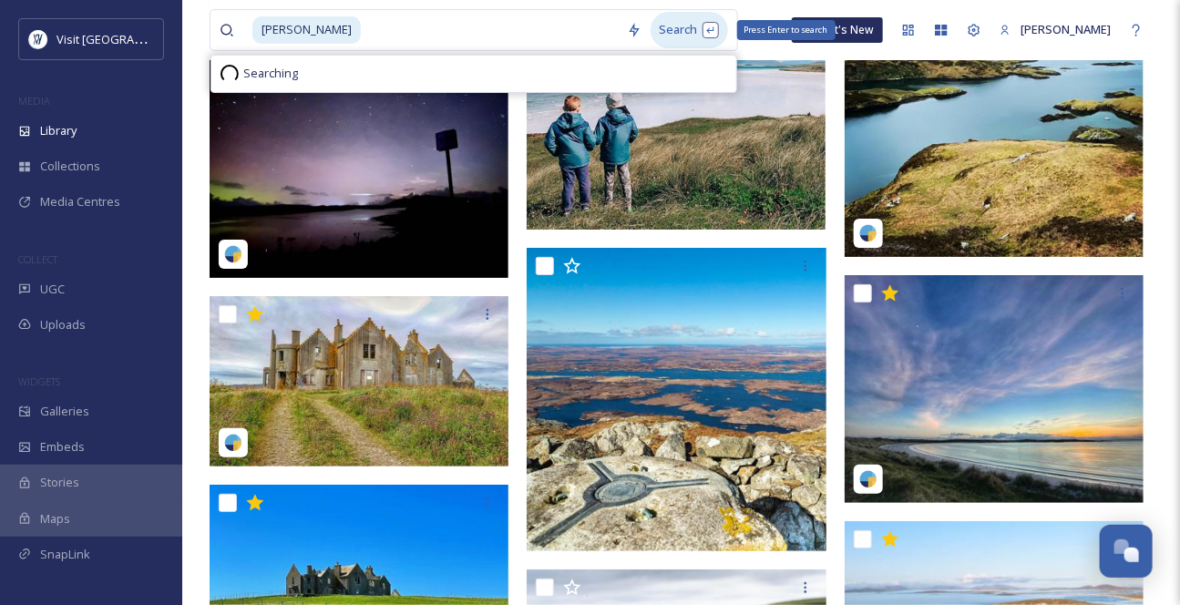
click at [669, 32] on div "Search Press Enter to search" at bounding box center [688, 30] width 77 height 36
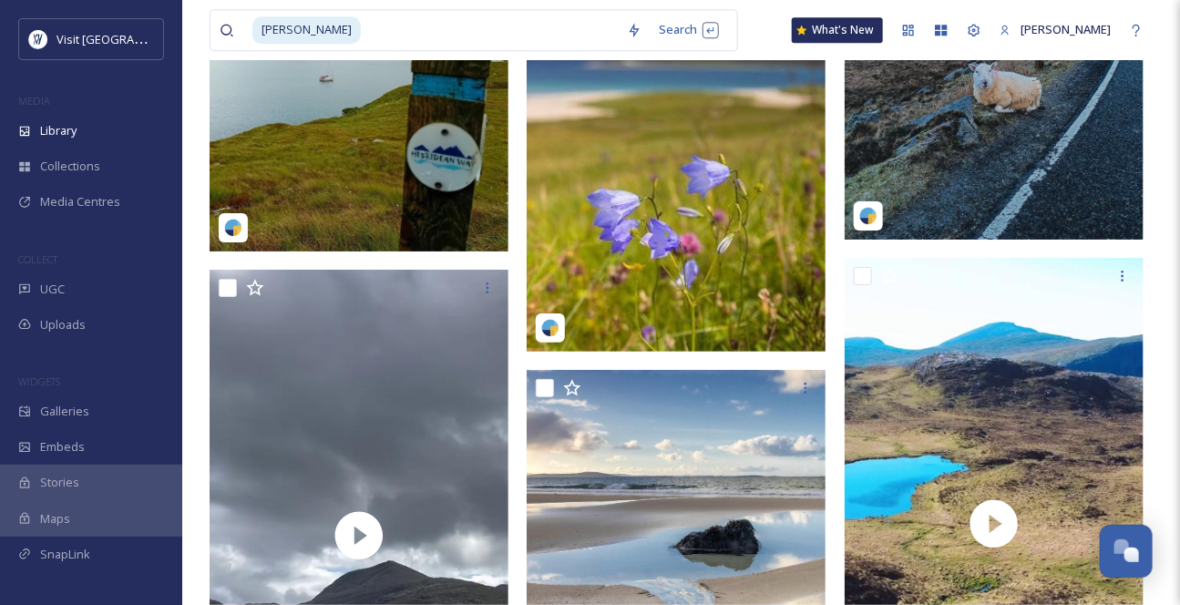
scroll to position [4389, 0]
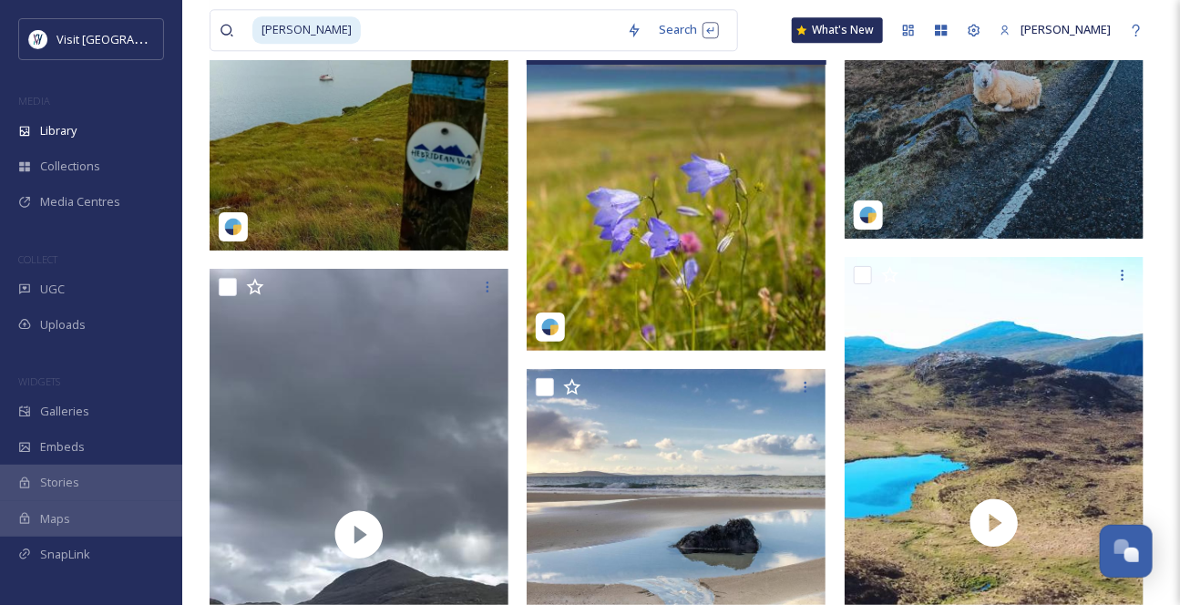
click at [754, 168] on img at bounding box center [675, 163] width 299 height 373
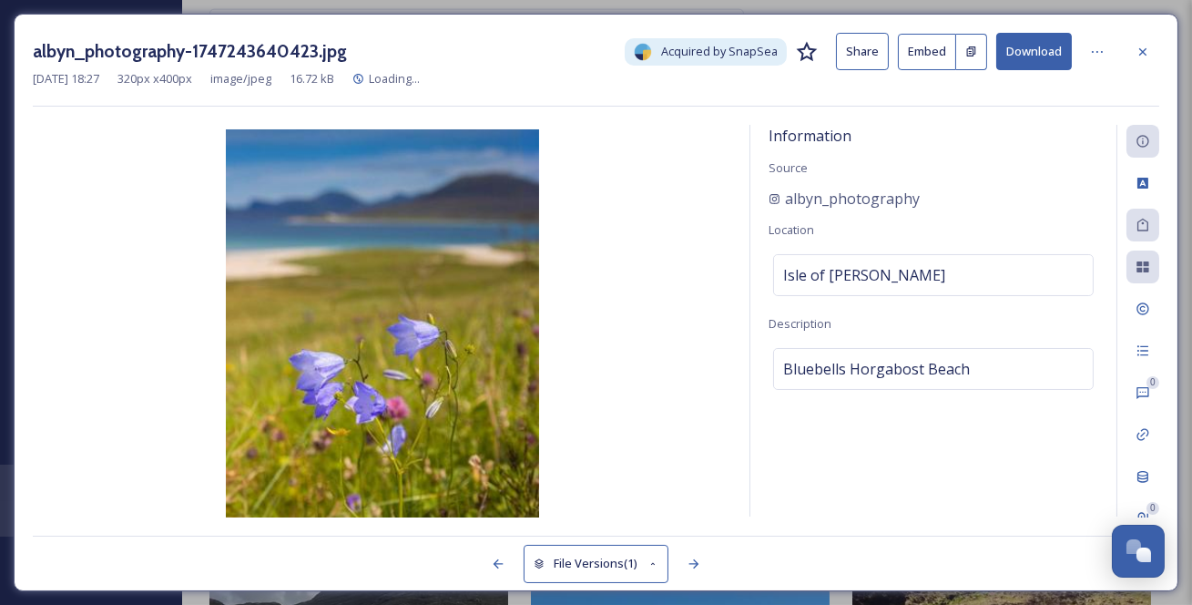
click at [1048, 49] on button "Download" at bounding box center [1034, 51] width 76 height 37
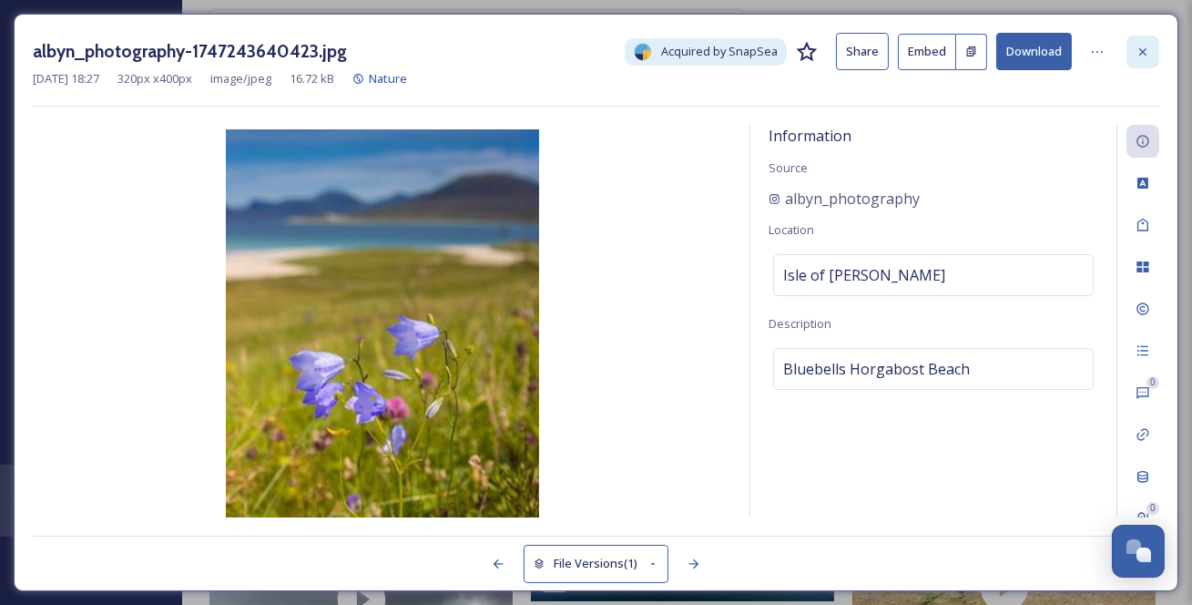
click at [1139, 55] on icon at bounding box center [1143, 52] width 15 height 15
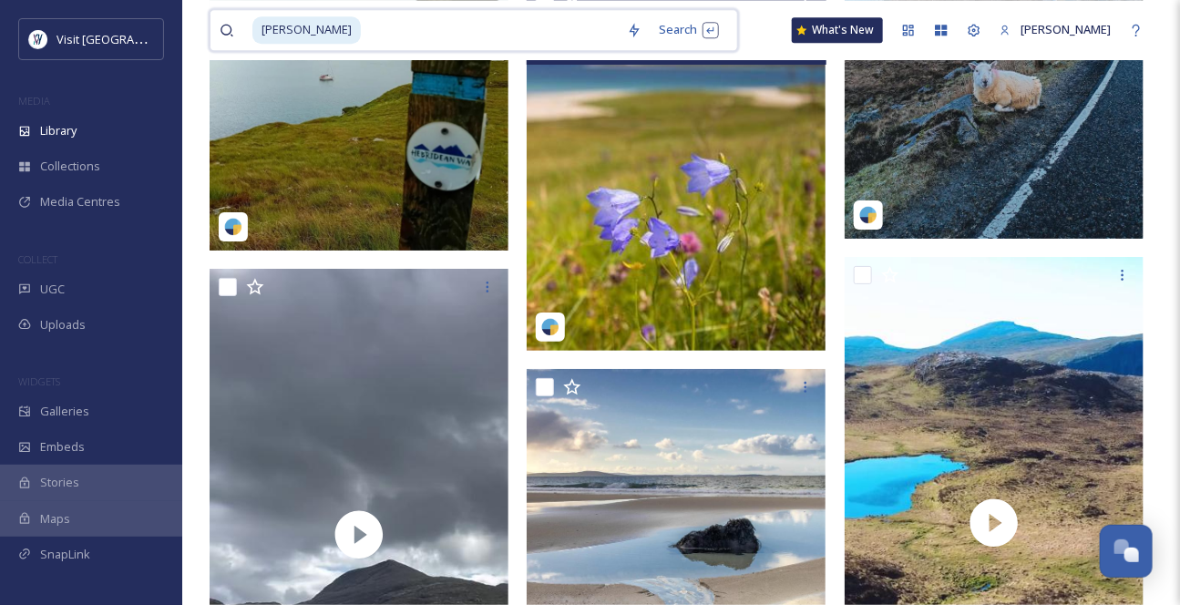
click at [363, 32] on input at bounding box center [490, 30] width 255 height 40
type input "h"
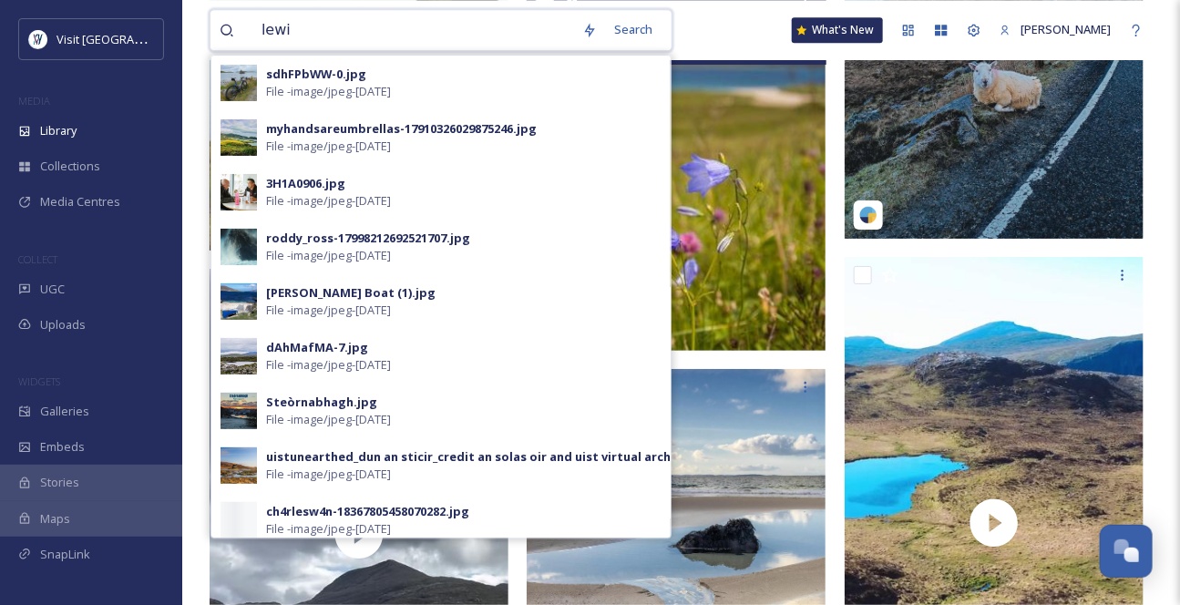
type input "[PERSON_NAME]"
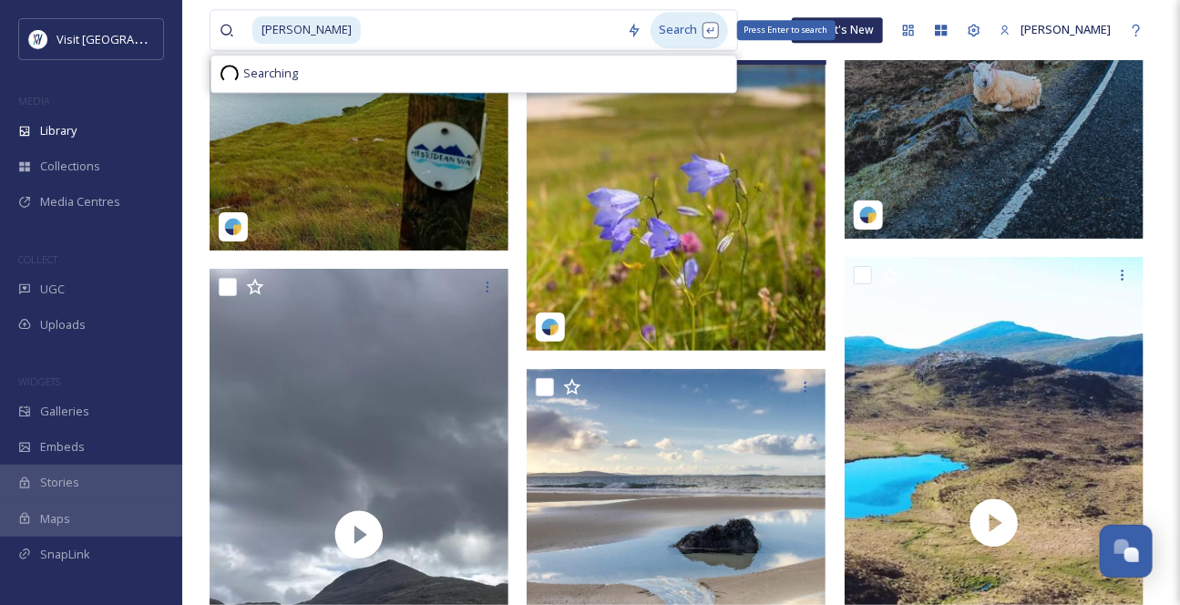
click at [650, 26] on div "Search Press Enter to search" at bounding box center [688, 30] width 77 height 36
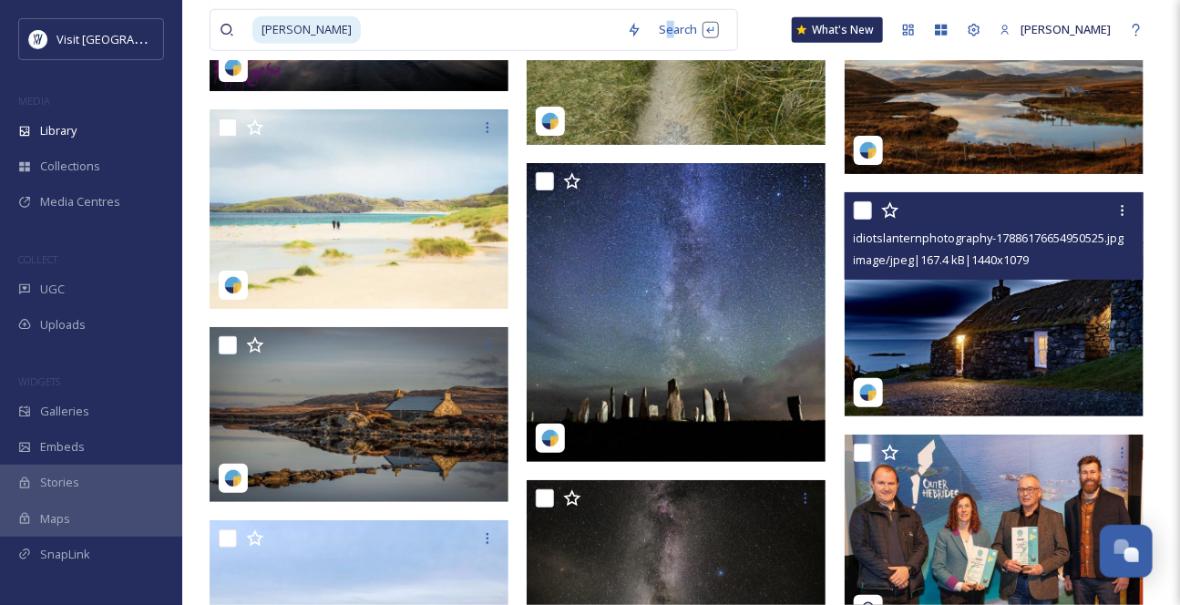
scroll to position [13745, 0]
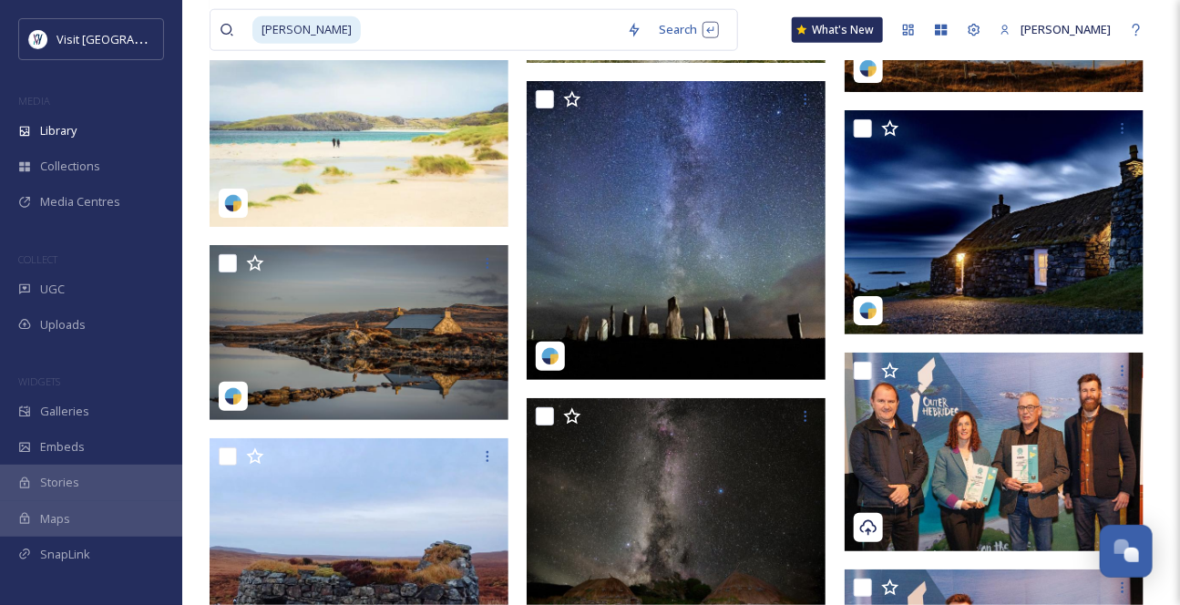
drag, startPoint x: 1152, startPoint y: 337, endPoint x: 1171, endPoint y: 339, distance: 19.2
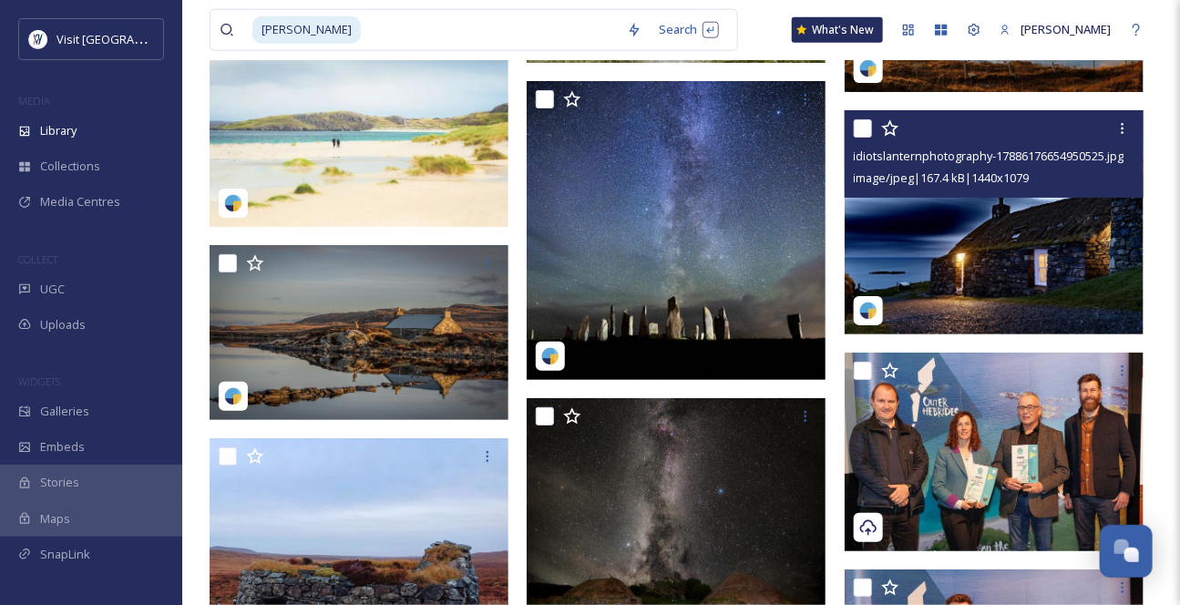
click at [988, 267] on img at bounding box center [993, 222] width 299 height 224
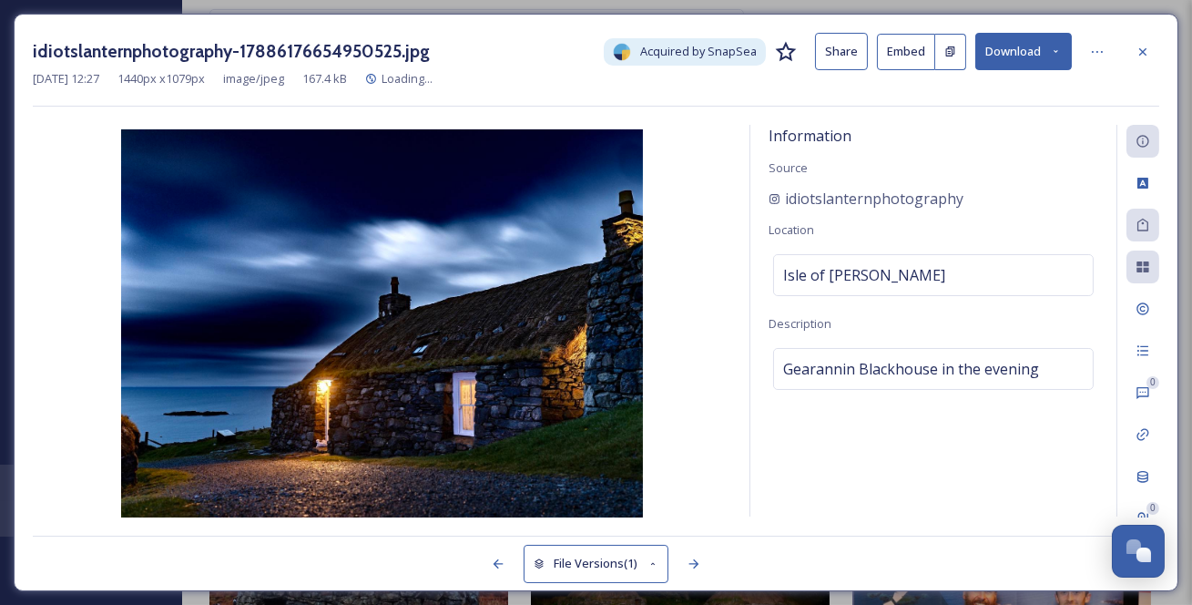
click at [1015, 54] on button "Download" at bounding box center [1024, 51] width 97 height 37
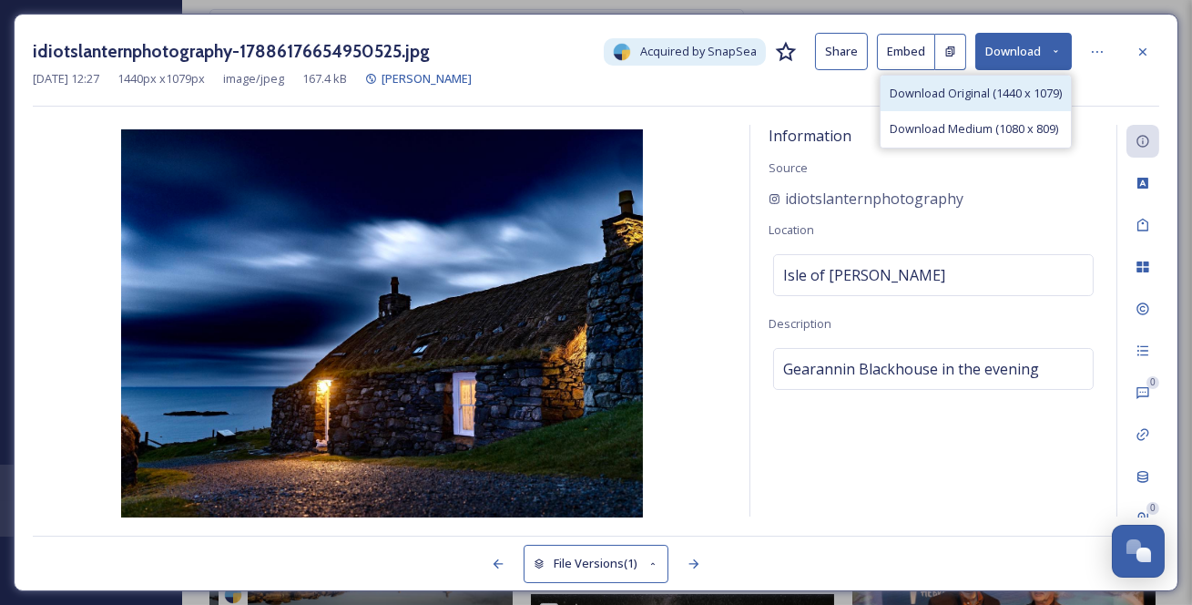
click at [1011, 93] on span "Download Original (1440 x 1079)" at bounding box center [976, 93] width 172 height 17
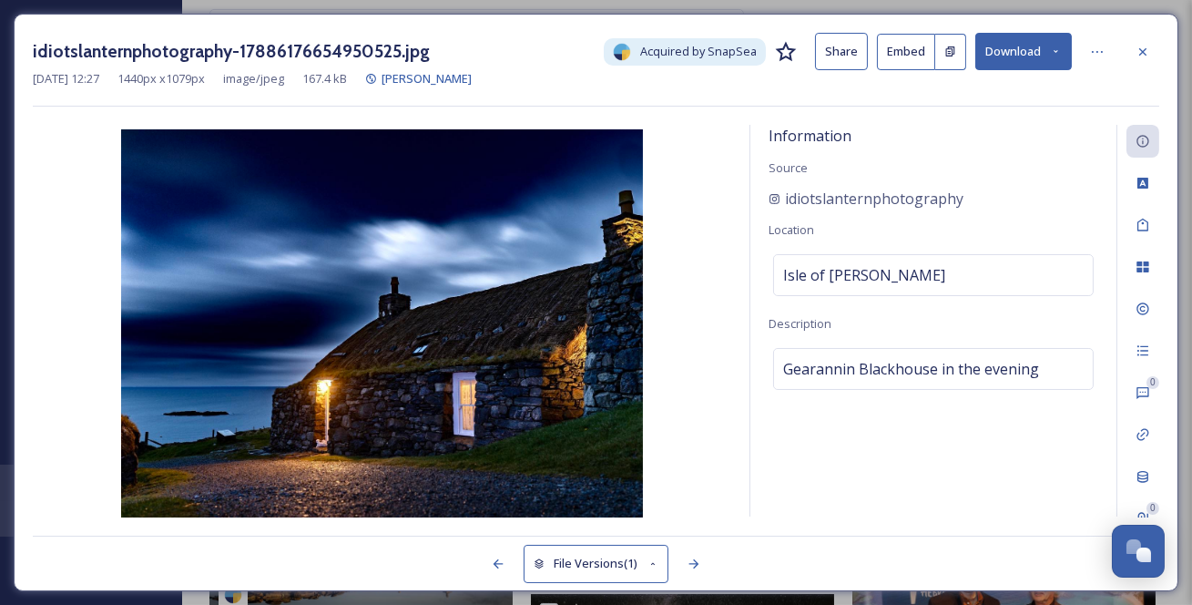
click at [1139, 49] on icon at bounding box center [1143, 52] width 15 height 15
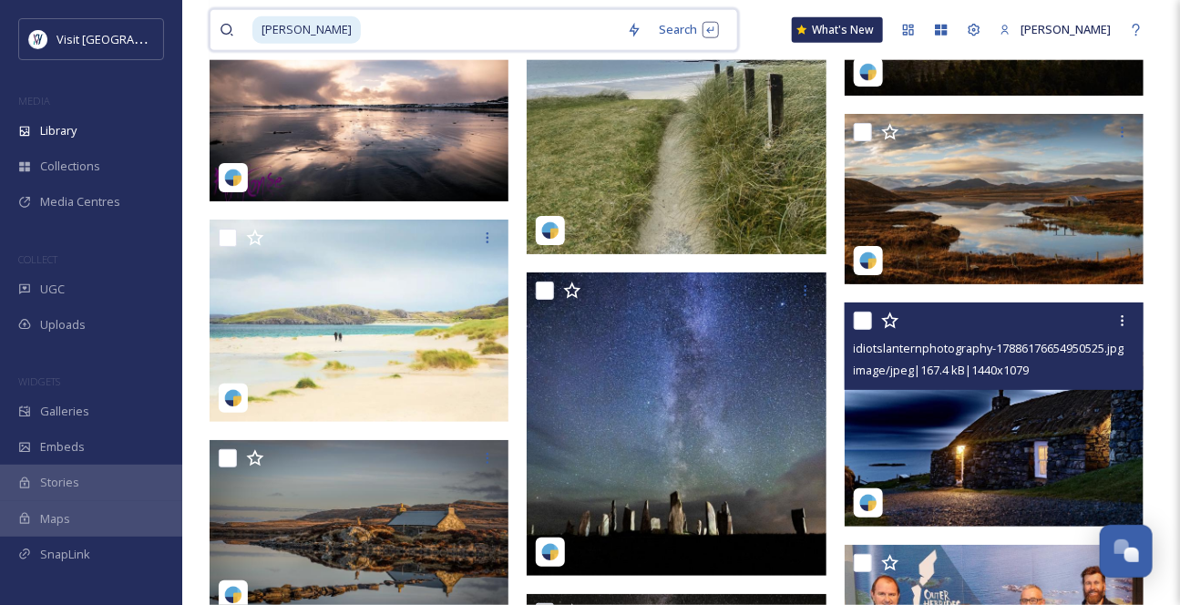
click at [363, 32] on input at bounding box center [490, 30] width 255 height 40
type input "l"
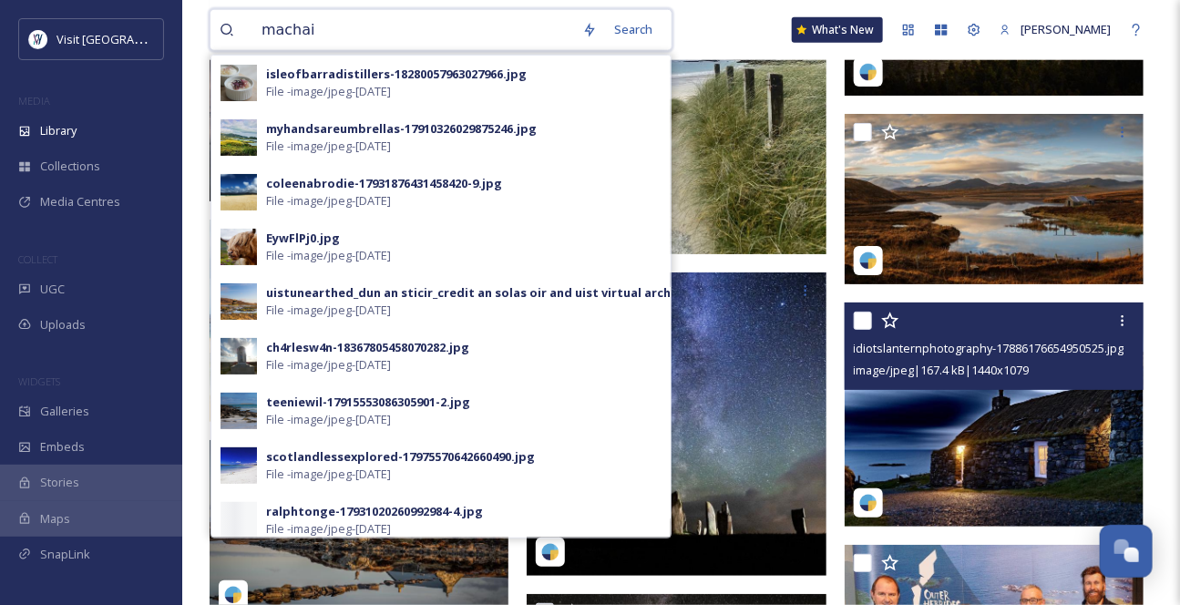
type input "machair"
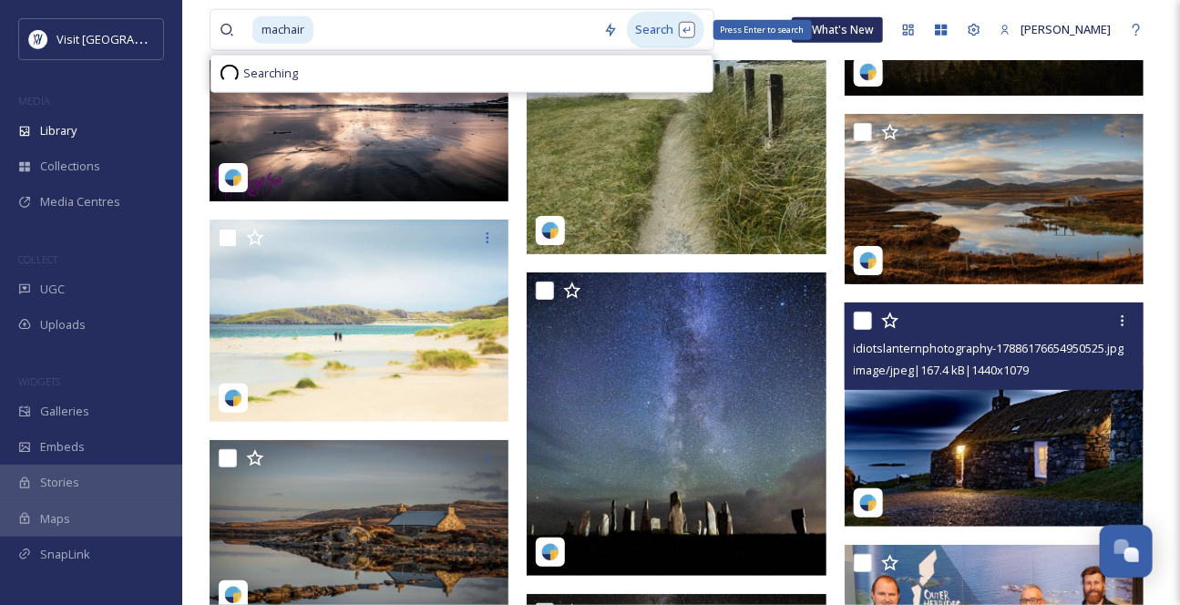
click at [662, 36] on div "Search Press Enter to search" at bounding box center [665, 30] width 77 height 36
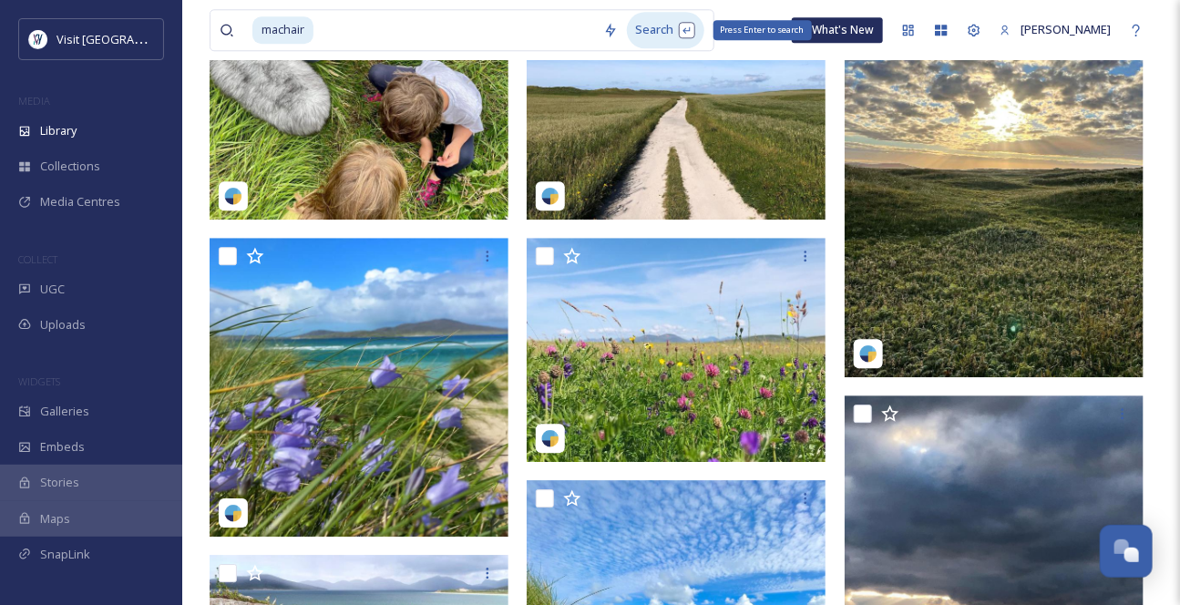
scroll to position [1822, 0]
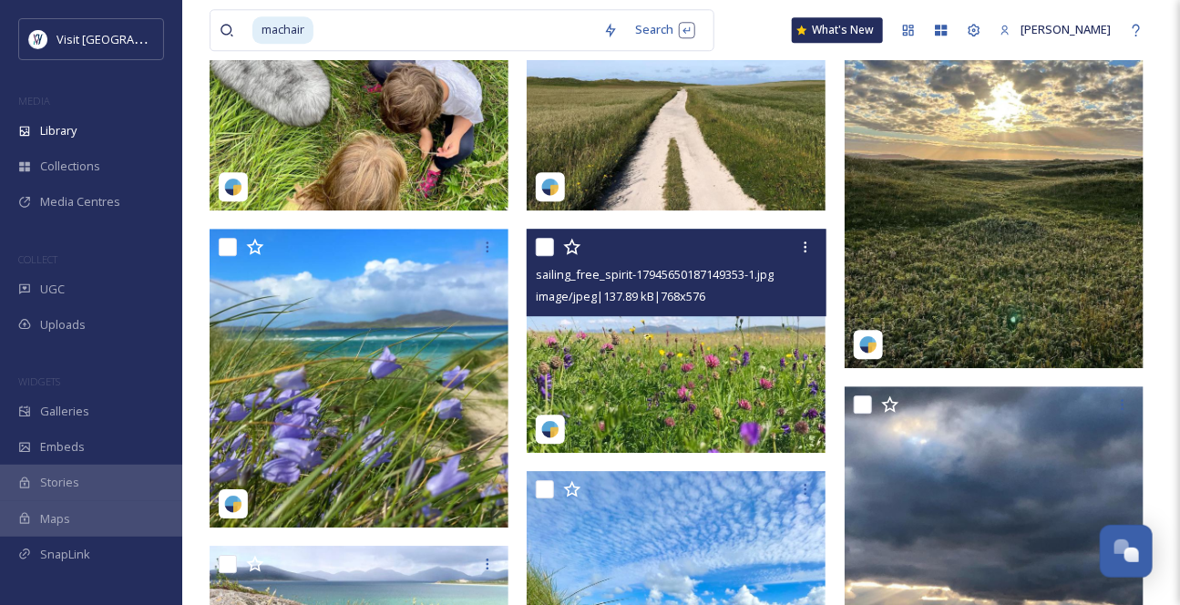
click at [680, 379] on img at bounding box center [675, 341] width 299 height 224
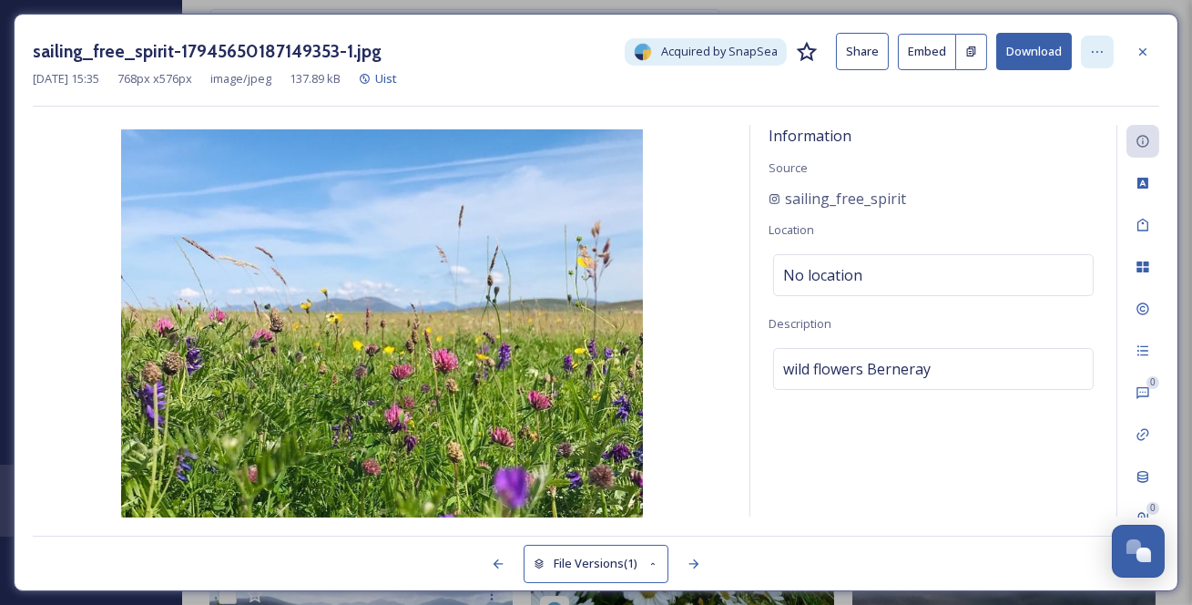
click at [1097, 59] on icon at bounding box center [1097, 52] width 15 height 15
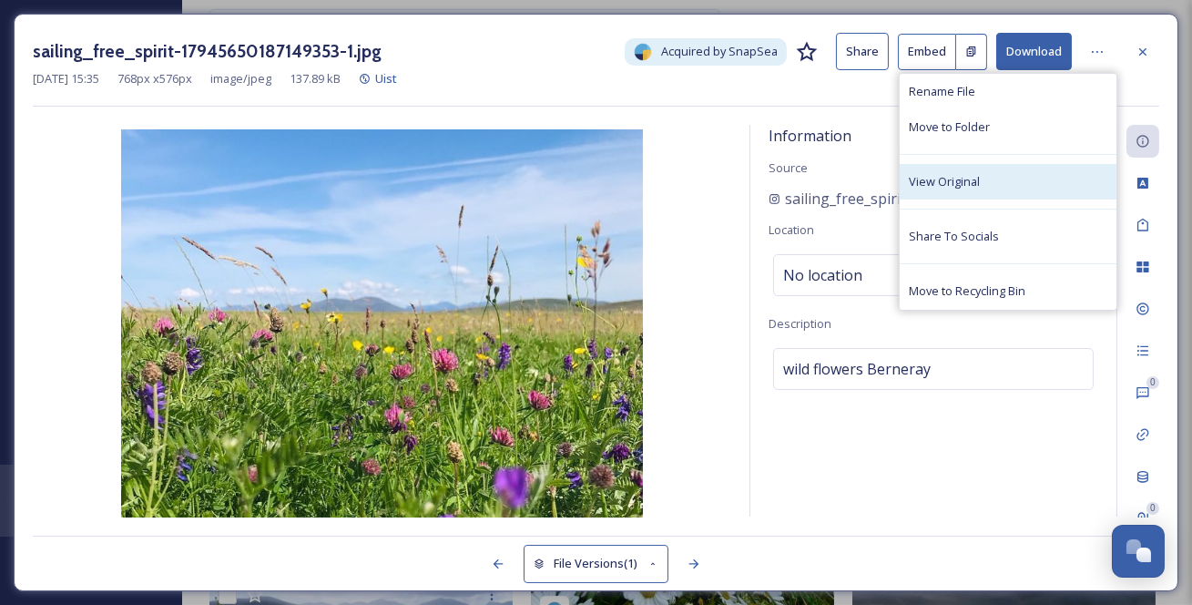
click at [1032, 199] on div "View Original" at bounding box center [1008, 182] width 217 height 36
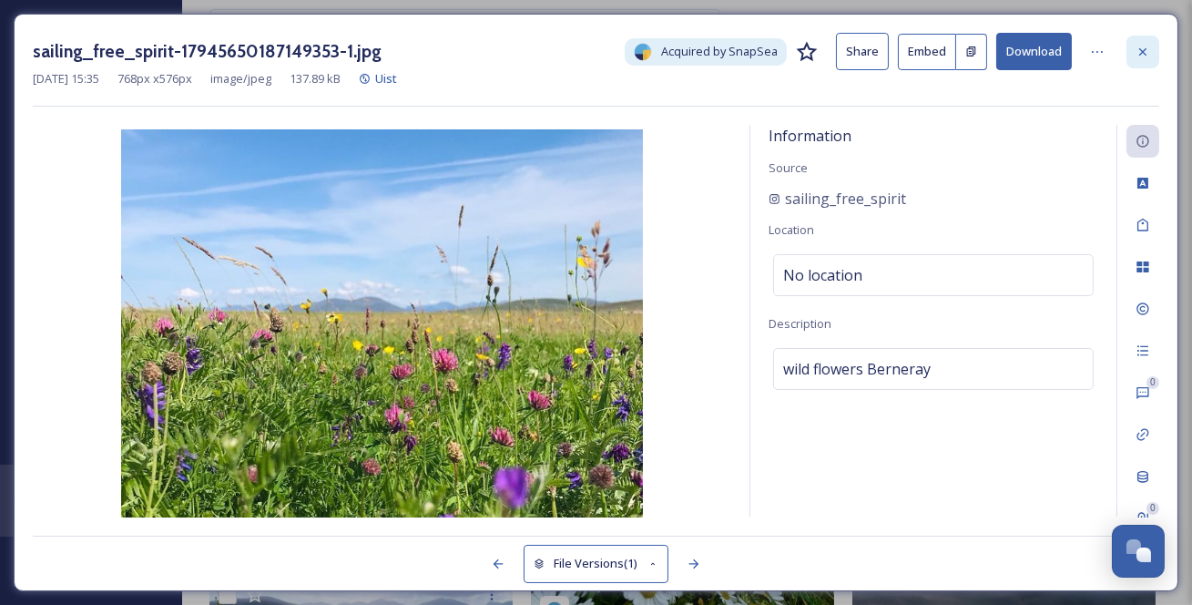
click at [1148, 55] on icon at bounding box center [1143, 52] width 15 height 15
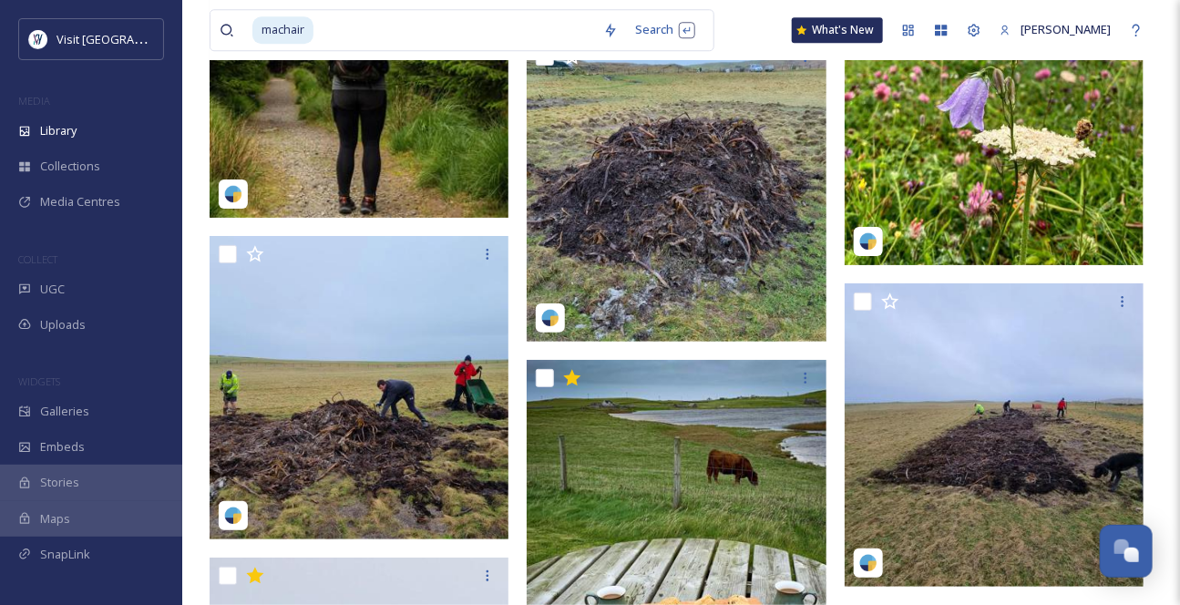
scroll to position [4389, 0]
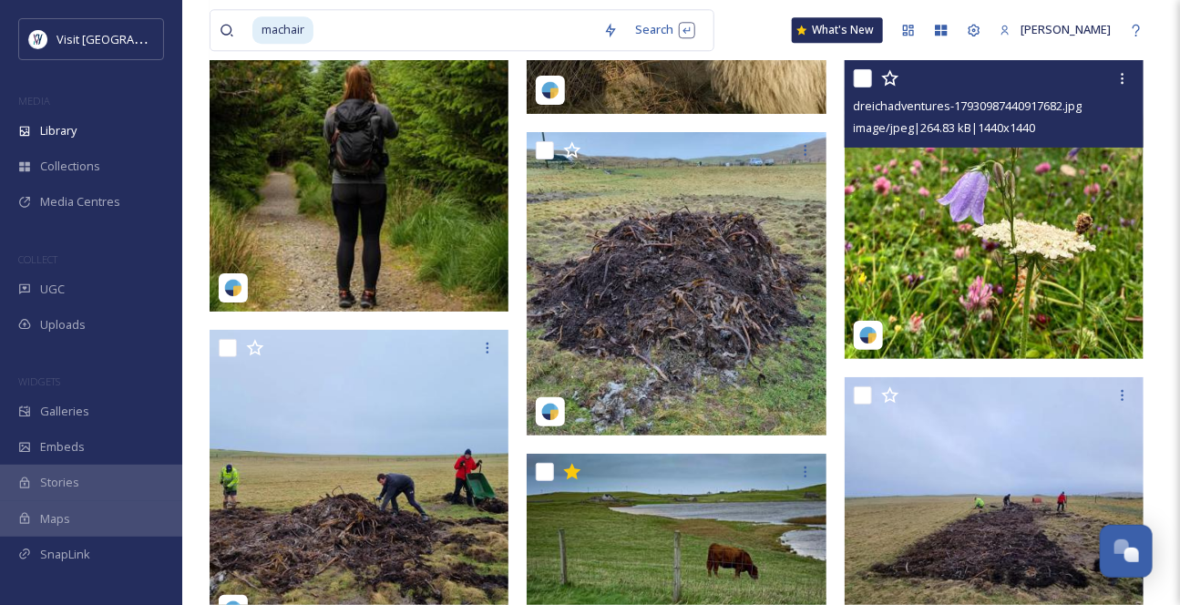
click at [1023, 237] on img at bounding box center [993, 209] width 299 height 299
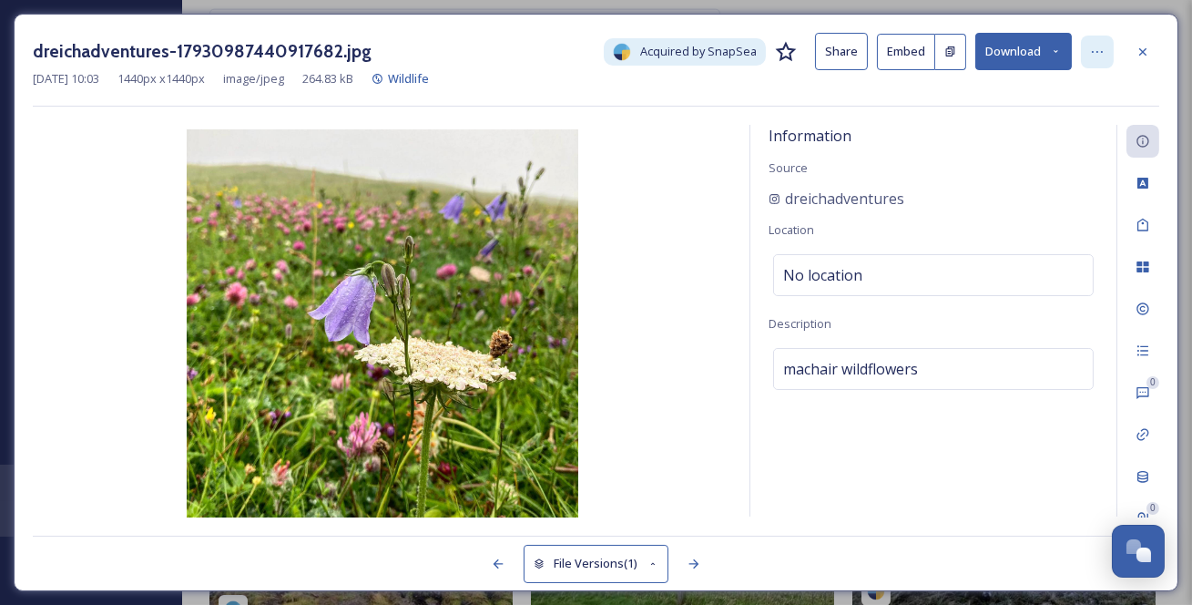
click at [1100, 48] on icon at bounding box center [1097, 52] width 15 height 15
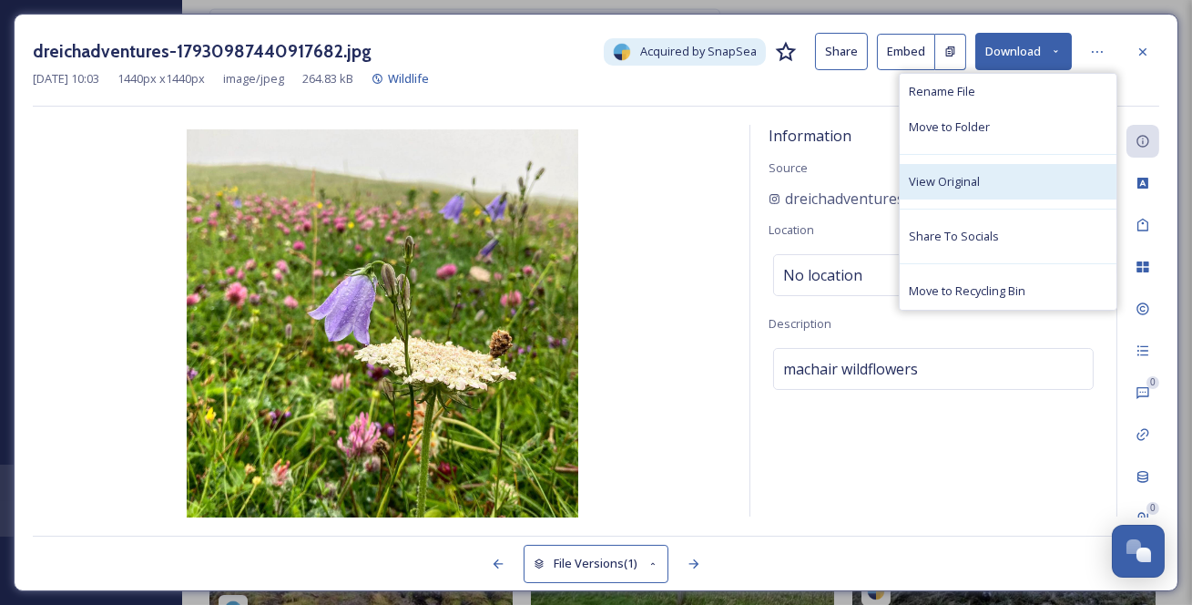
click at [1016, 199] on div "View Original" at bounding box center [1008, 182] width 217 height 36
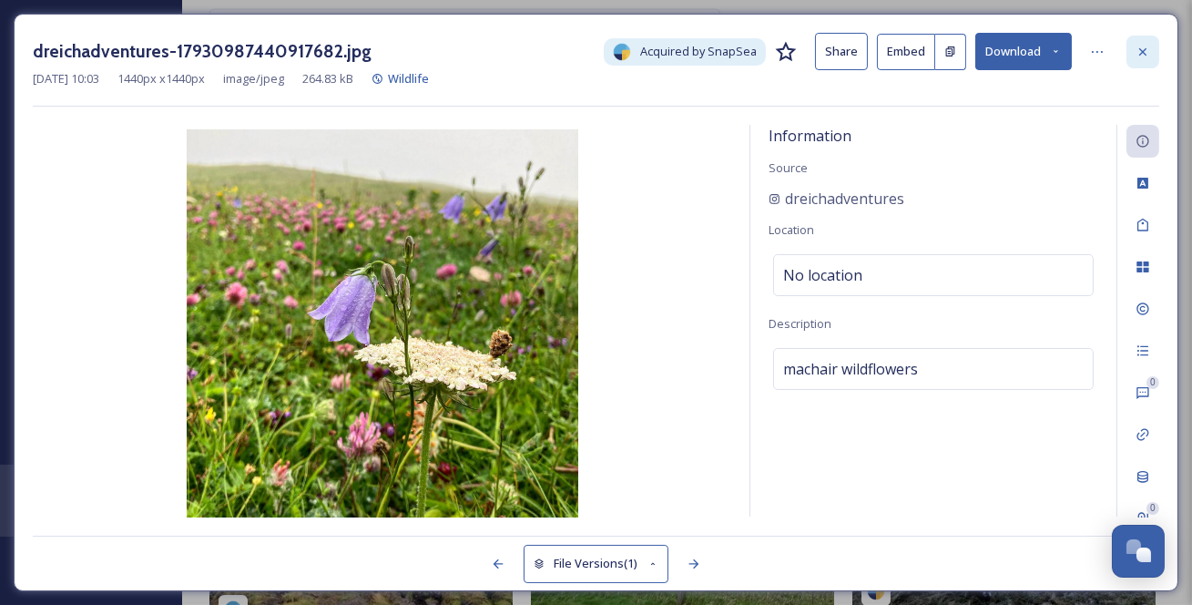
click at [1149, 54] on icon at bounding box center [1143, 52] width 15 height 15
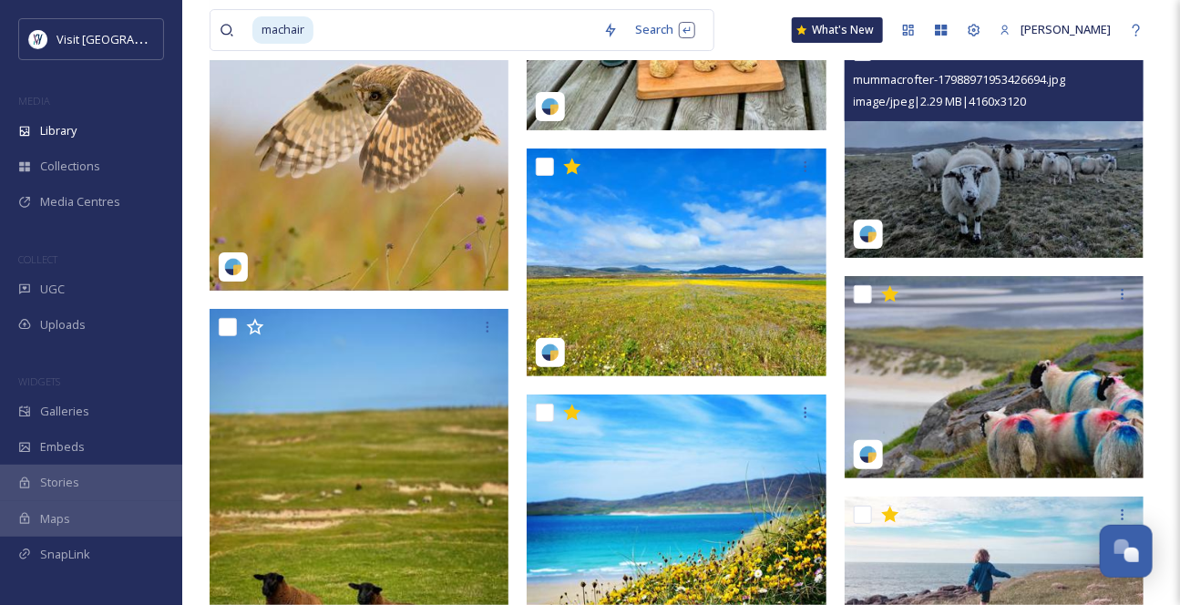
scroll to position [5134, 0]
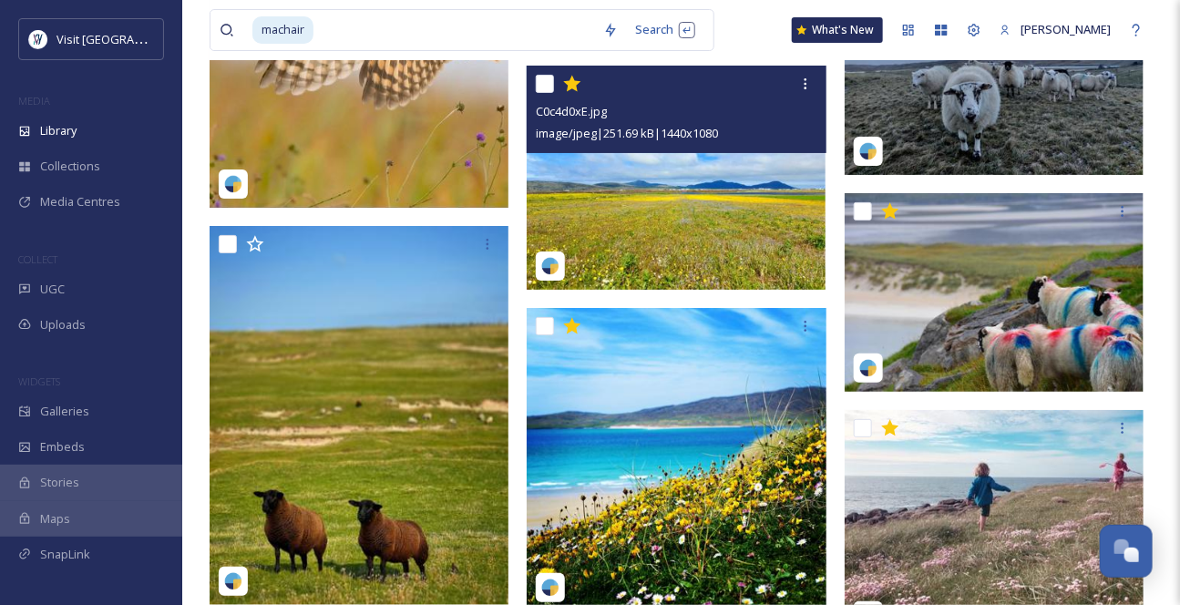
click at [662, 230] on img at bounding box center [675, 178] width 299 height 224
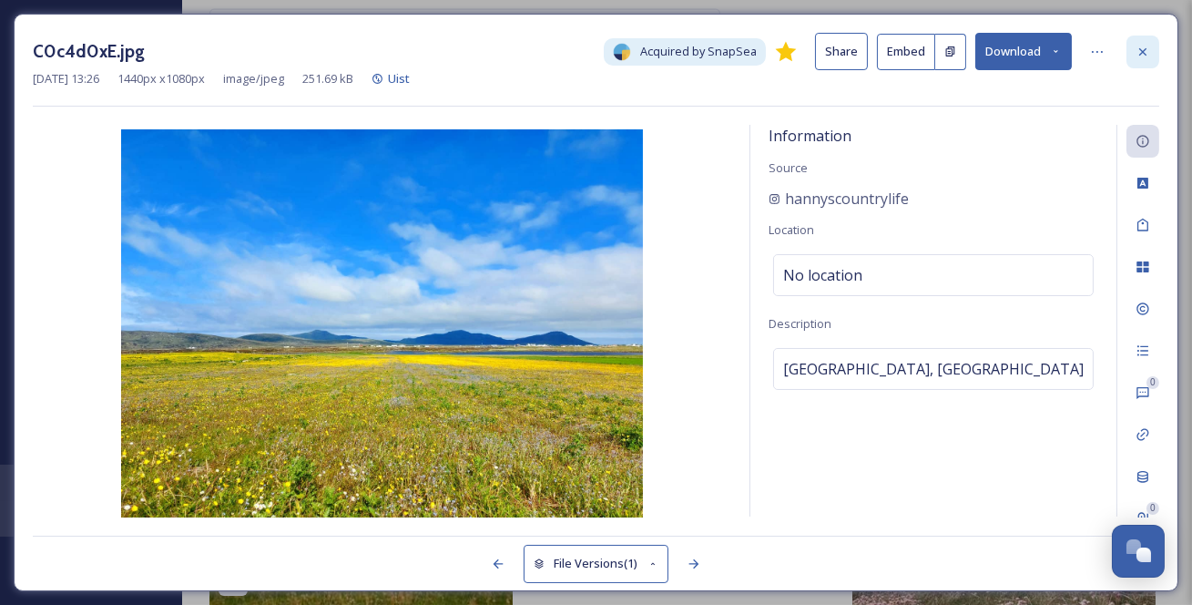
click at [1156, 64] on div at bounding box center [1143, 52] width 33 height 33
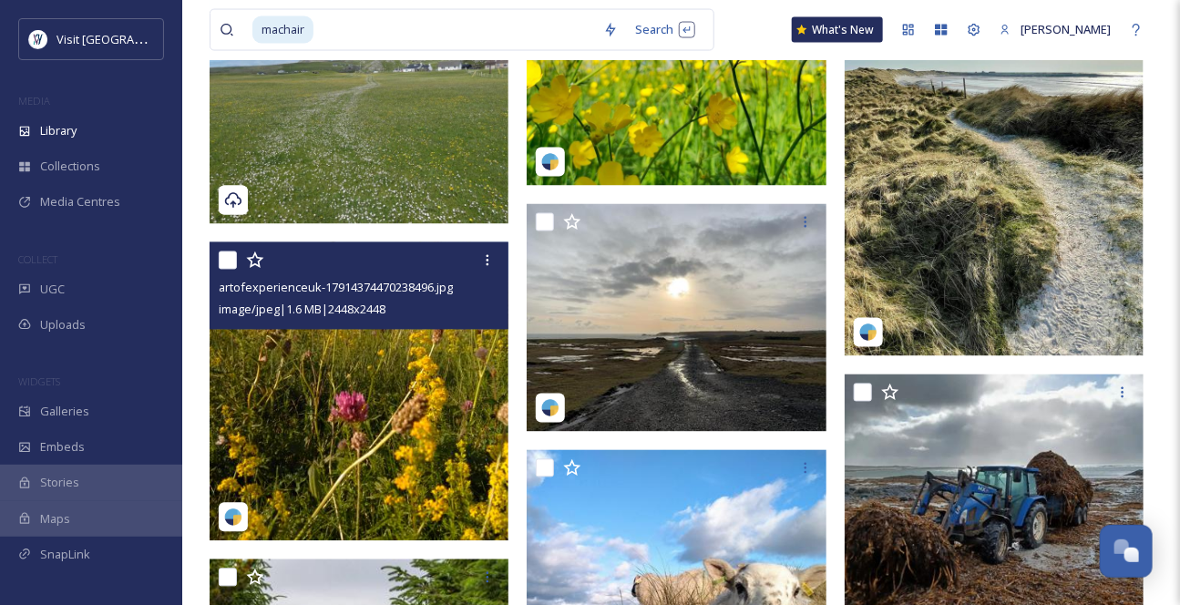
scroll to position [3772, 0]
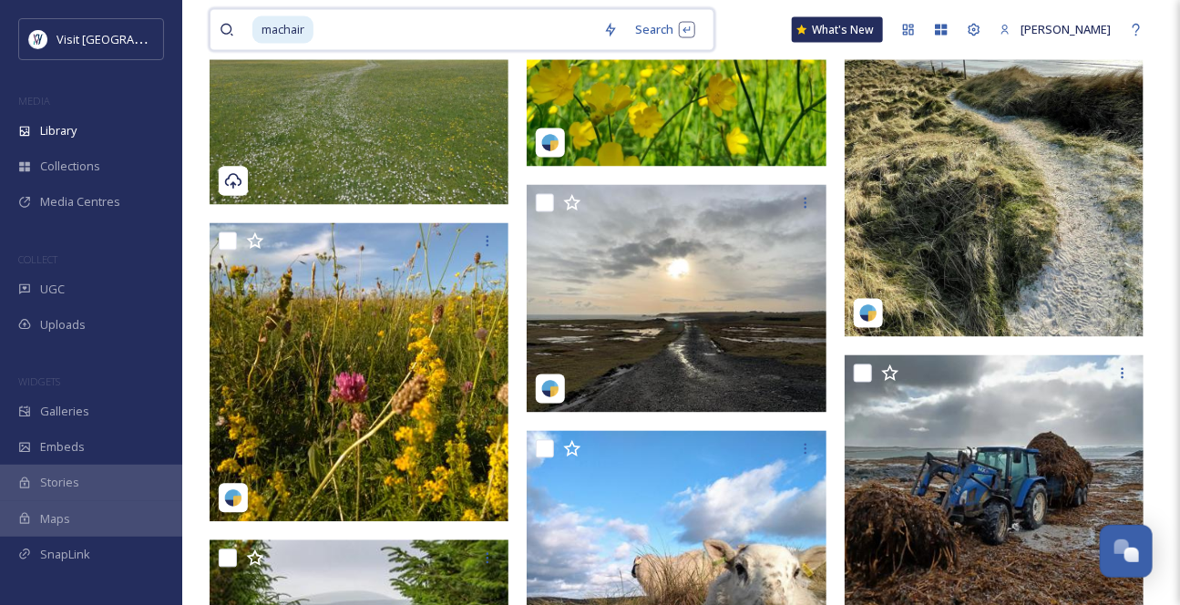
click at [345, 36] on input at bounding box center [454, 30] width 279 height 40
type input "m"
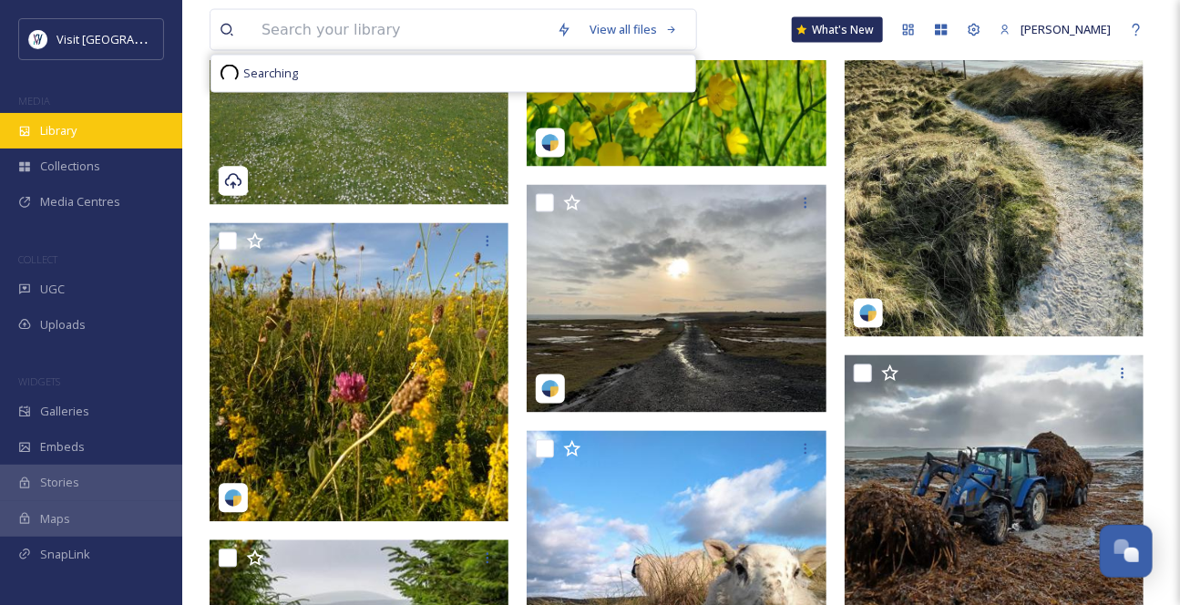
click at [54, 139] on span "Library" at bounding box center [58, 130] width 36 height 17
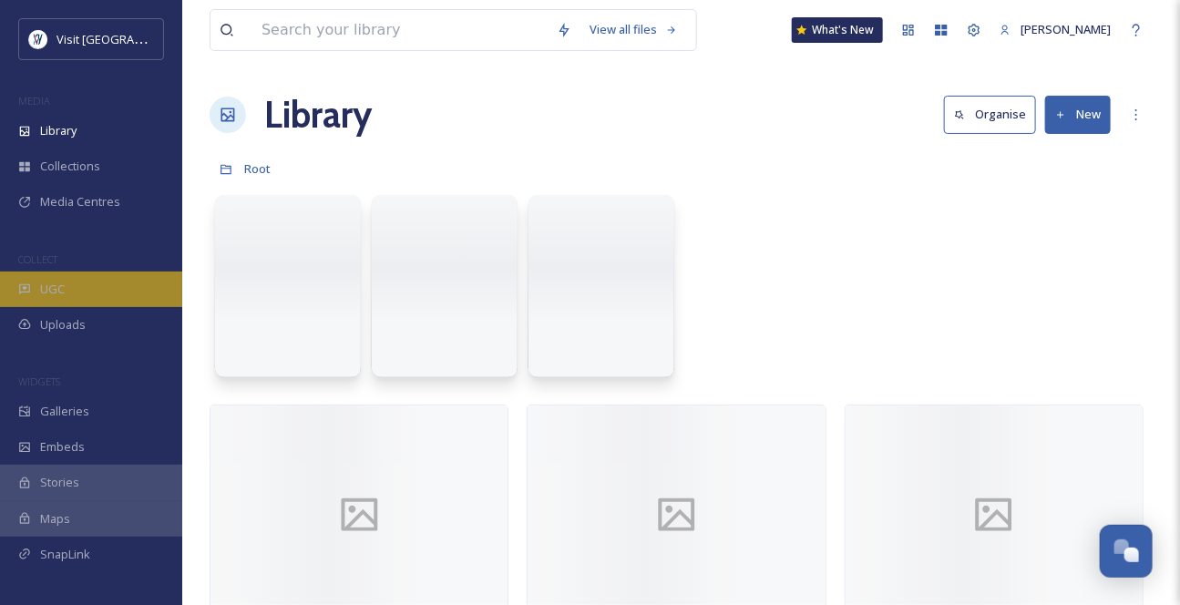
click at [112, 307] on div "UGC" at bounding box center [91, 289] width 182 height 36
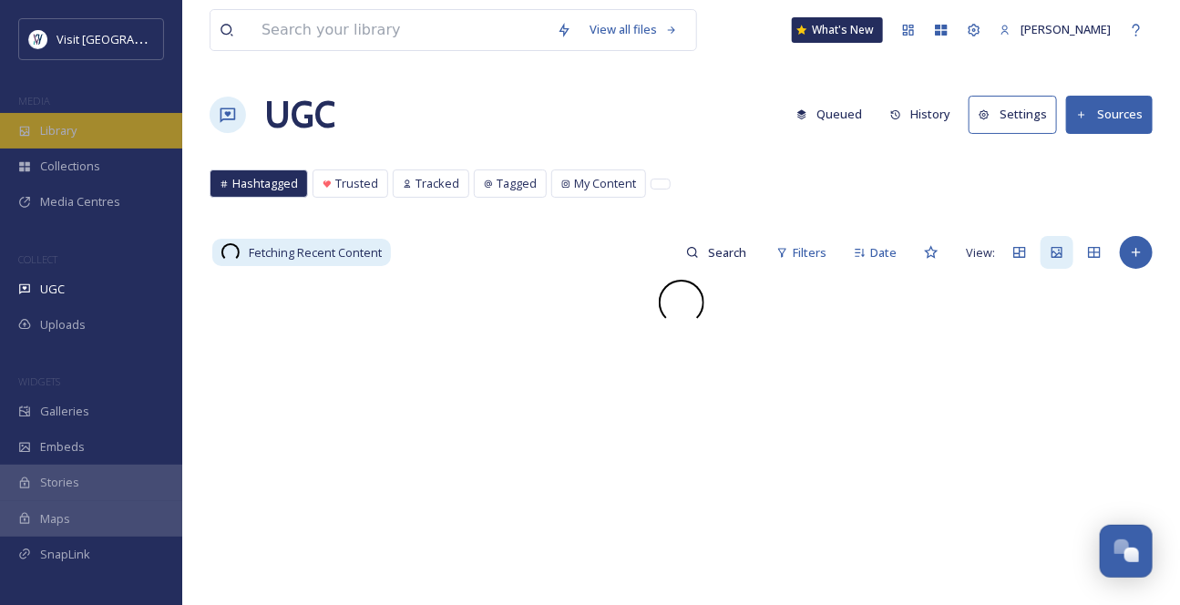
click at [118, 148] on div "Library" at bounding box center [91, 131] width 182 height 36
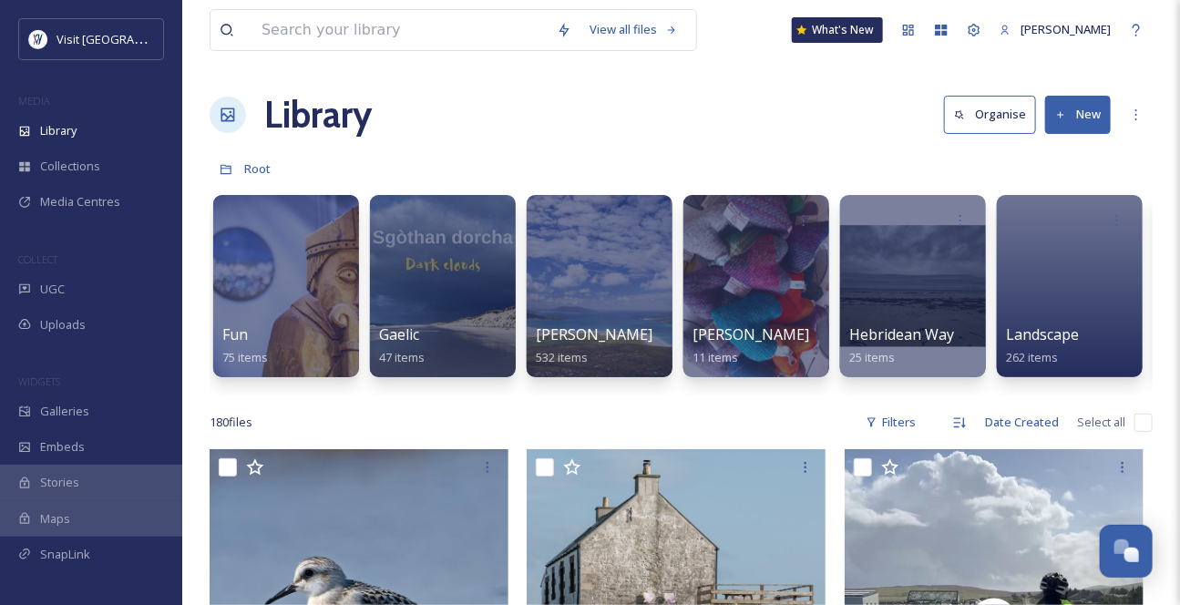
scroll to position [0, 1262]
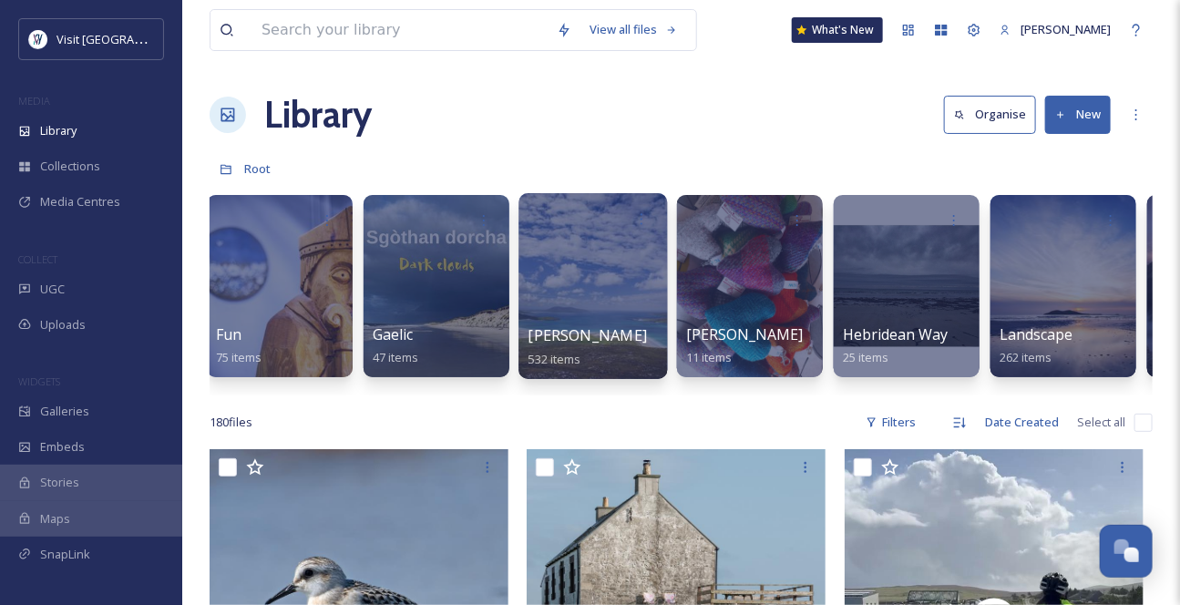
click at [613, 338] on div "[PERSON_NAME] 532 items" at bounding box center [593, 347] width 130 height 46
click at [614, 341] on div "[PERSON_NAME] 532 items" at bounding box center [593, 347] width 130 height 46
click at [612, 342] on div "[PERSON_NAME] 532 items" at bounding box center [593, 347] width 130 height 46
click at [573, 361] on div "[PERSON_NAME] 532 items" at bounding box center [593, 347] width 130 height 46
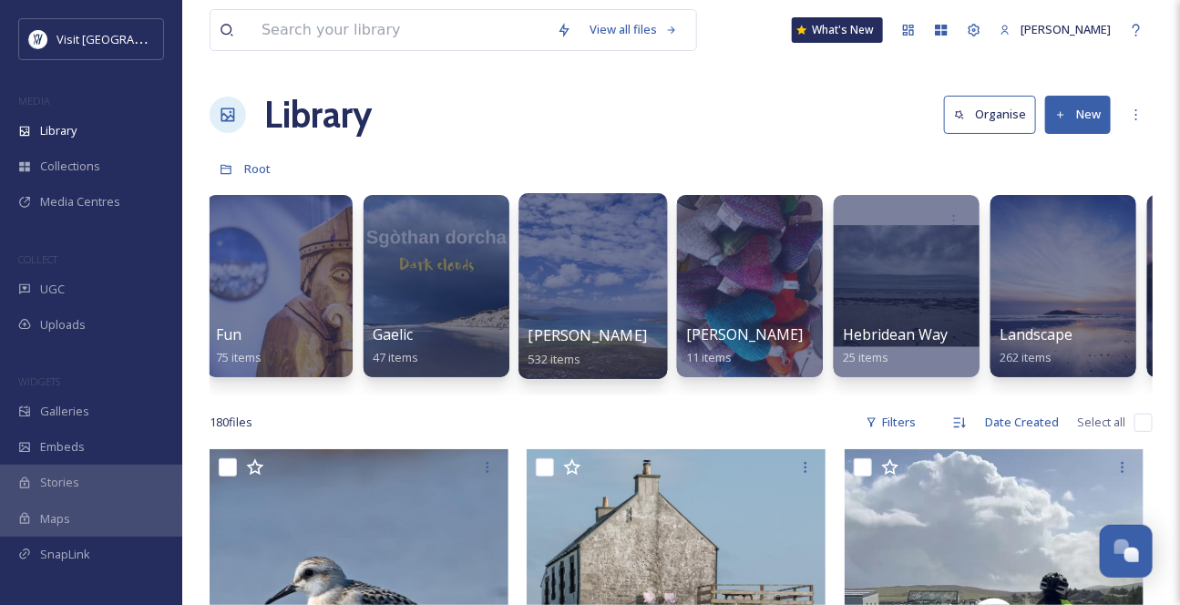
click at [559, 363] on link "[PERSON_NAME] 532 items" at bounding box center [587, 347] width 119 height 40
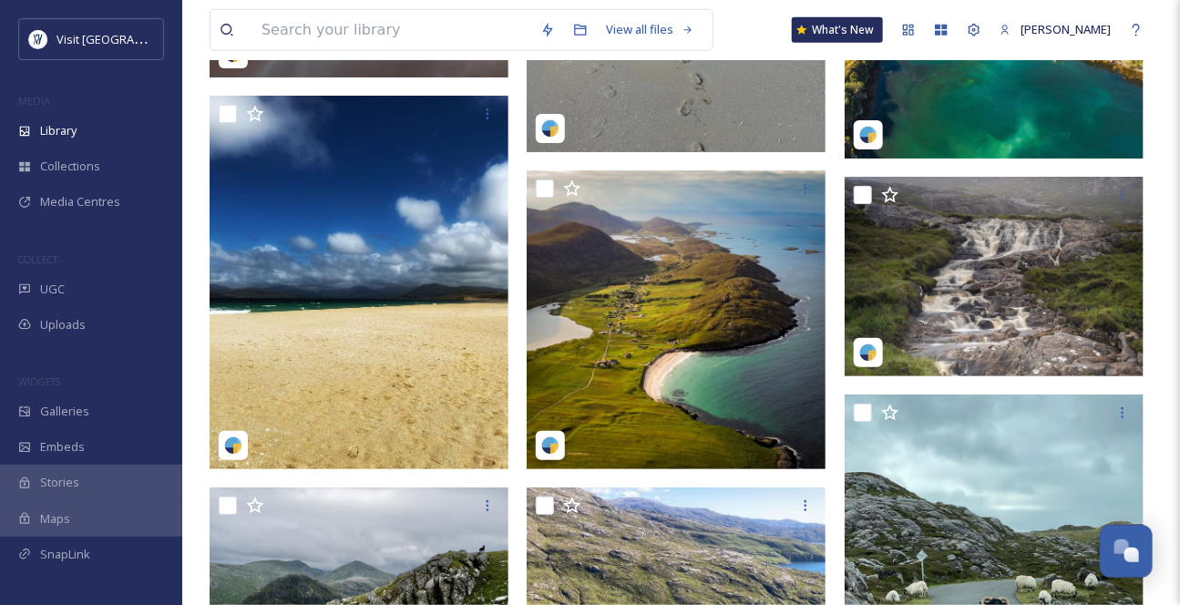
scroll to position [16147, 0]
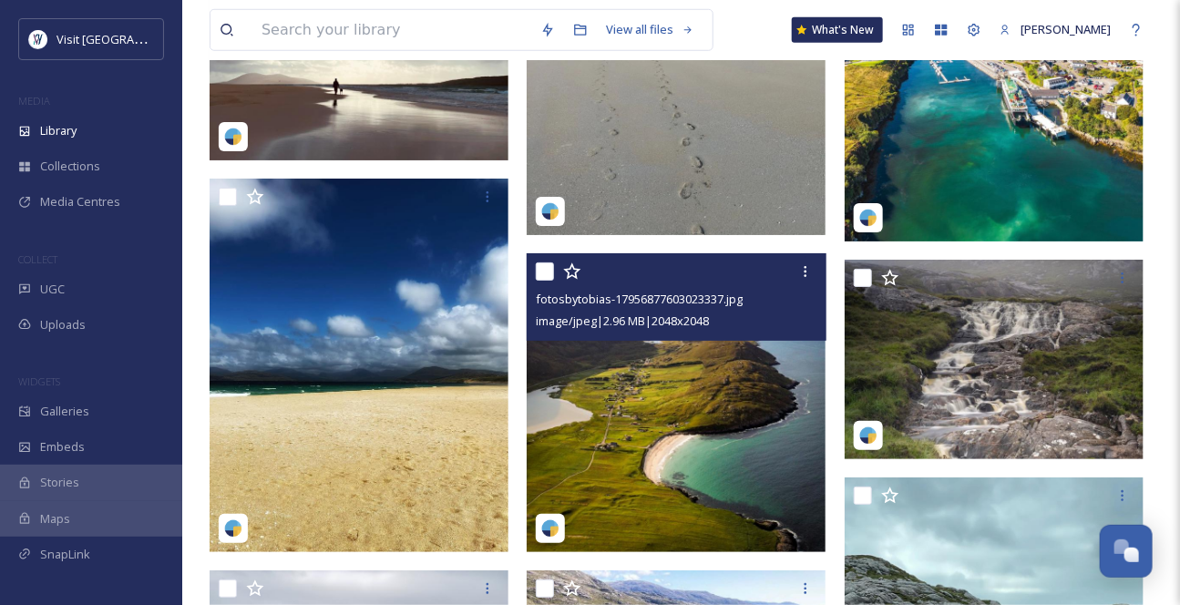
click at [686, 393] on img at bounding box center [675, 402] width 299 height 299
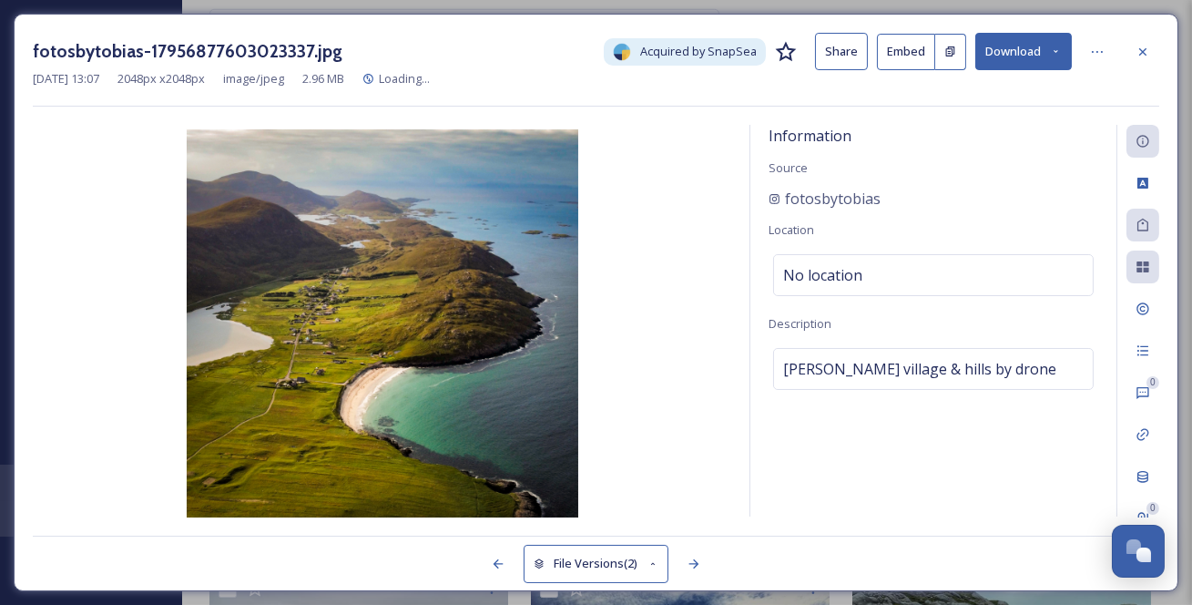
click at [1027, 56] on button "Download" at bounding box center [1024, 51] width 97 height 37
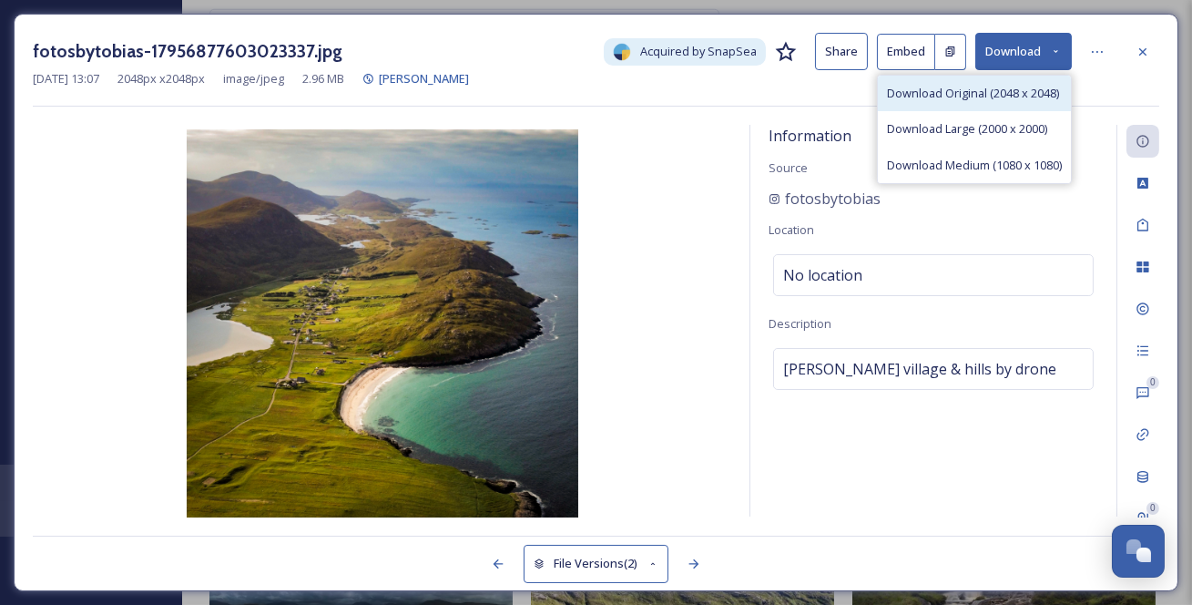
click at [1000, 99] on span "Download Original (2048 x 2048)" at bounding box center [973, 93] width 172 height 17
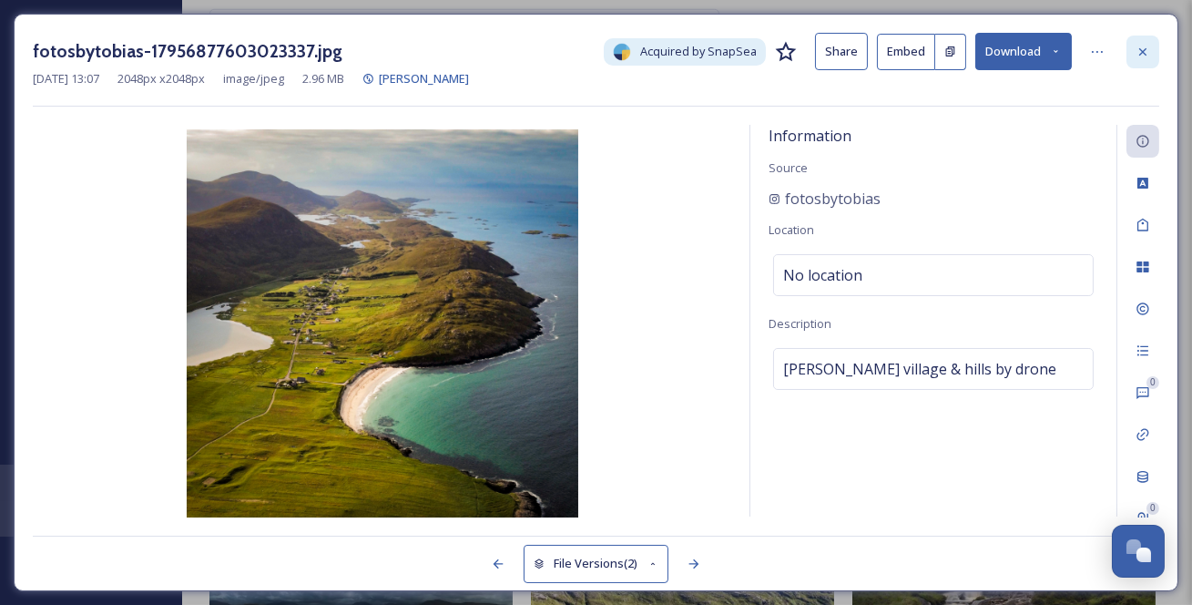
click at [1139, 49] on icon at bounding box center [1142, 50] width 7 height 7
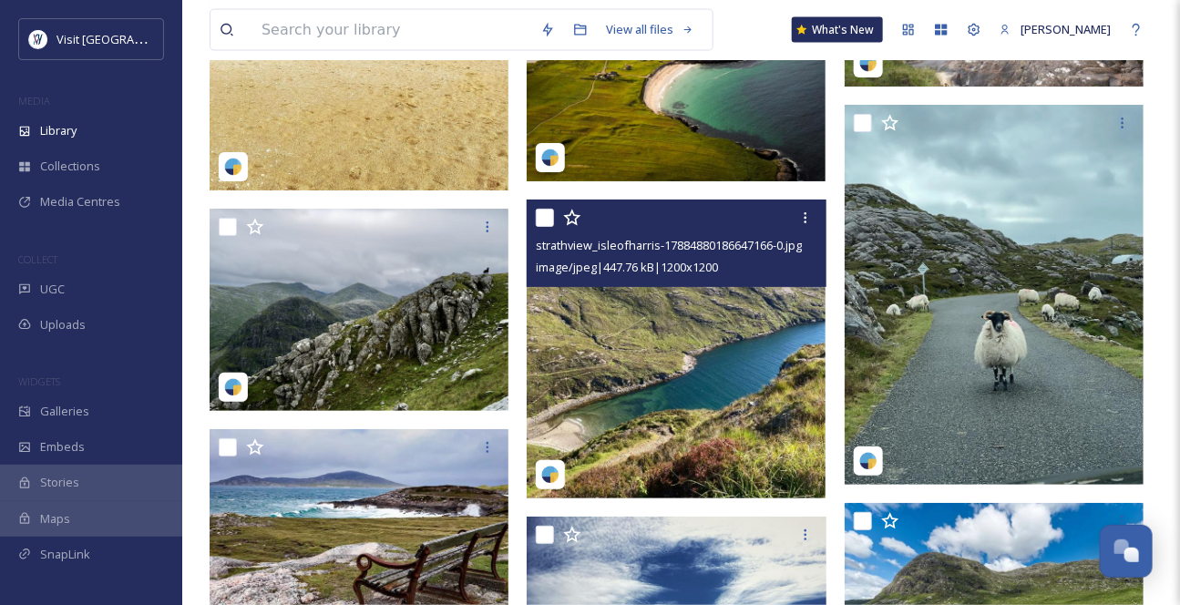
scroll to position [16809, 0]
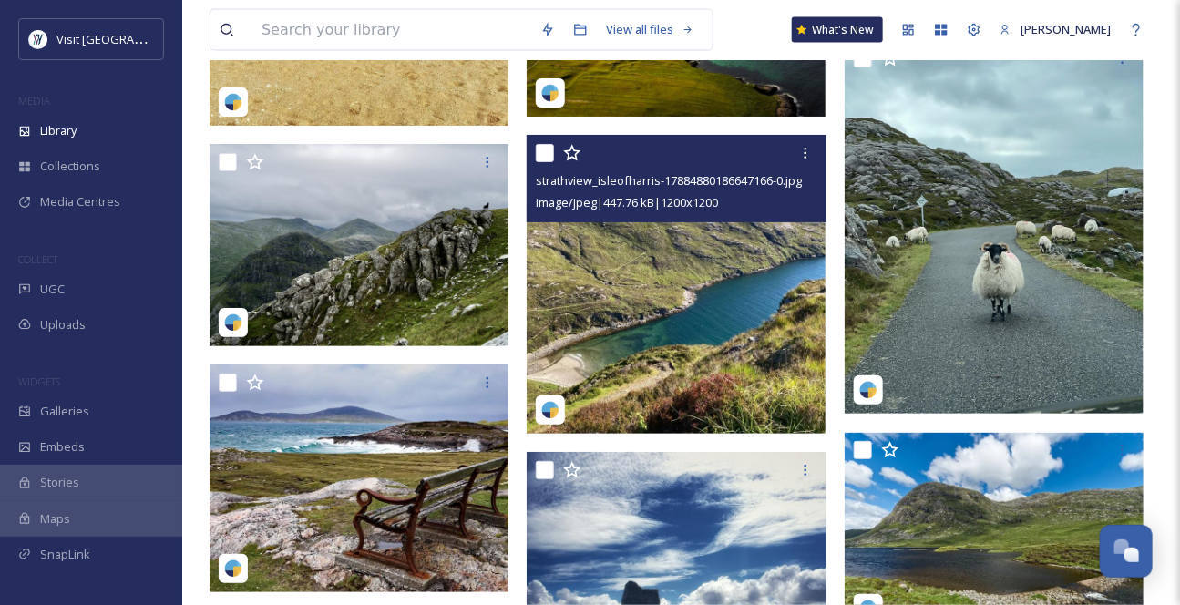
click at [681, 339] on img at bounding box center [675, 284] width 299 height 299
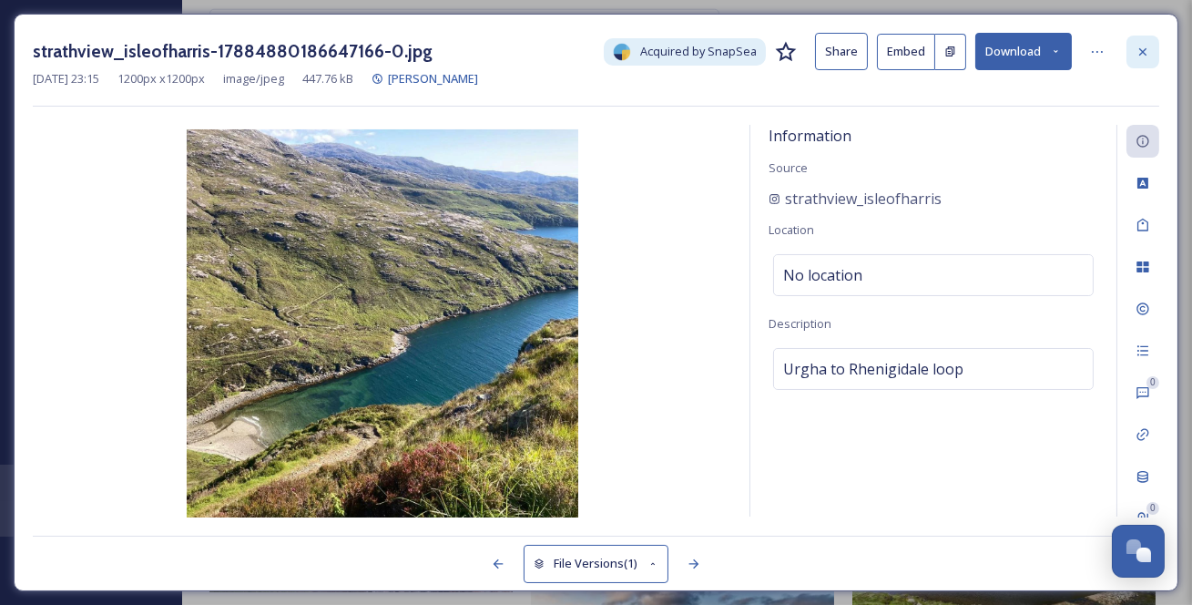
click at [1142, 53] on icon at bounding box center [1142, 50] width 7 height 7
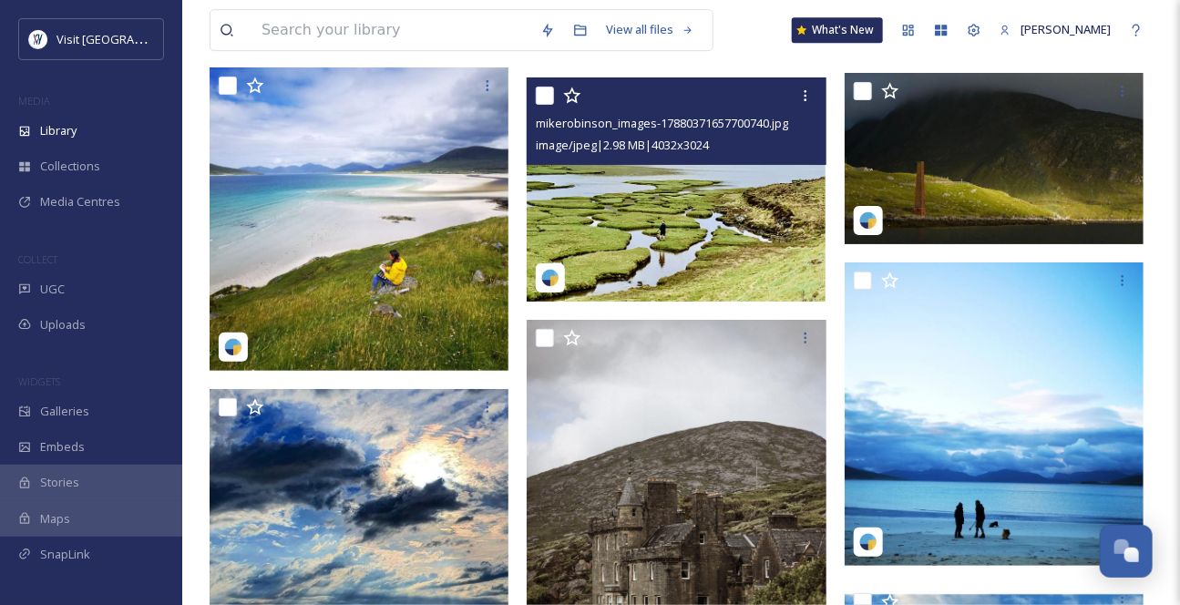
scroll to position [17803, 0]
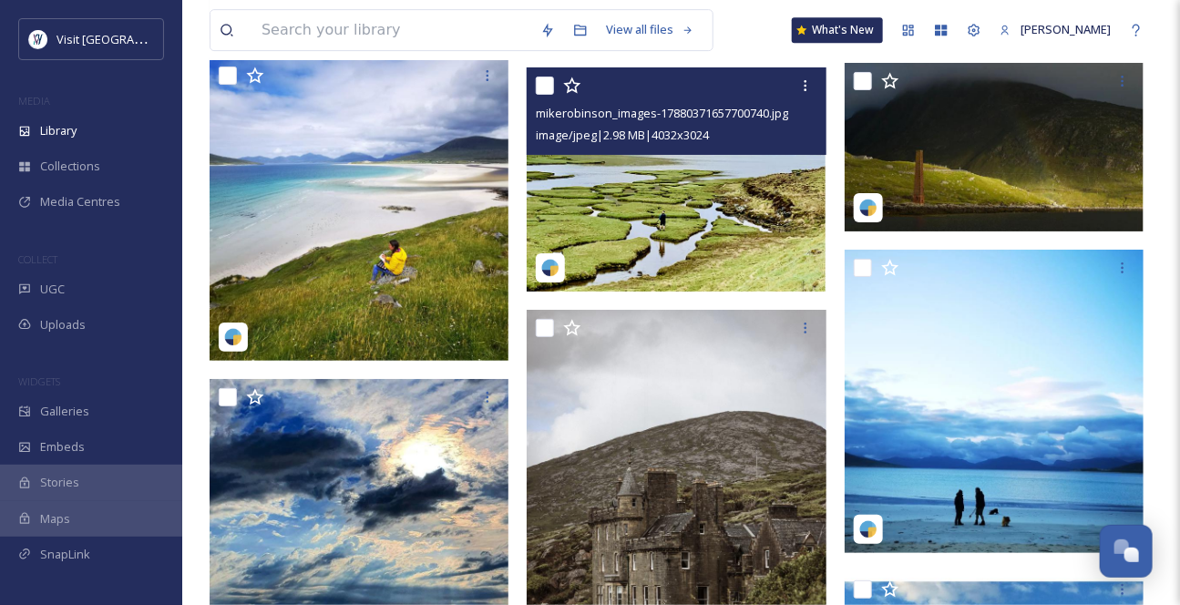
click at [698, 233] on img at bounding box center [675, 179] width 299 height 224
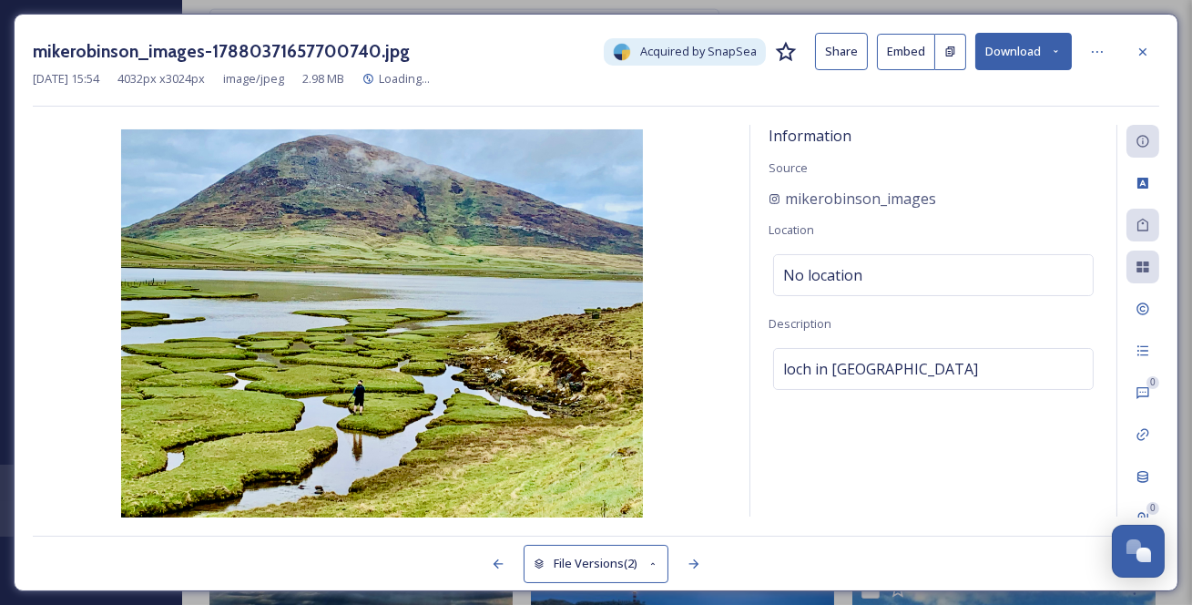
click at [1047, 43] on button "Download" at bounding box center [1024, 51] width 97 height 37
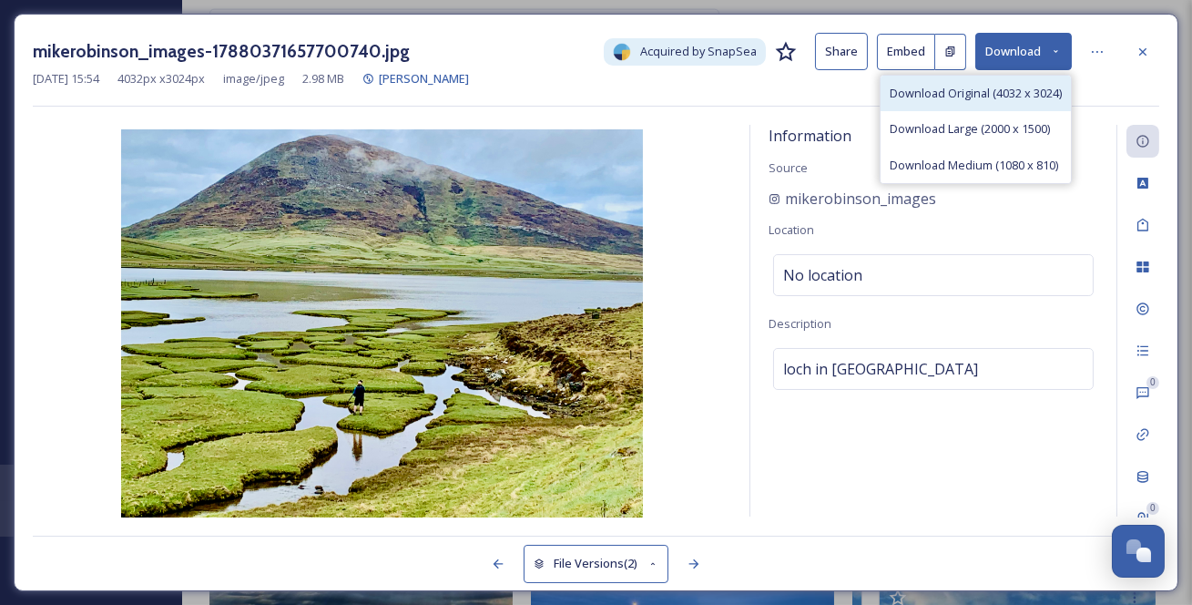
click at [909, 111] on div "Download Original (4032 x 3024)" at bounding box center [976, 94] width 190 height 36
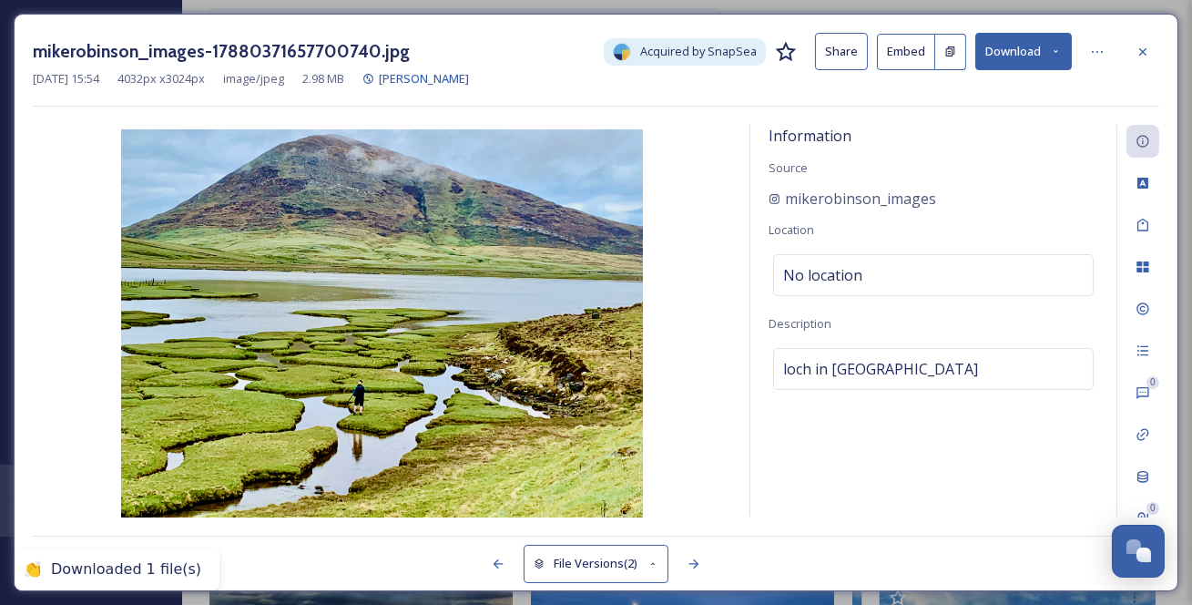
click at [1142, 49] on icon at bounding box center [1143, 52] width 15 height 15
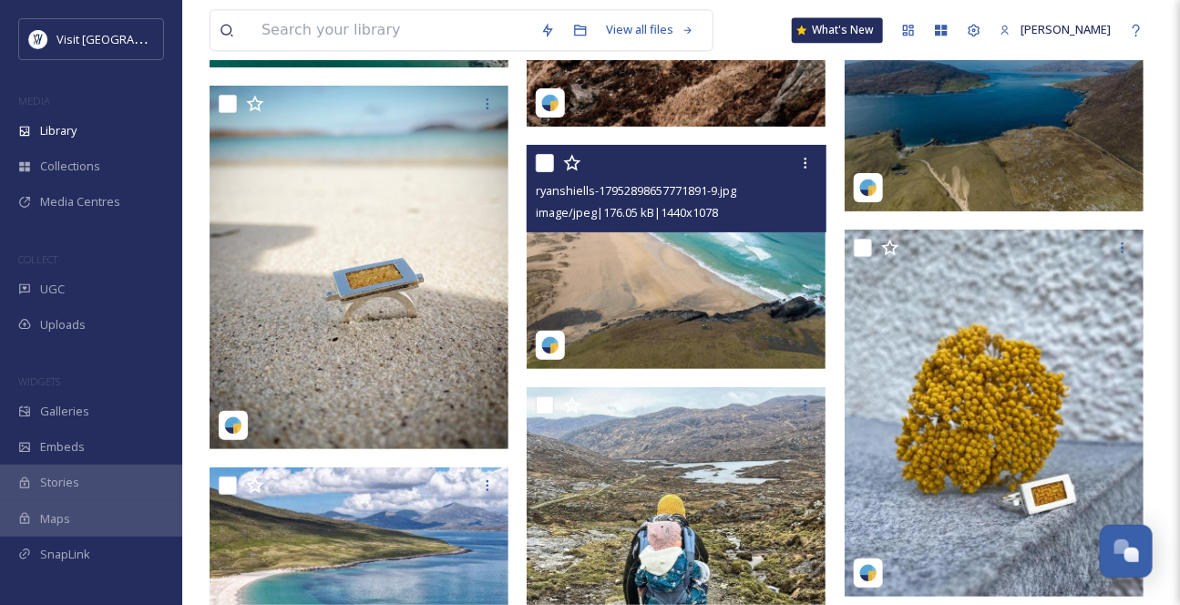
scroll to position [22357, 0]
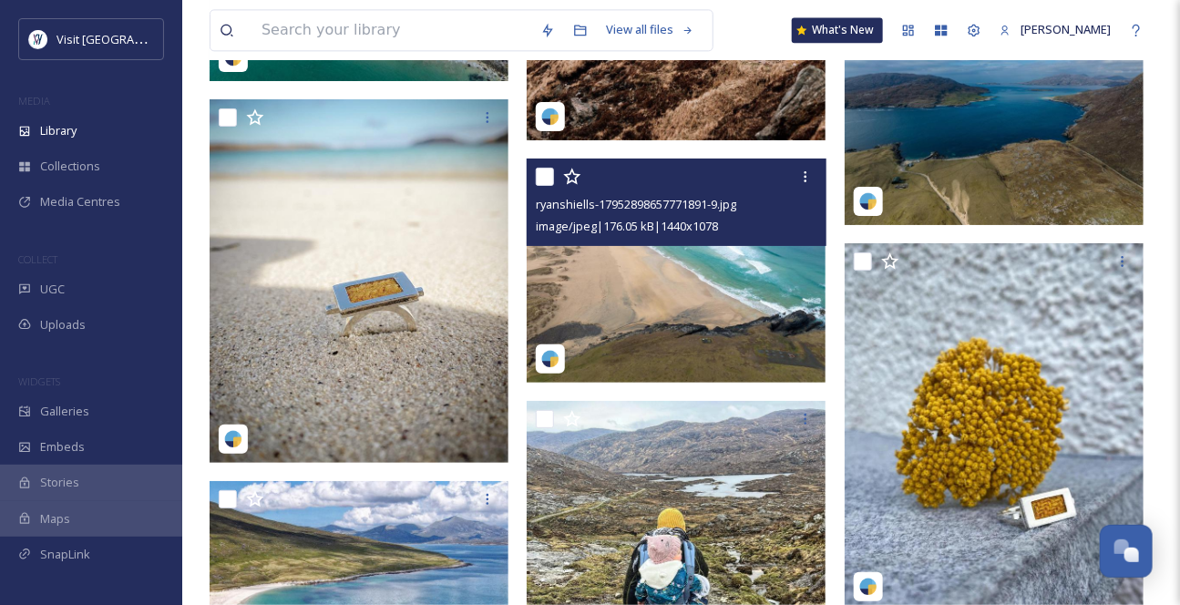
click at [690, 316] on img at bounding box center [675, 270] width 299 height 224
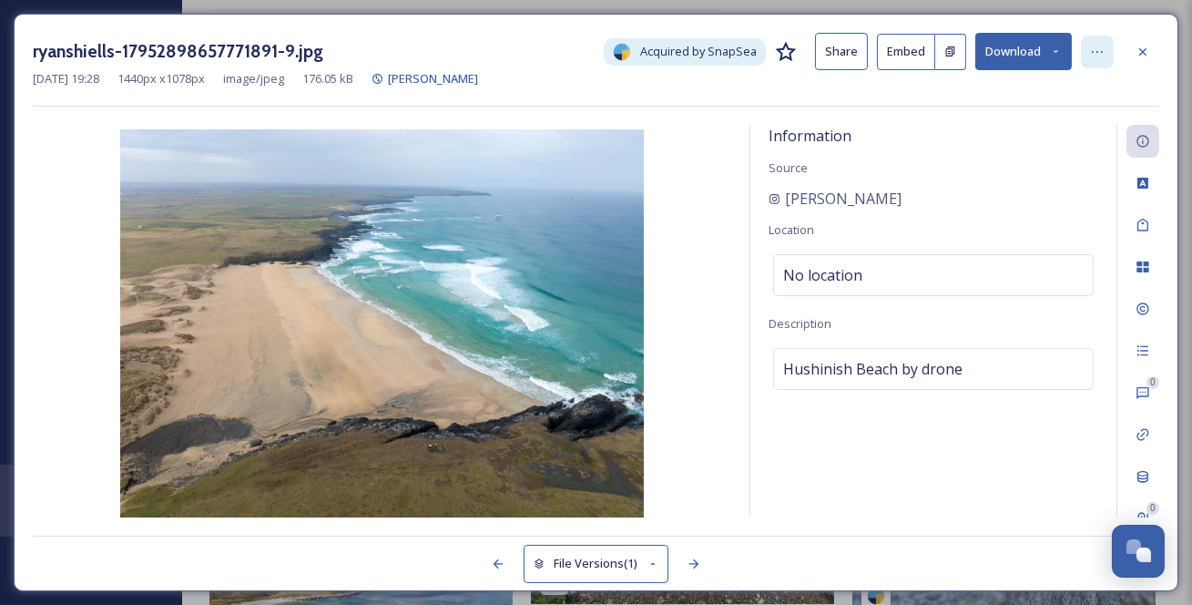
click at [1105, 48] on icon at bounding box center [1097, 52] width 15 height 15
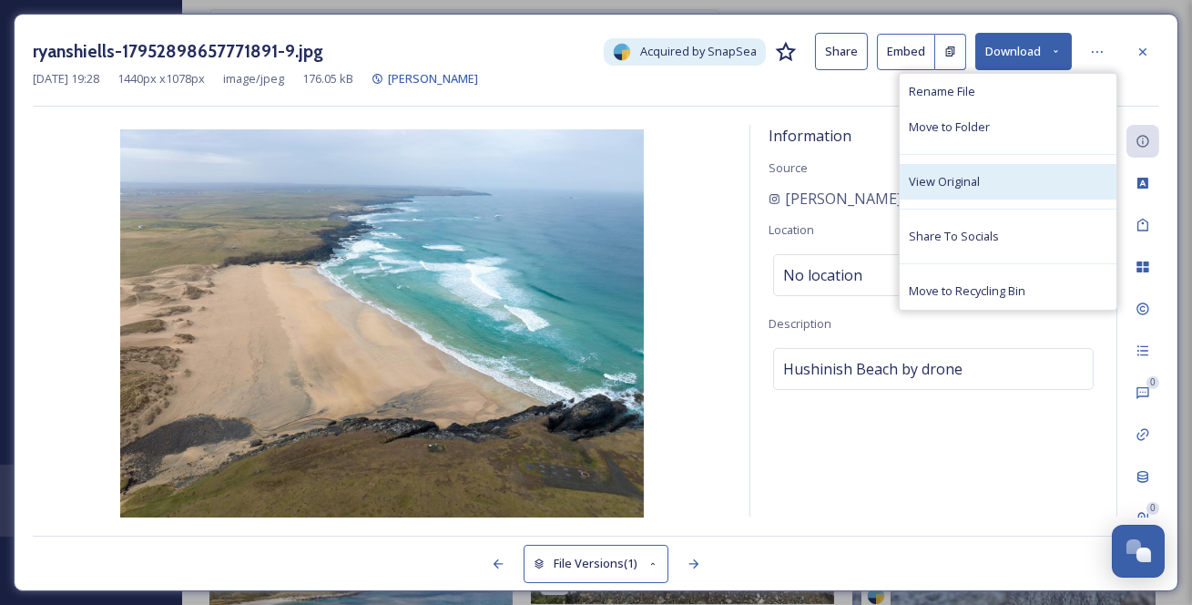
click at [1027, 189] on div "View Original" at bounding box center [1008, 182] width 217 height 36
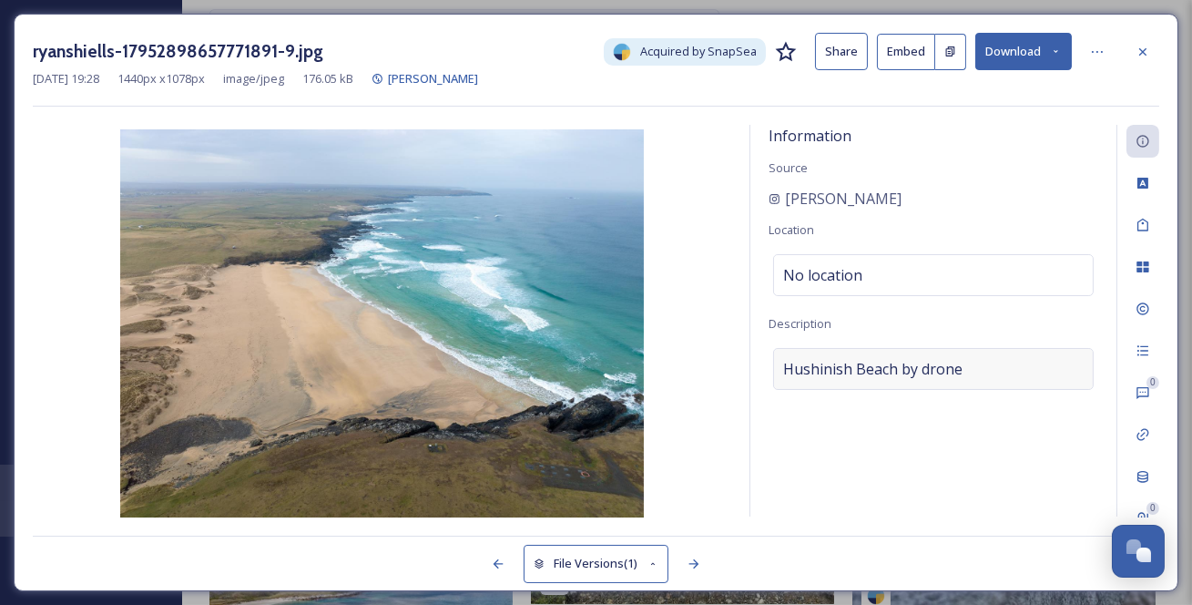
click at [898, 380] on span "Hushinish Beach by drone" at bounding box center [872, 369] width 179 height 22
drag, startPoint x: 864, startPoint y: 408, endPoint x: 751, endPoint y: 404, distance: 113.9
click at [751, 404] on div "Information Source ryanshiells Location No location Description [GEOGRAPHIC_DAT…" at bounding box center [934, 321] width 366 height 392
type textarea "Eoropie Beach by drone"
click at [884, 457] on textarea "Eoropie Beach by drone" at bounding box center [934, 423] width 330 height 151
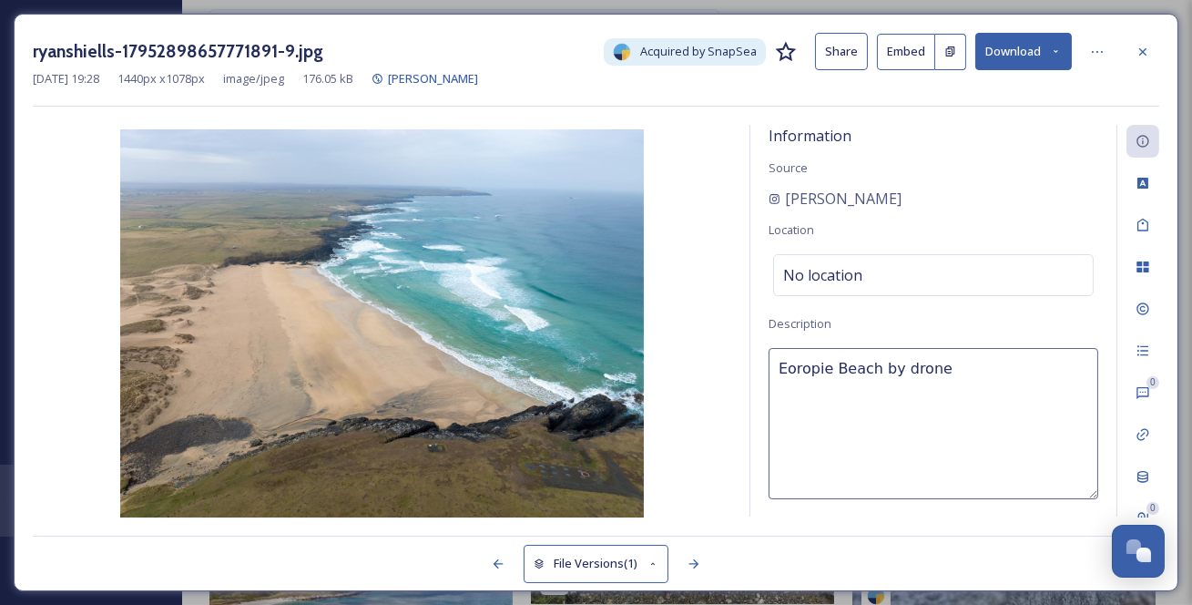
click at [1026, 367] on div "Information Source ryanshiells Location No location Description Eoropie Beach b…" at bounding box center [934, 321] width 366 height 392
click at [1109, 54] on div at bounding box center [1097, 52] width 33 height 33
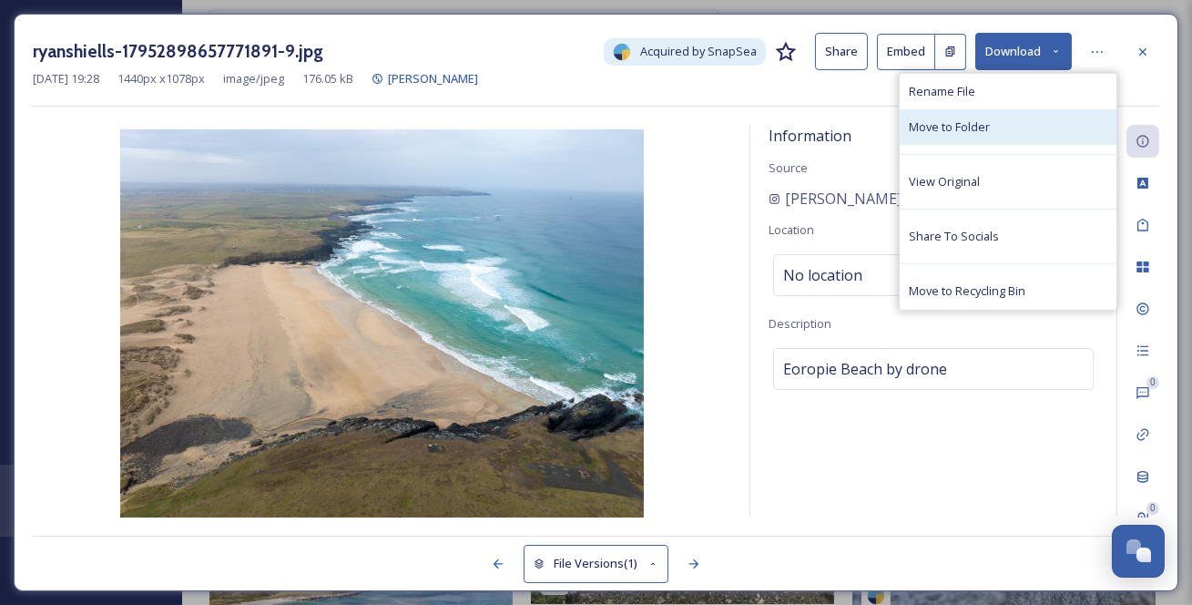
click at [1010, 135] on div "Move to Folder" at bounding box center [1008, 127] width 217 height 36
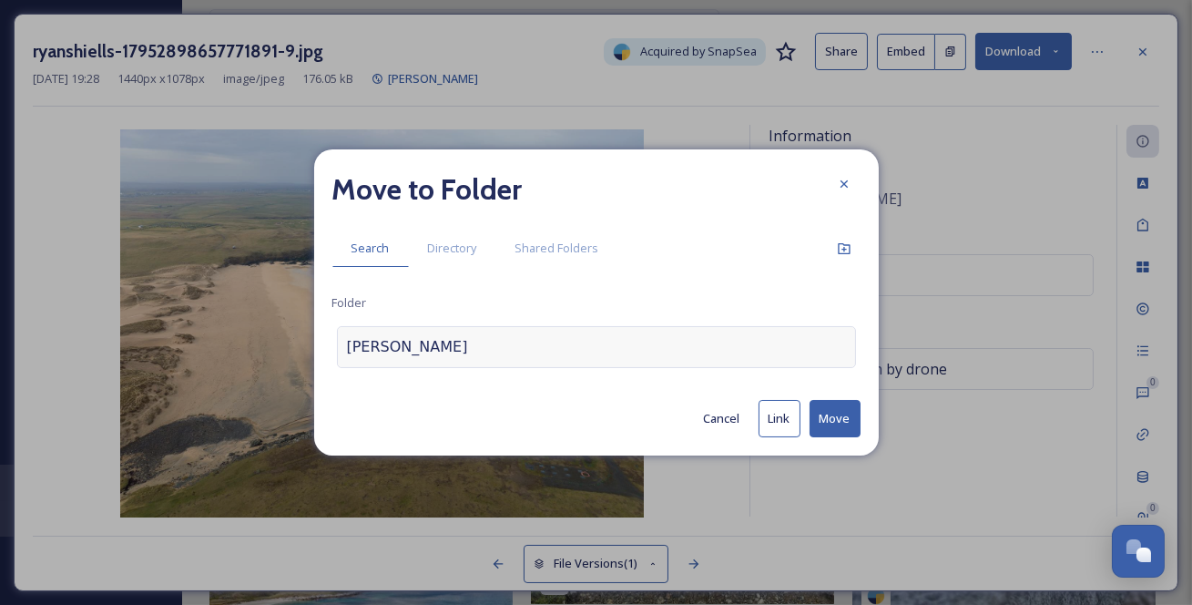
click at [441, 350] on div "[PERSON_NAME]" at bounding box center [596, 347] width 519 height 42
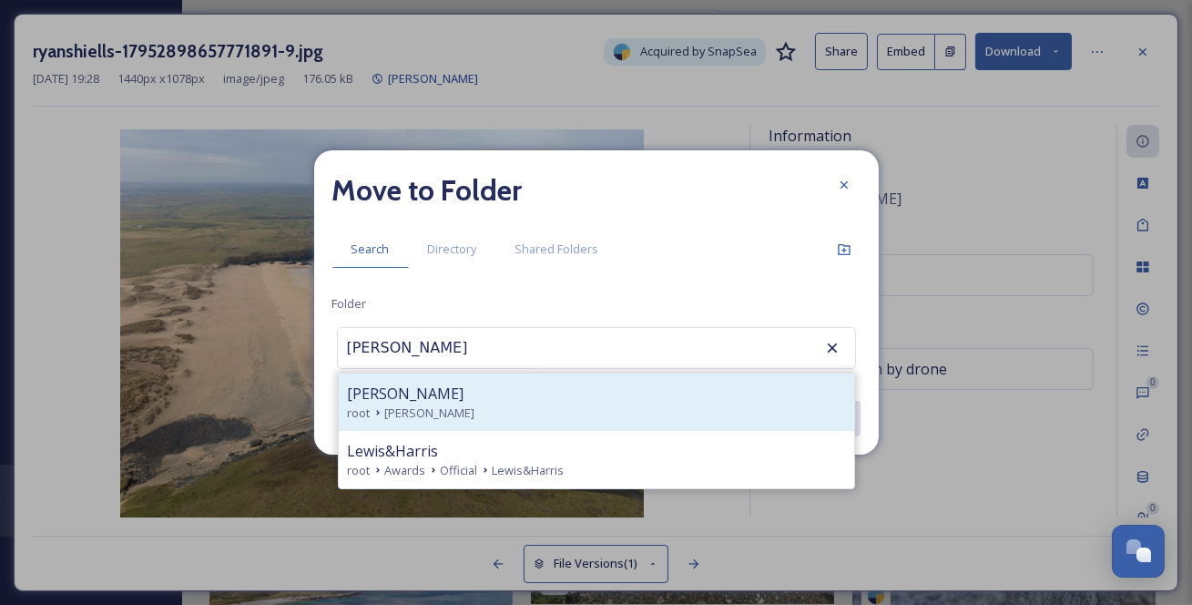
click at [443, 419] on div "[PERSON_NAME]" at bounding box center [596, 412] width 497 height 17
type input "[PERSON_NAME]"
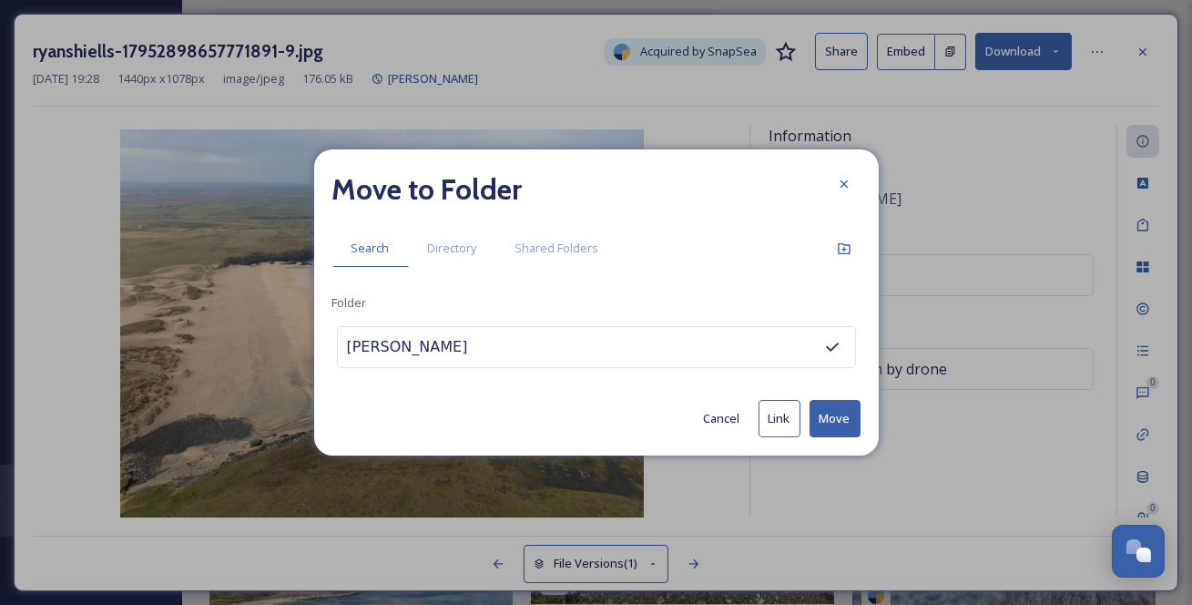
click at [837, 426] on button "Move" at bounding box center [835, 418] width 51 height 37
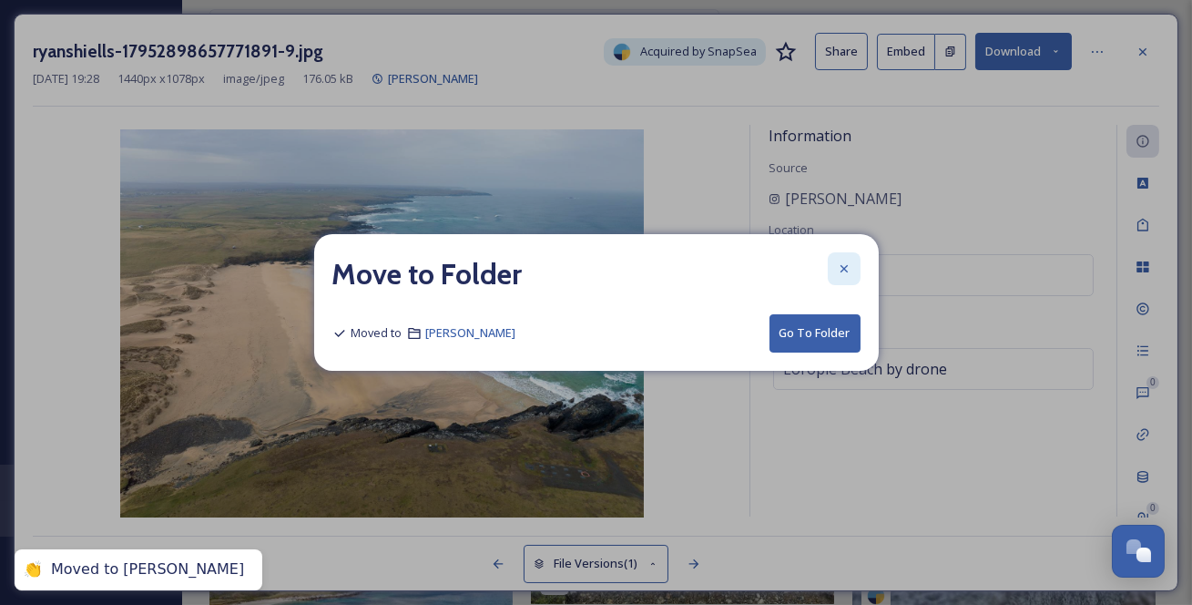
click at [848, 261] on icon at bounding box center [844, 268] width 15 height 15
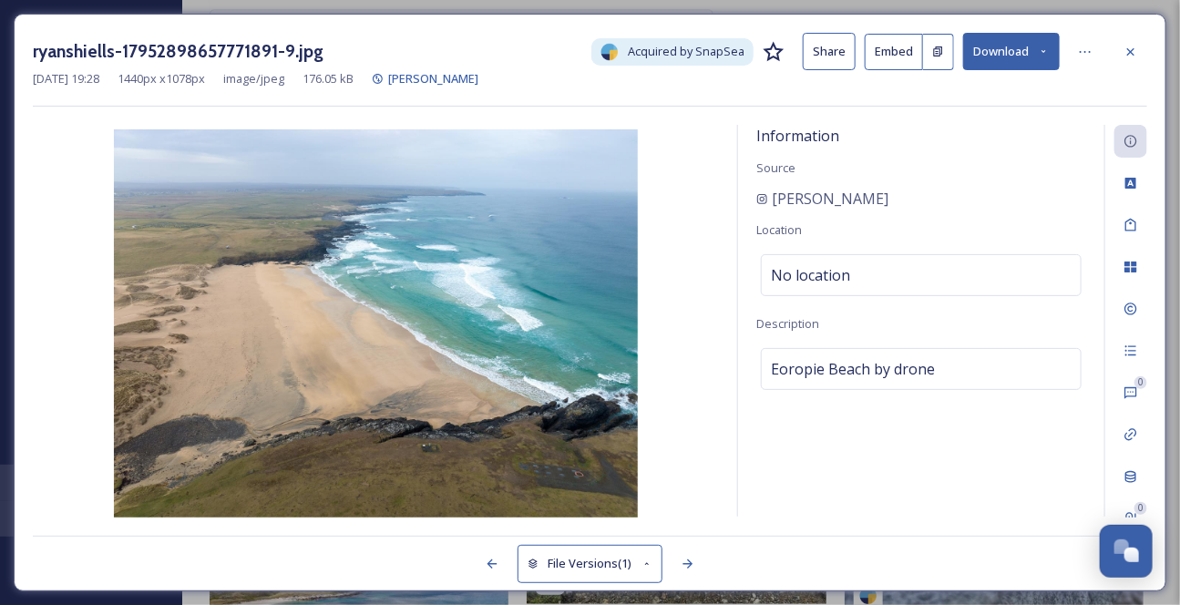
click at [1123, 56] on icon at bounding box center [1130, 52] width 15 height 15
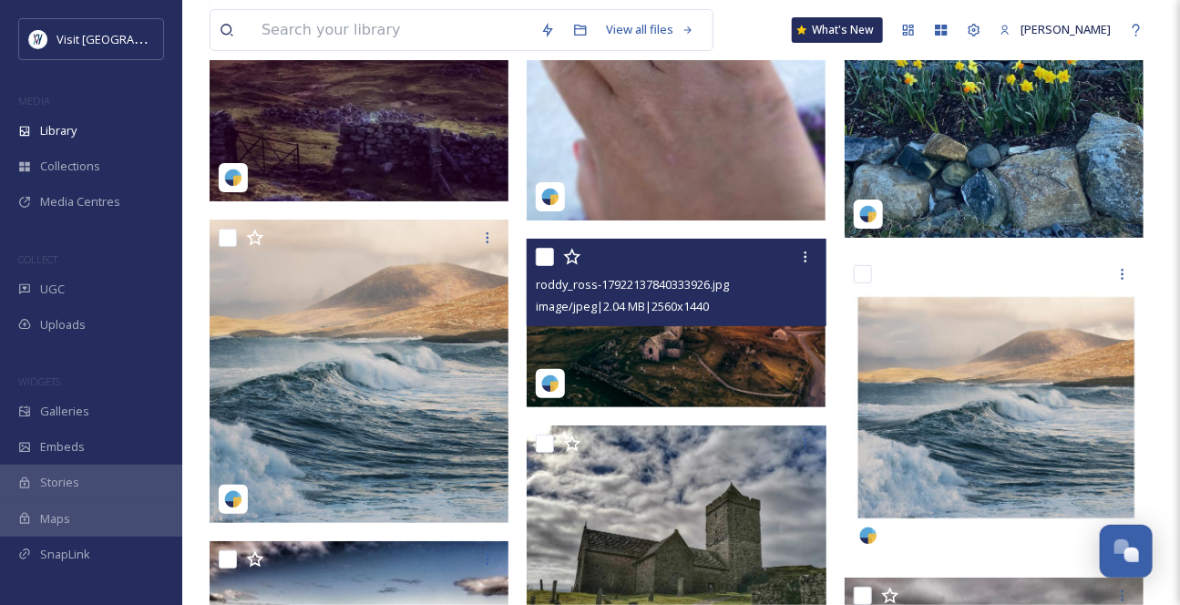
scroll to position [23434, 0]
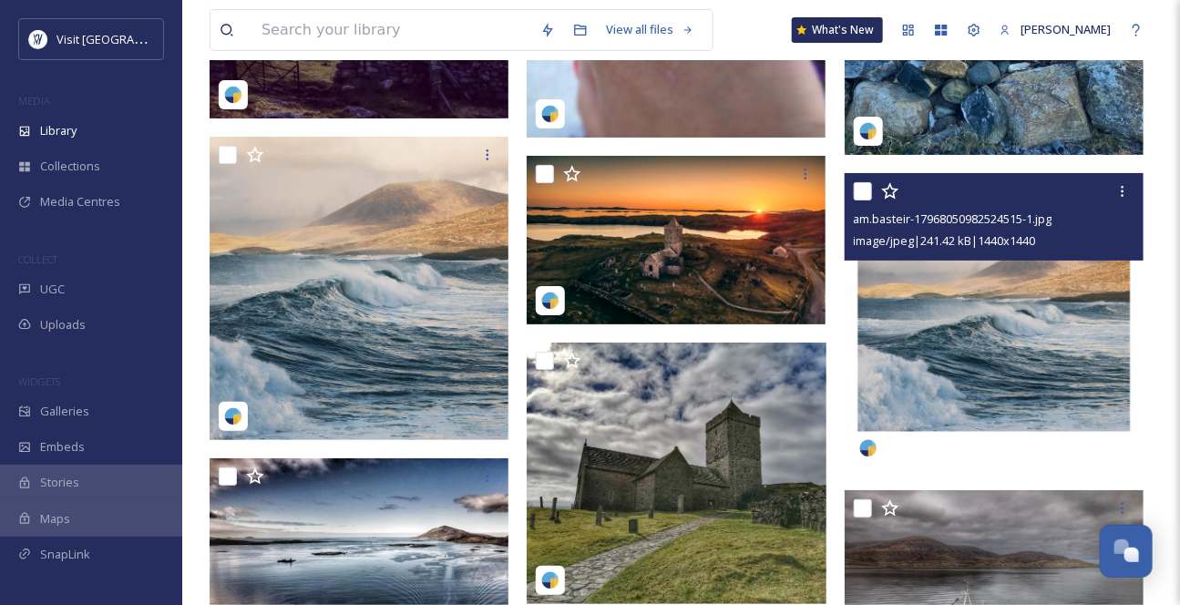
click at [1034, 323] on img at bounding box center [993, 322] width 299 height 299
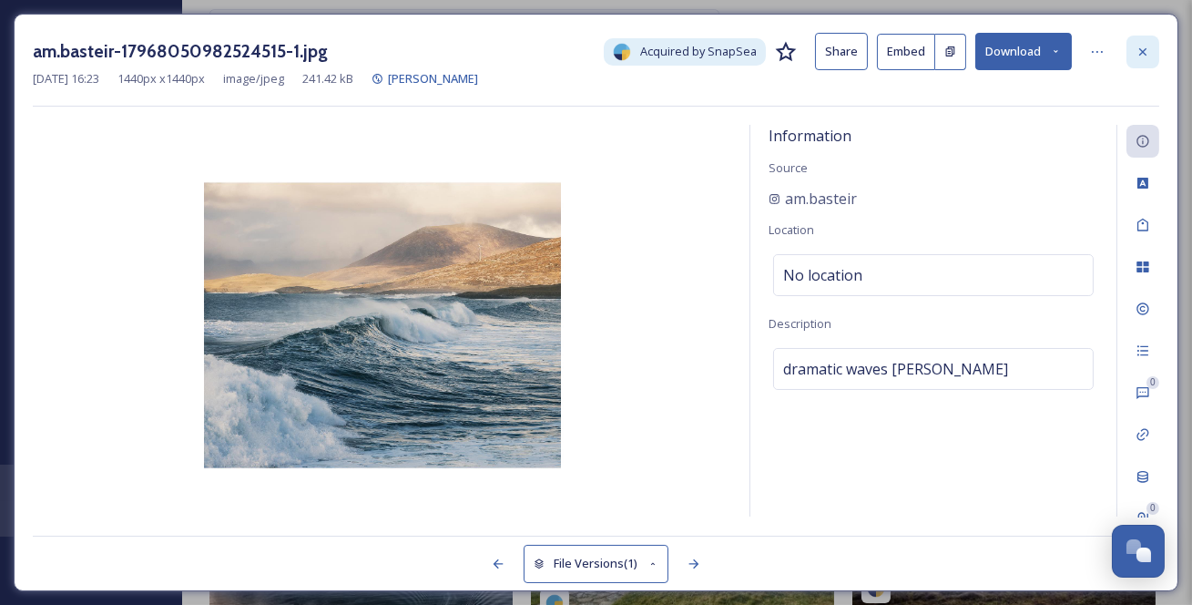
click at [1150, 53] on icon at bounding box center [1143, 52] width 15 height 15
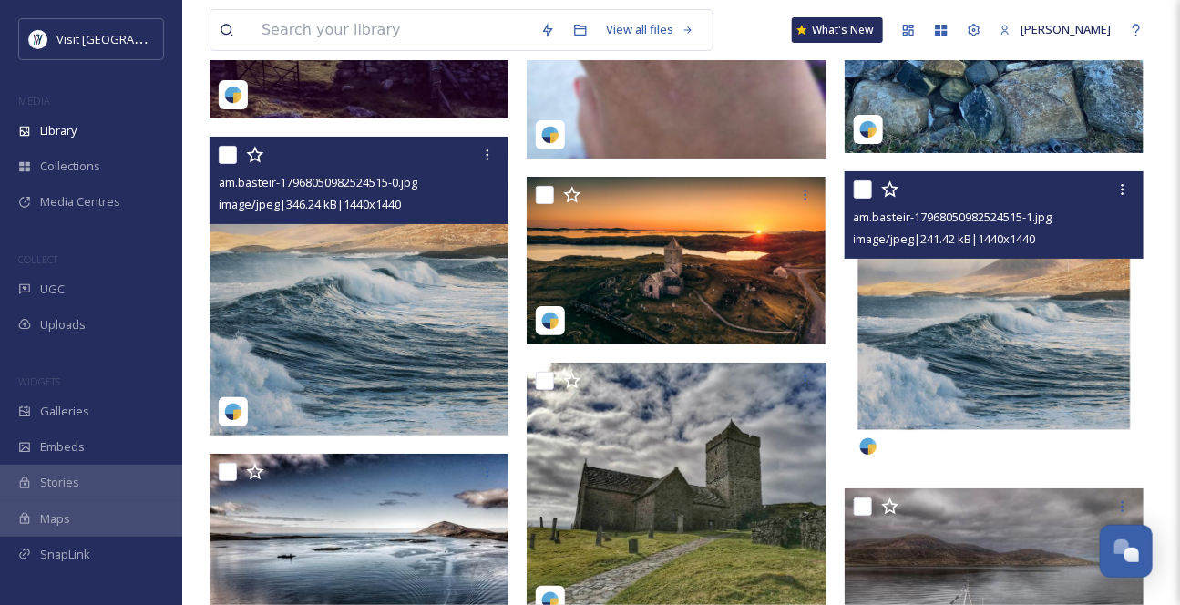
click at [410, 268] on img at bounding box center [358, 286] width 299 height 299
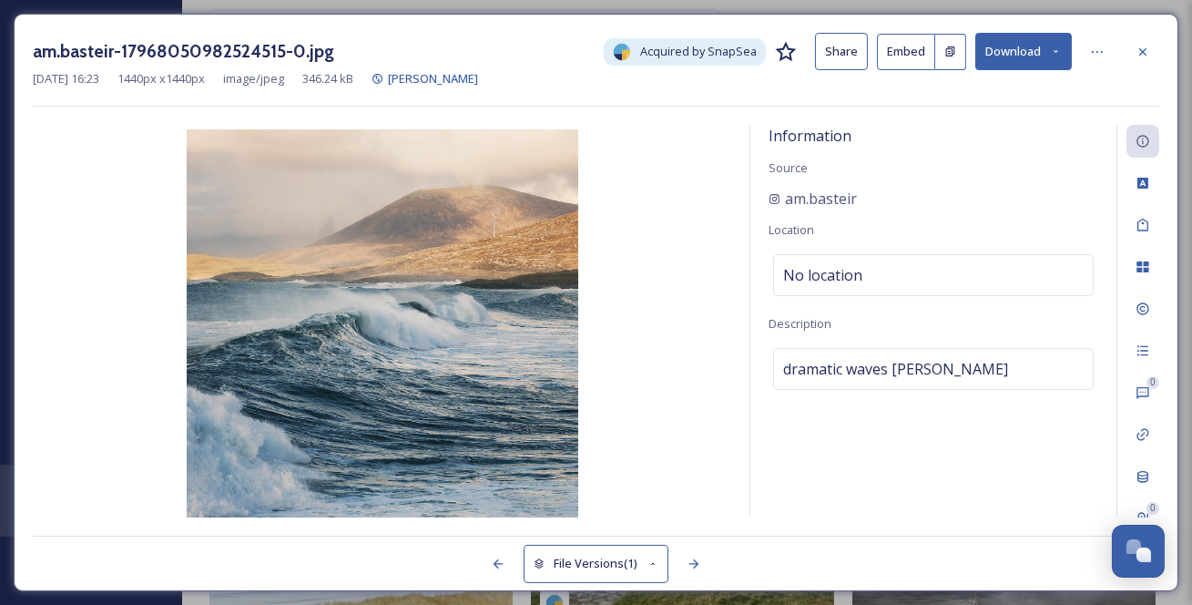
click at [1065, 51] on button "Download" at bounding box center [1024, 51] width 97 height 37
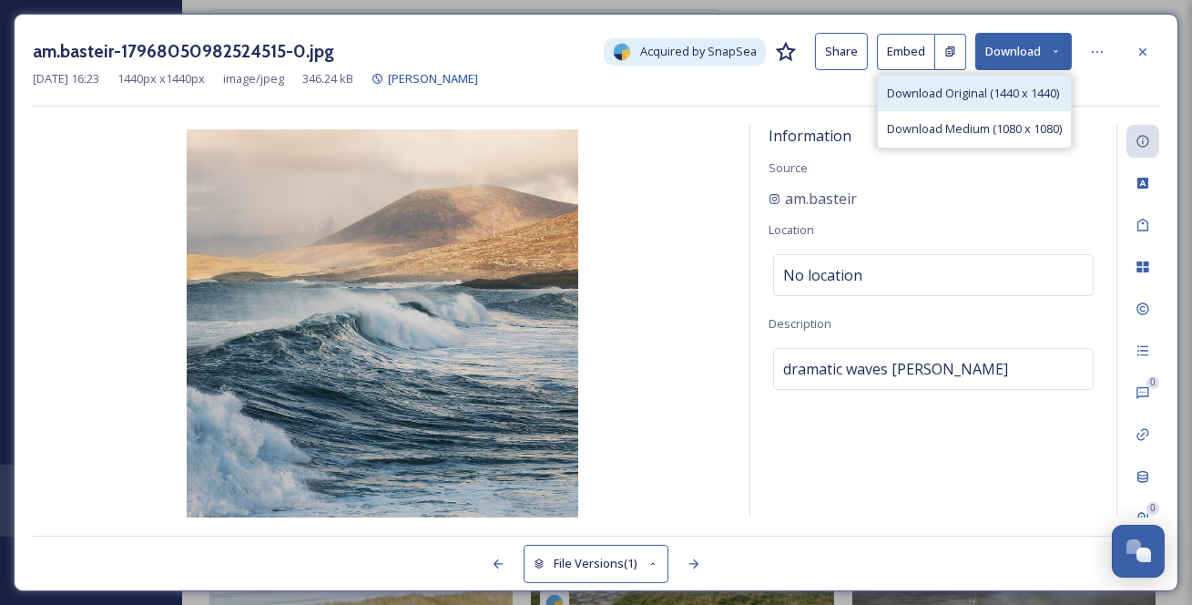
click at [1007, 96] on span "Download Original (1440 x 1440)" at bounding box center [973, 93] width 172 height 17
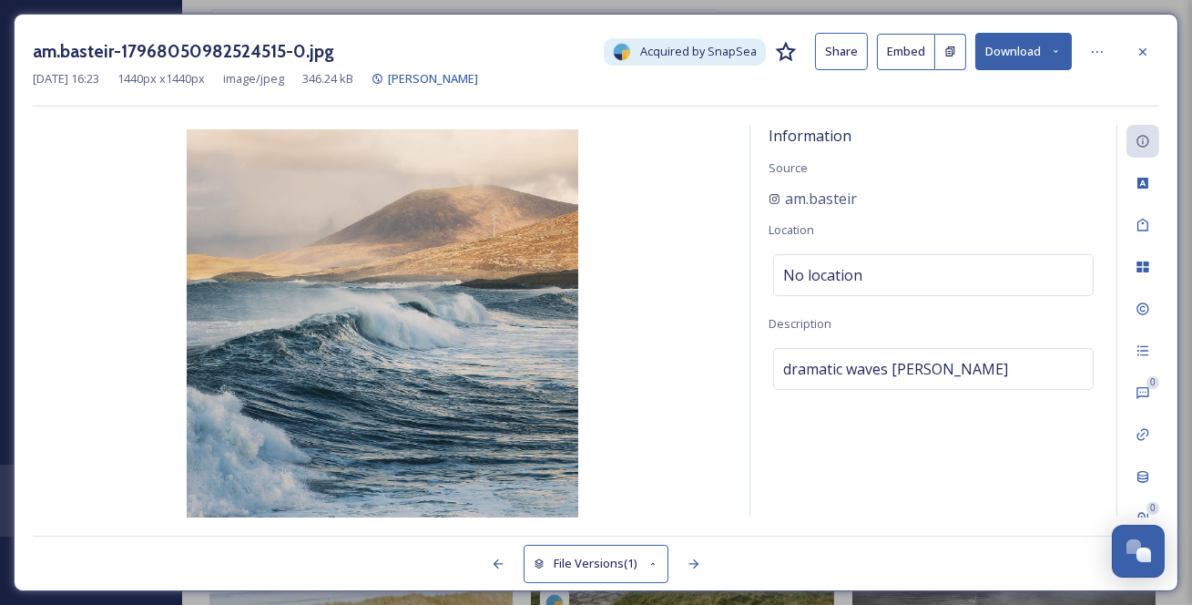
click at [1149, 51] on icon at bounding box center [1143, 52] width 15 height 15
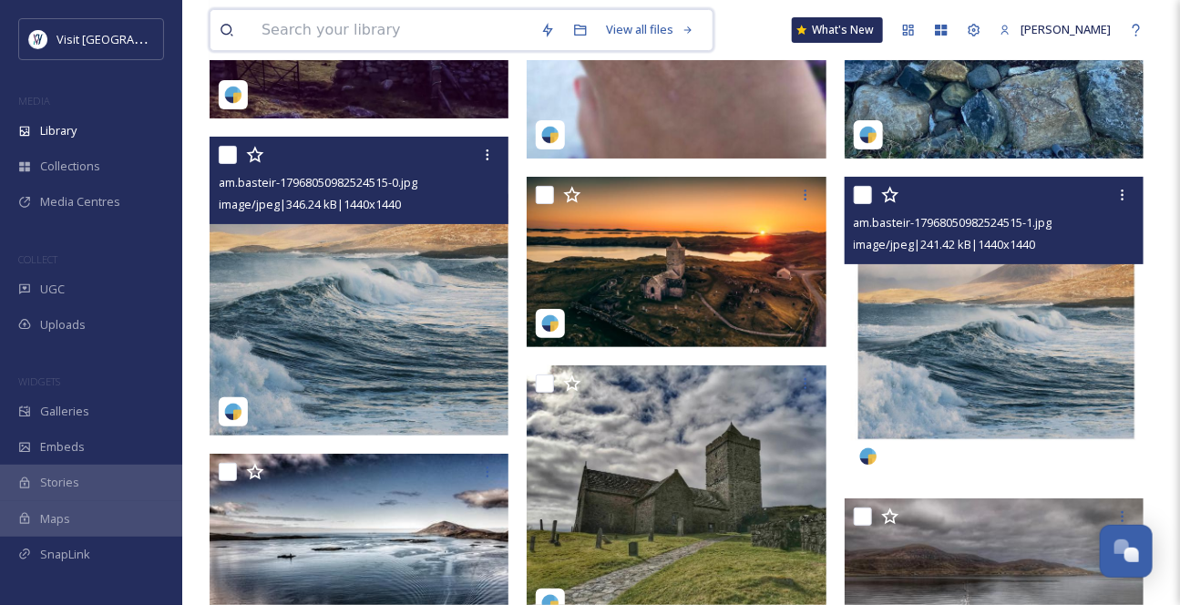
click at [301, 32] on input at bounding box center [391, 30] width 279 height 40
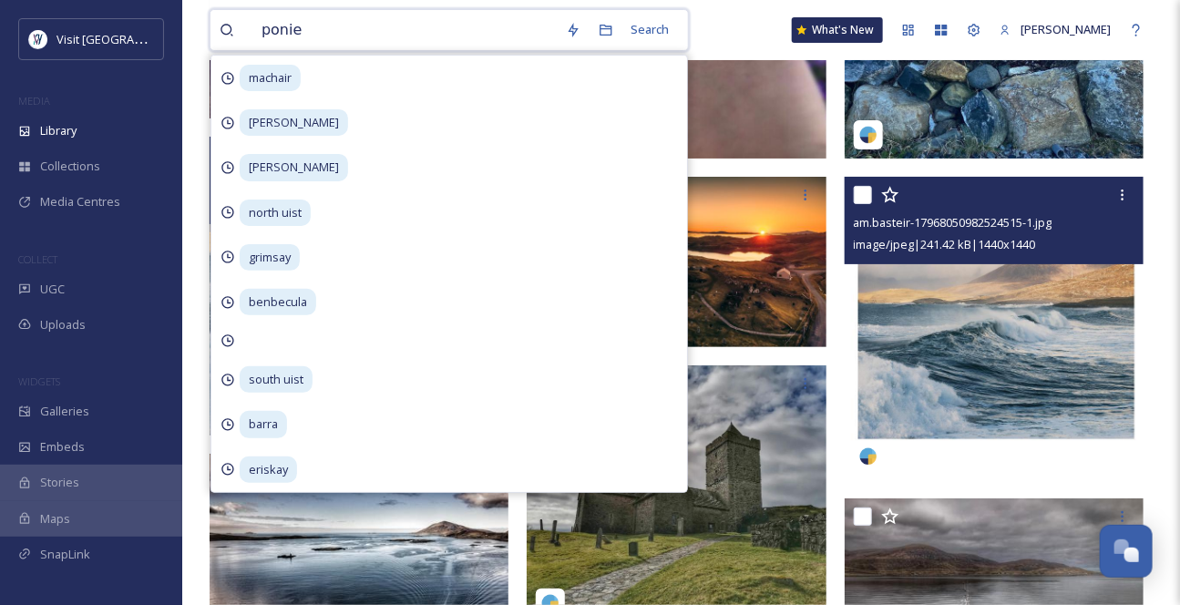
type input "ponies"
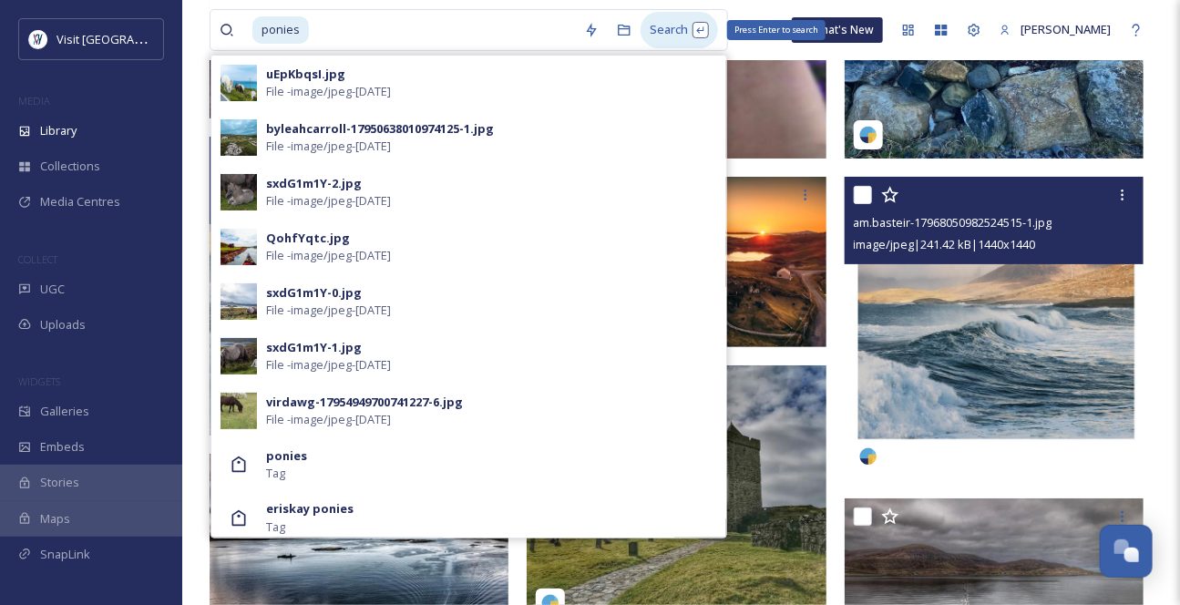
click at [697, 27] on div "Search Press Enter to search" at bounding box center [678, 30] width 77 height 36
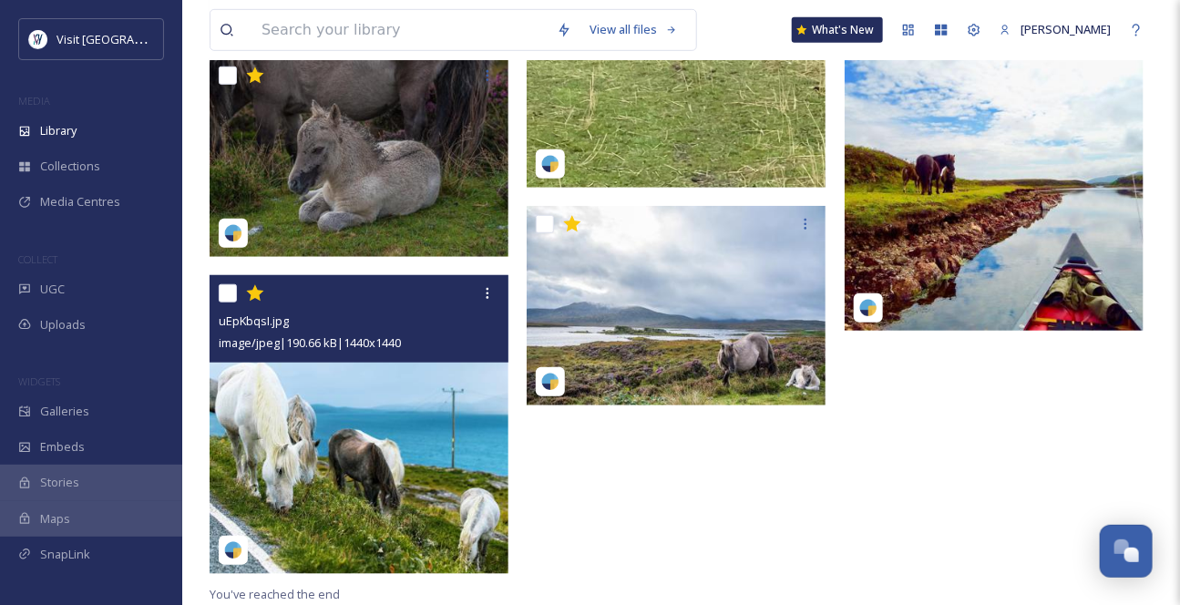
click at [445, 450] on img at bounding box center [358, 424] width 299 height 299
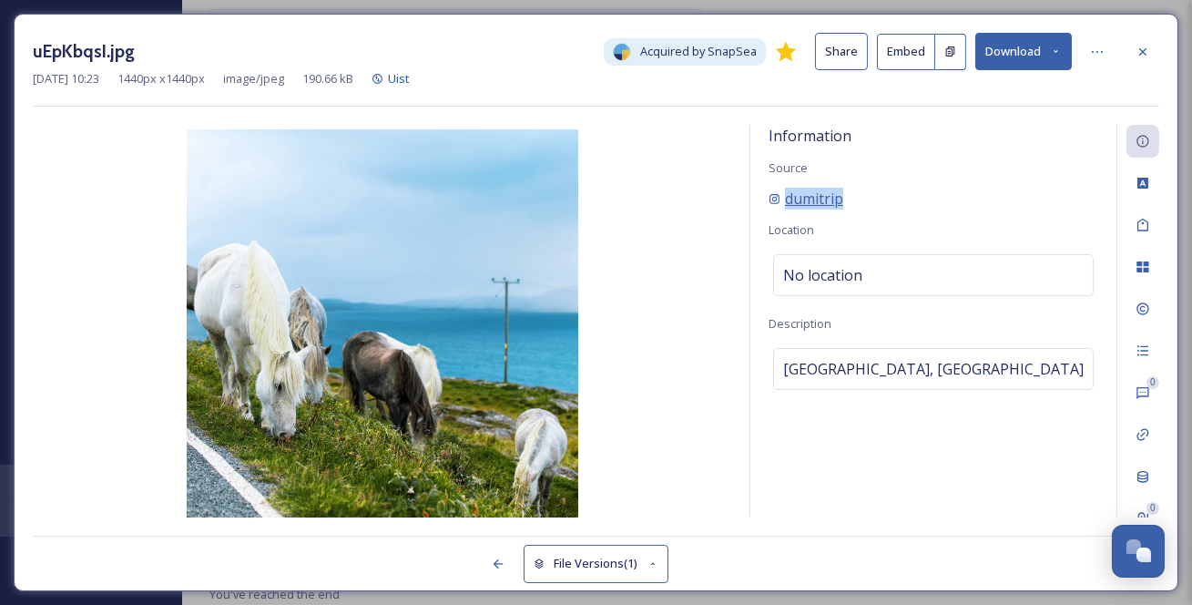
drag, startPoint x: 874, startPoint y: 219, endPoint x: 791, endPoint y: 226, distance: 84.1
click at [791, 209] on div "dumitrip" at bounding box center [934, 199] width 330 height 22
copy span "dumitrip"
click at [1141, 55] on icon at bounding box center [1142, 50] width 7 height 7
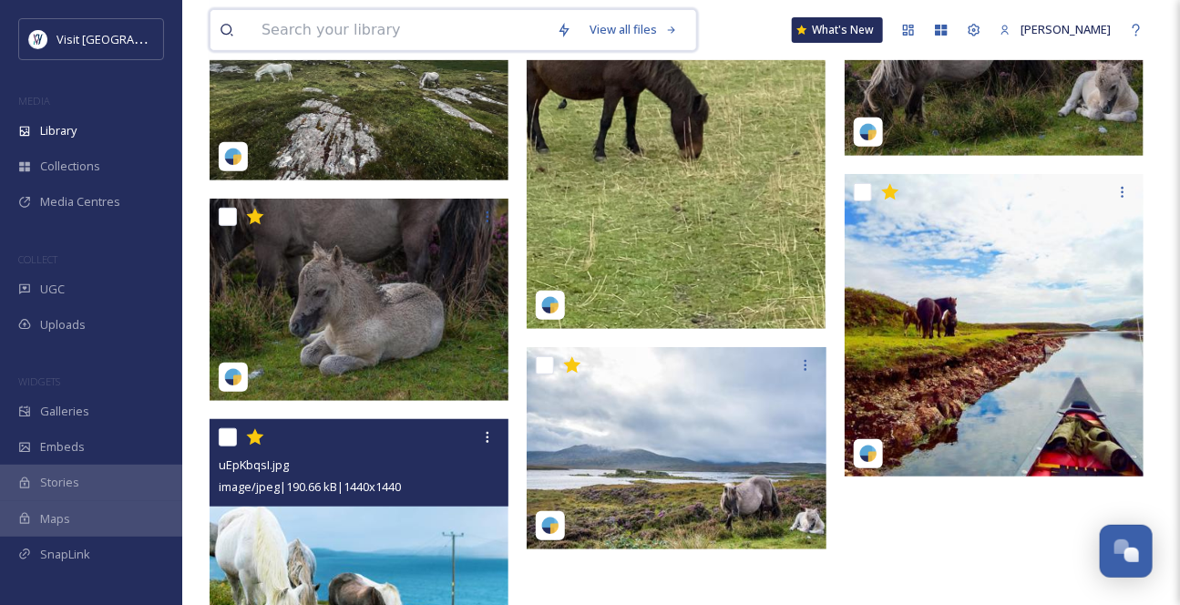
click at [375, 36] on input at bounding box center [399, 30] width 295 height 40
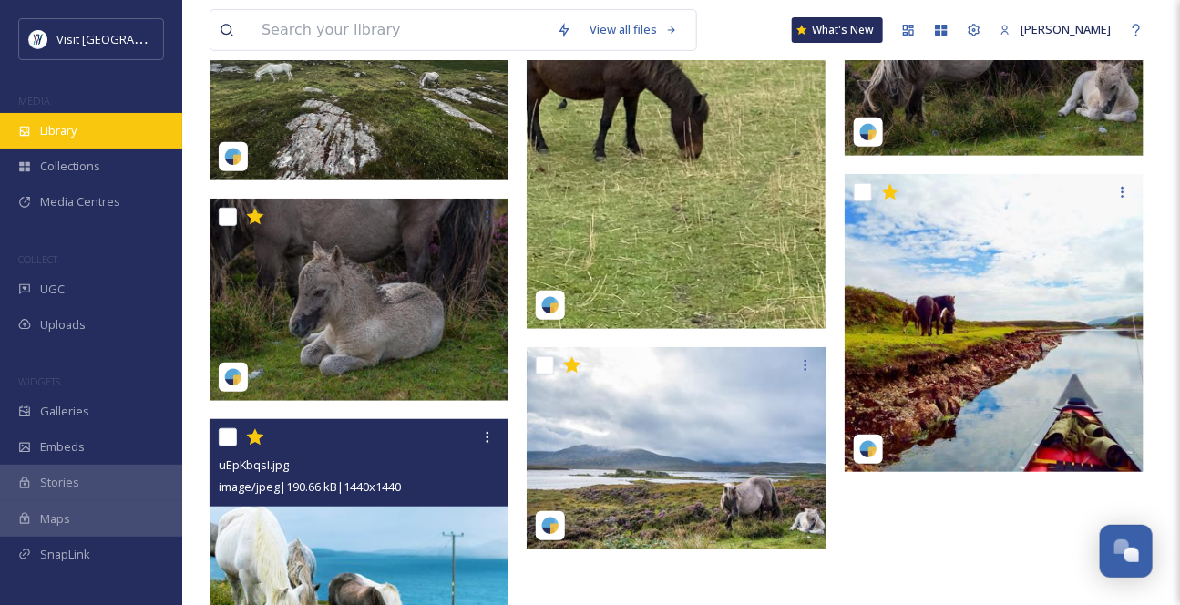
click at [61, 136] on span "Library" at bounding box center [58, 130] width 36 height 17
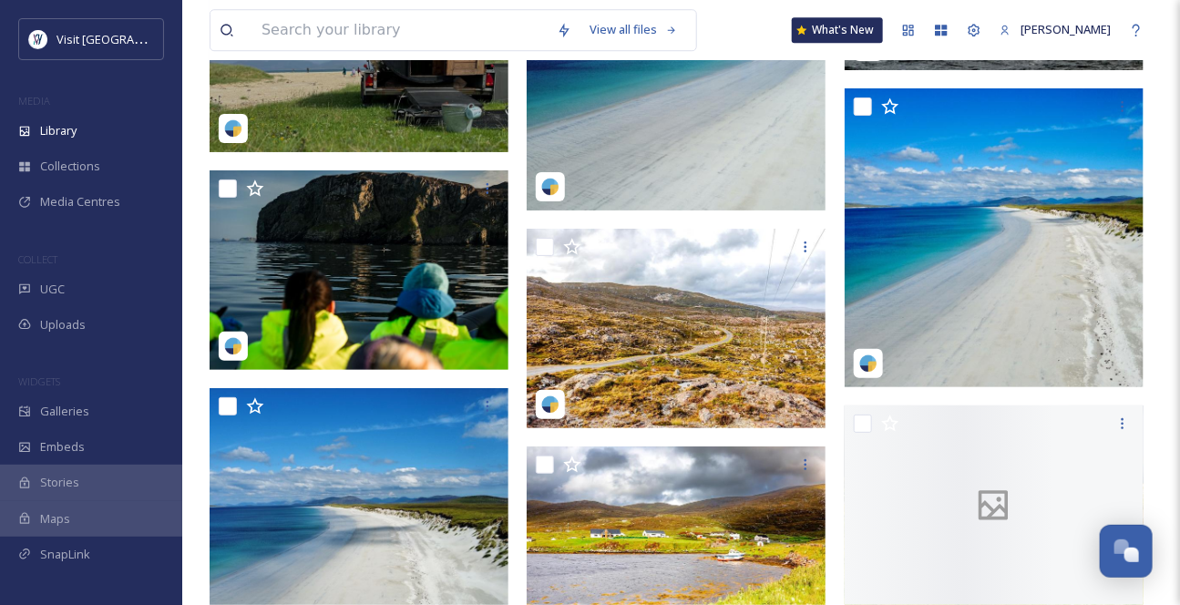
scroll to position [4554, 0]
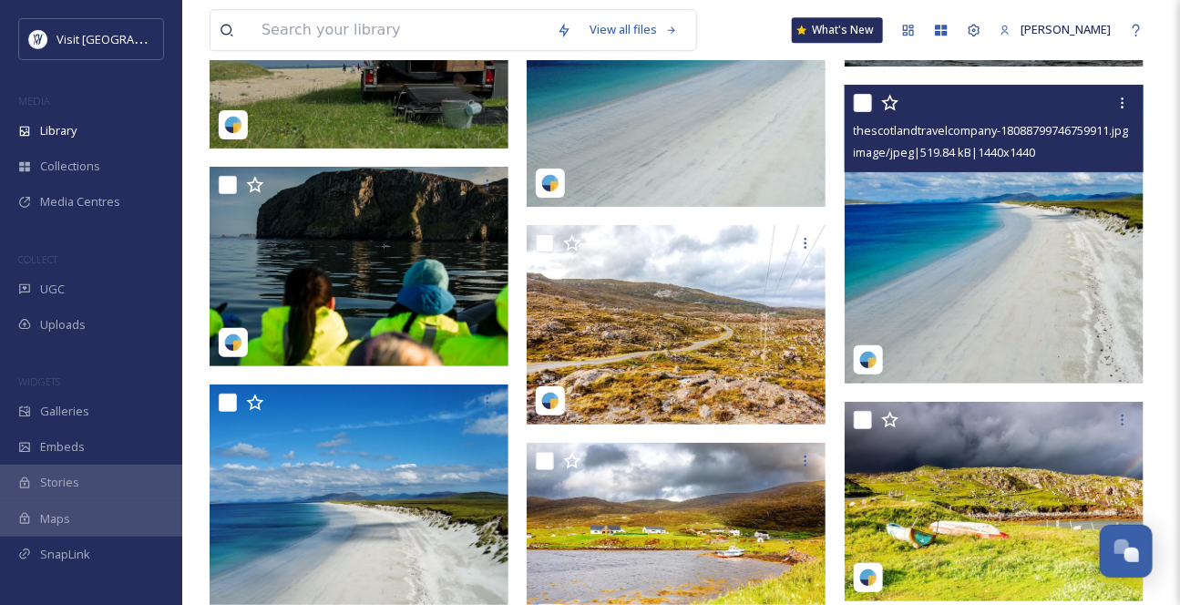
click at [984, 261] on img at bounding box center [993, 234] width 299 height 299
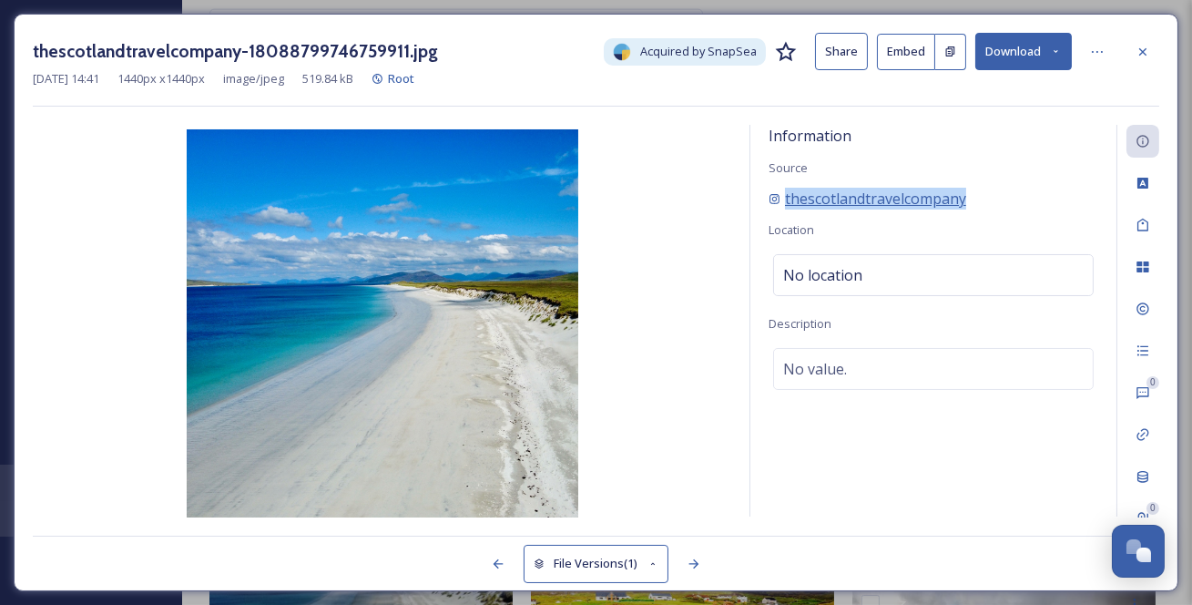
drag, startPoint x: 1020, startPoint y: 220, endPoint x: 788, endPoint y: 230, distance: 232.5
click at [788, 209] on div "thescotlandtravelcompany" at bounding box center [934, 199] width 330 height 22
copy span "thescotlandtravelcompany"
click at [1140, 55] on icon at bounding box center [1142, 50] width 7 height 7
